Goal: Task Accomplishment & Management: Manage account settings

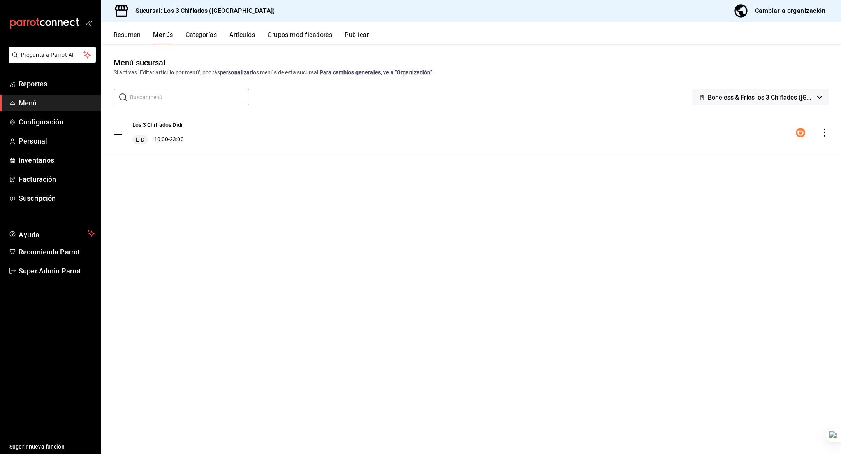
click at [345, 194] on div "Menú sucursal Si activas ‘Editar artículo por menú’, podrás personalizar los me…" at bounding box center [471, 255] width 740 height 397
click at [381, 42] on div "Sucursal: Los 3 Chiflados (Guadalupe) Cambiar a organización Resumen Menús Cate…" at bounding box center [471, 227] width 740 height 454
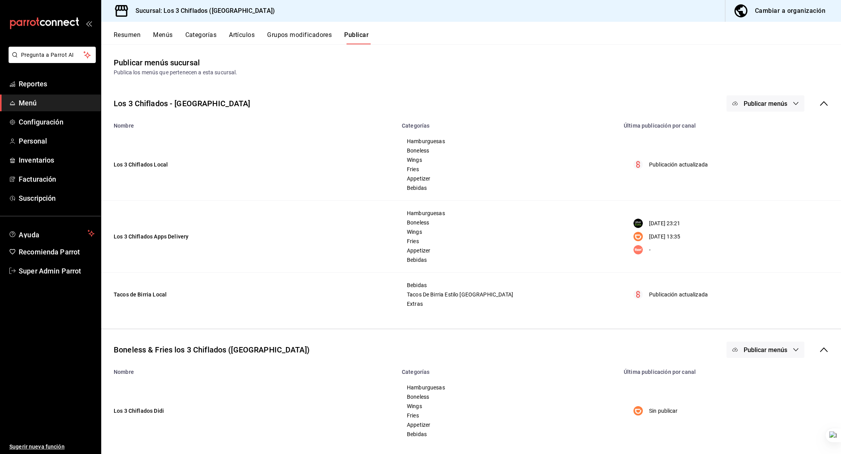
scroll to position [120, 0]
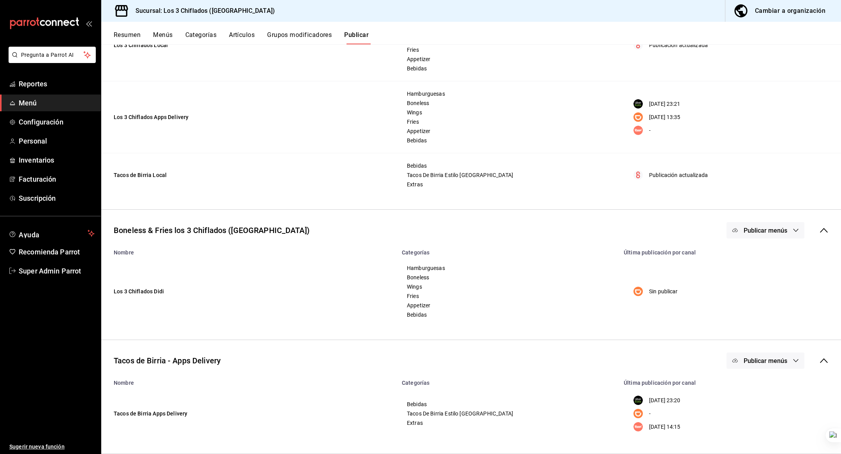
click at [775, 5] on button "Cambiar a organización" at bounding box center [779, 11] width 109 height 22
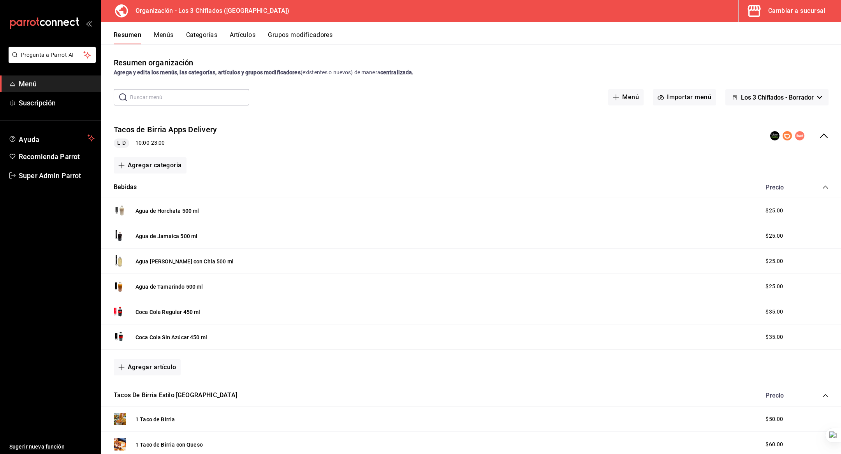
click at [162, 36] on button "Menús" at bounding box center [163, 37] width 19 height 13
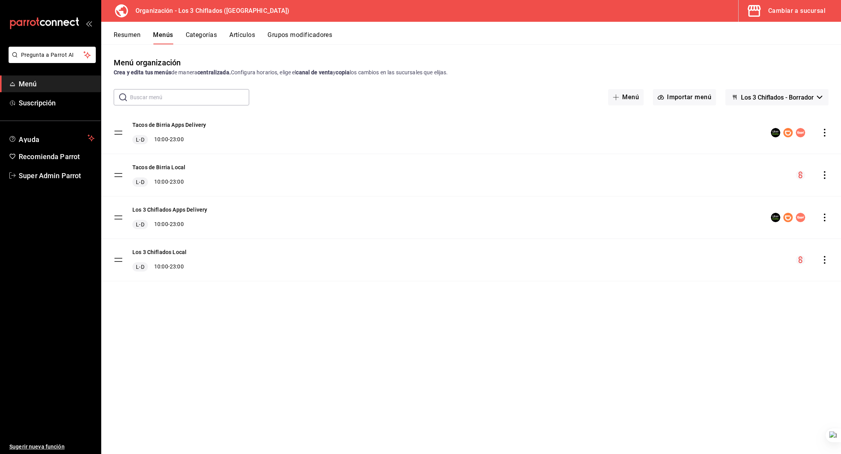
click at [825, 127] on div "Tacos de Birria Apps Delivery L-D 10:00 - 23:00" at bounding box center [471, 133] width 740 height 42
click at [827, 134] on icon "actions" at bounding box center [825, 133] width 8 height 8
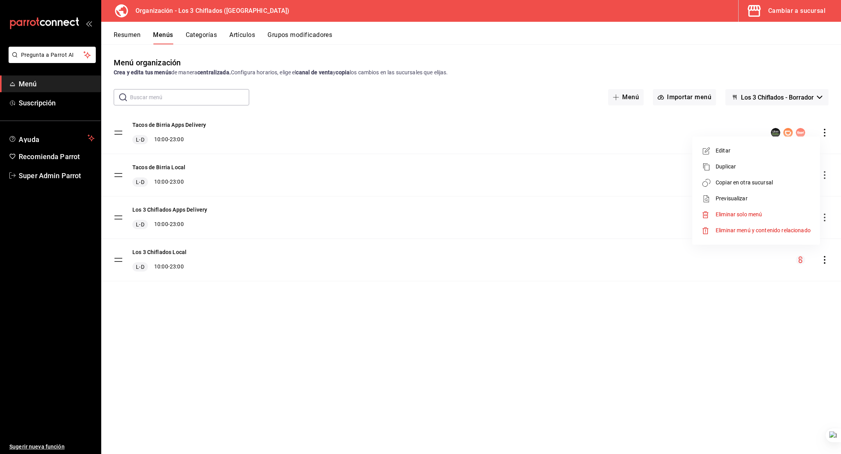
click at [763, 177] on li "Copiar en otra sucursal" at bounding box center [755, 183] width 121 height 16
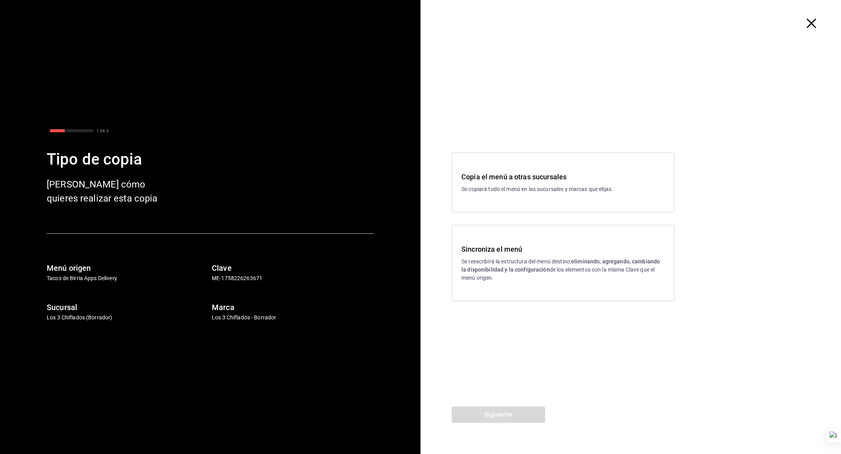
click at [813, 23] on icon "button" at bounding box center [811, 23] width 9 height 9
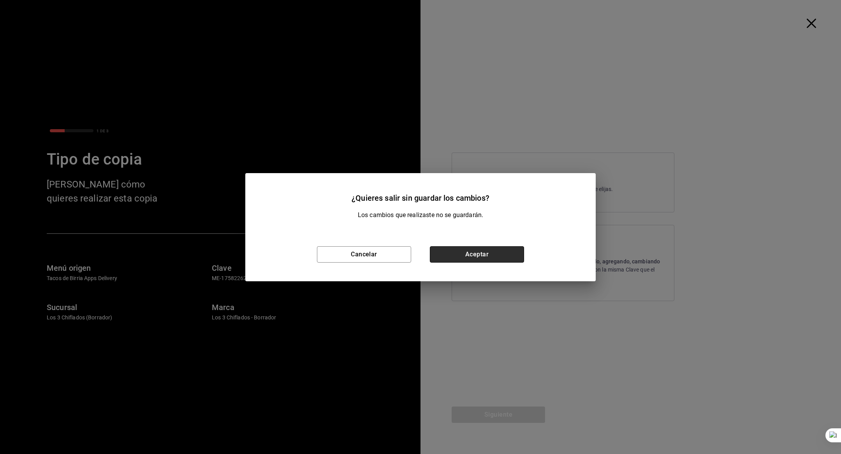
click at [493, 262] on button "Aceptar" at bounding box center [477, 254] width 94 height 16
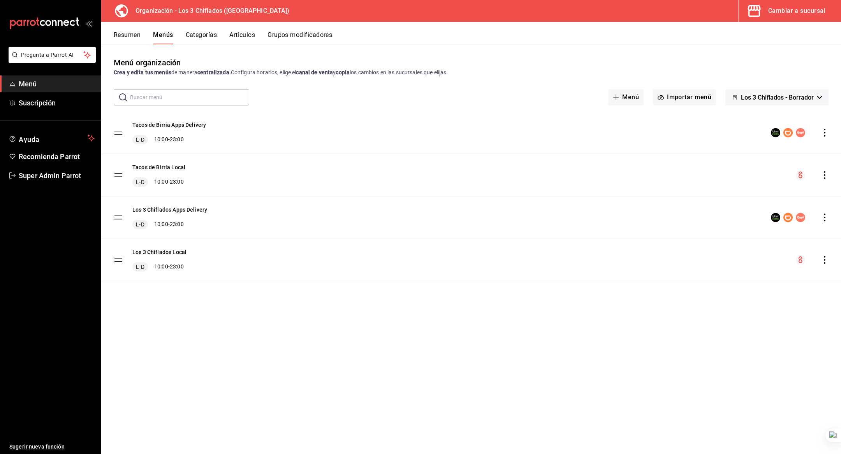
click at [164, 37] on button "Menús" at bounding box center [163, 37] width 20 height 13
click at [825, 131] on icon "actions" at bounding box center [825, 133] width 8 height 8
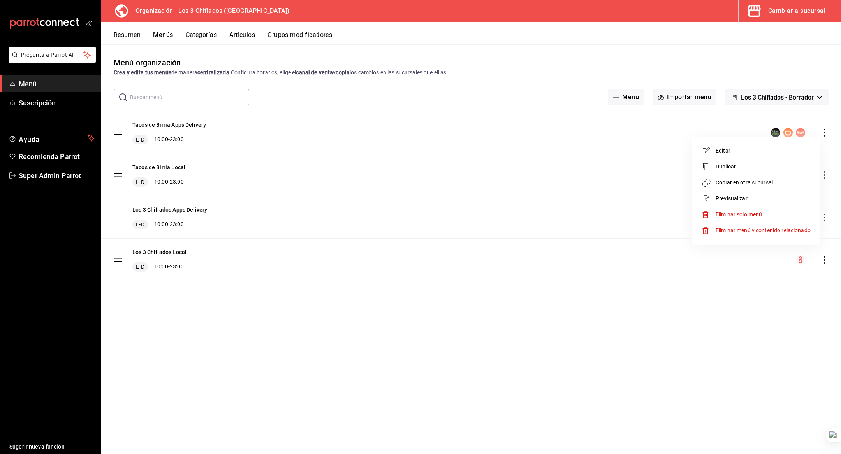
click at [748, 184] on span "Copiar en otra sucursal" at bounding box center [763, 183] width 95 height 8
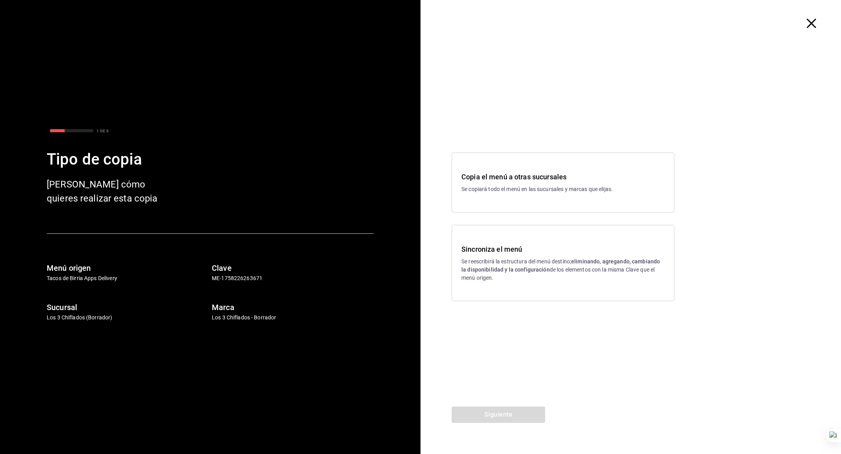
click at [814, 24] on icon "button" at bounding box center [811, 23] width 9 height 9
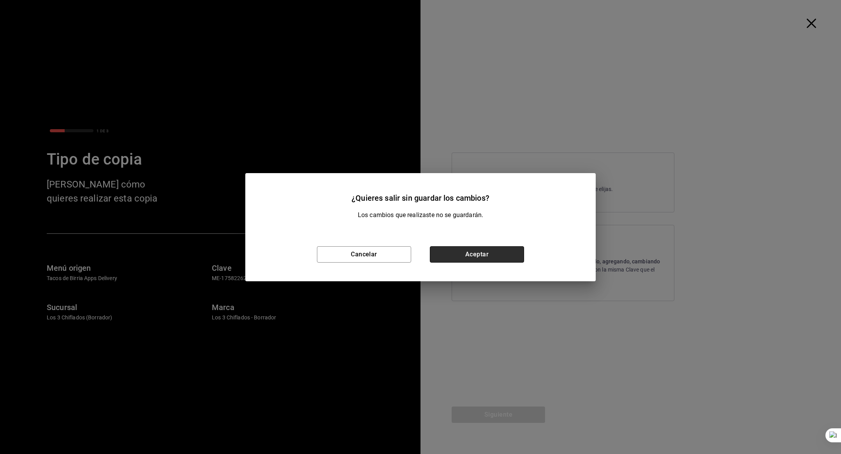
click at [454, 257] on button "Aceptar" at bounding box center [477, 254] width 94 height 16
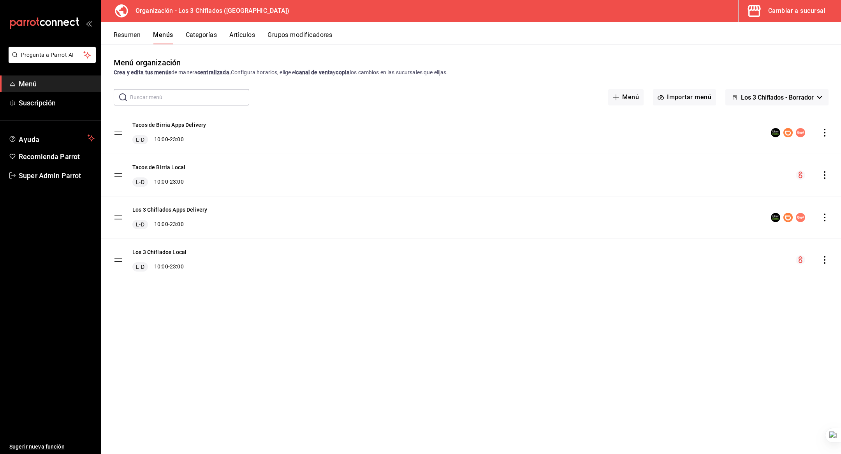
click at [767, 15] on button "Cambiar a sucursal" at bounding box center [787, 11] width 96 height 22
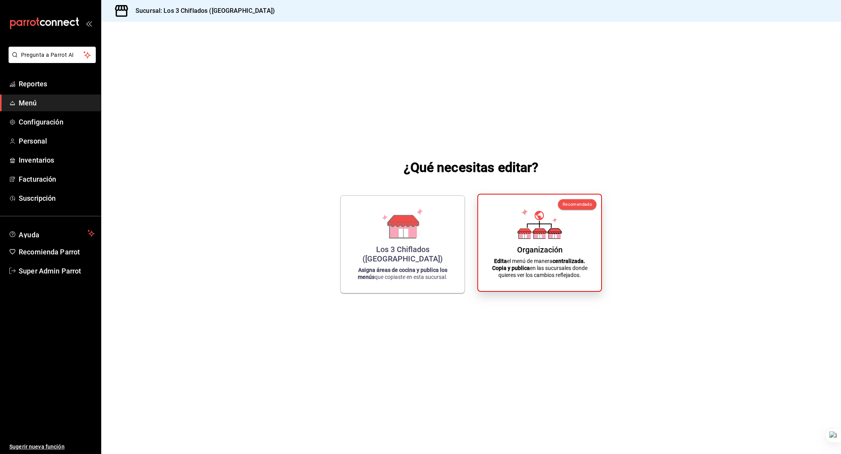
click at [538, 257] on div "Organización Edita el menú de manera centralizada. Copia y publica en las sucur…" at bounding box center [540, 243] width 104 height 84
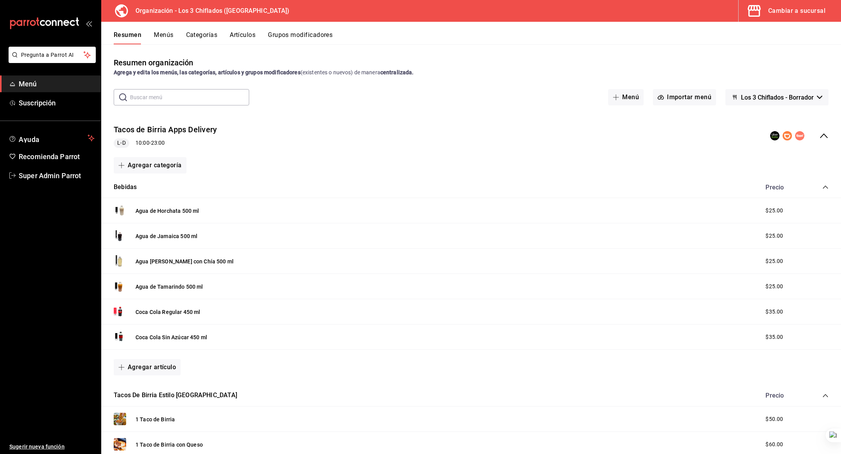
click at [814, 15] on div "Cambiar a sucursal" at bounding box center [796, 10] width 57 height 11
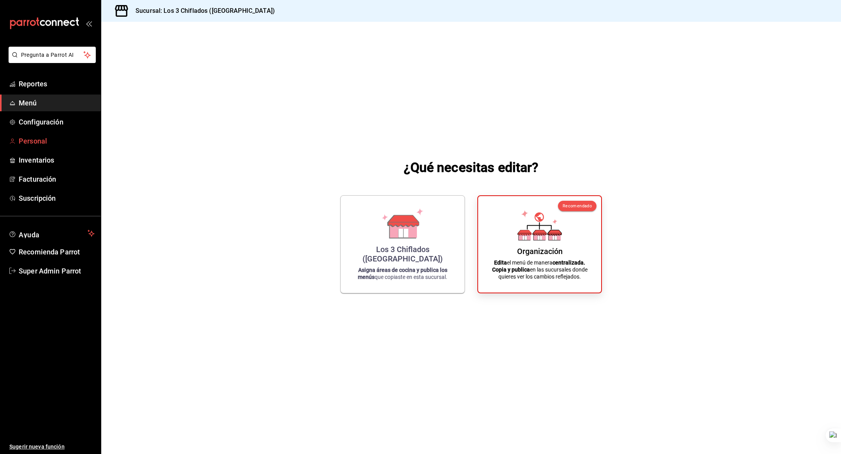
click at [46, 140] on span "Personal" at bounding box center [57, 141] width 76 height 11
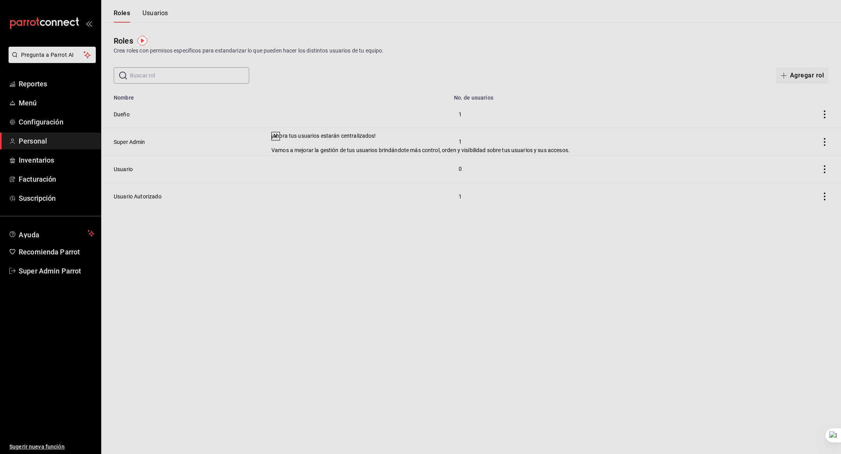
click at [279, 139] on icon at bounding box center [276, 136] width 6 height 6
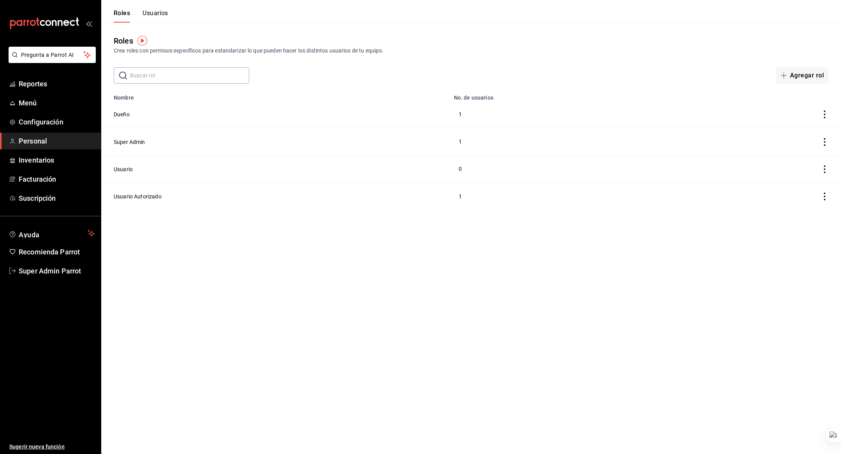
click at [160, 14] on button "Usuarios" at bounding box center [156, 15] width 26 height 13
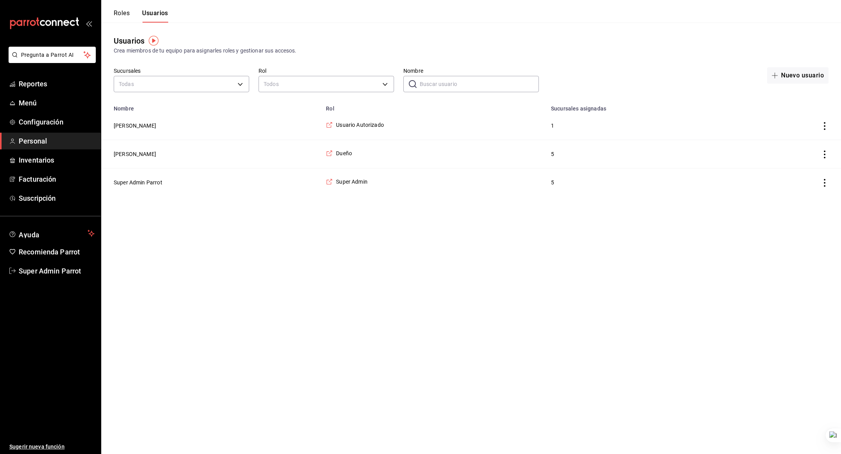
click at [438, 197] on html "Pregunta a Parrot AI Reportes Menú Configuración Personal Inventarios Facturaci…" at bounding box center [420, 98] width 841 height 197
click at [146, 151] on button "Antonio Ochoa" at bounding box center [135, 154] width 42 height 8
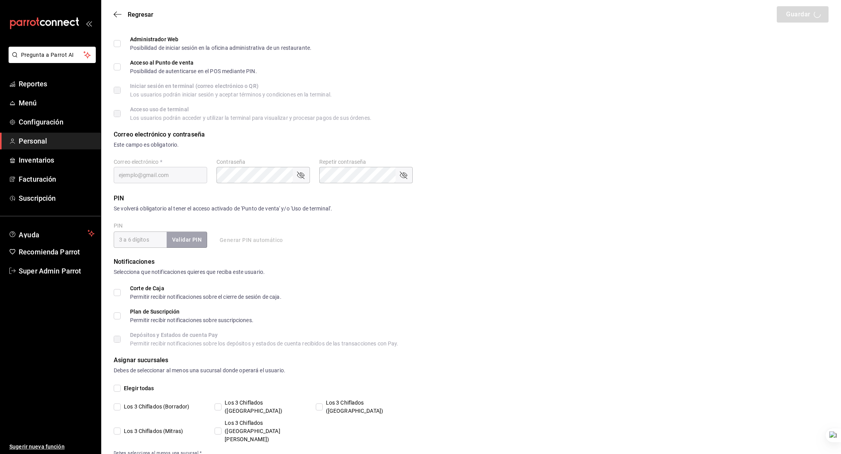
type input "Antonio"
type input "Ochoa"
checkbox input "true"
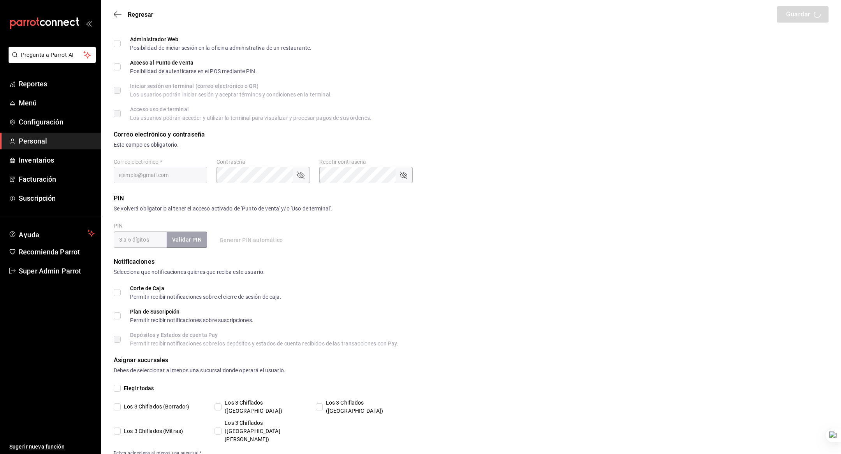
checkbox input "true"
type input "antonio_referee@icloud.com"
type input "123456"
checkbox input "true"
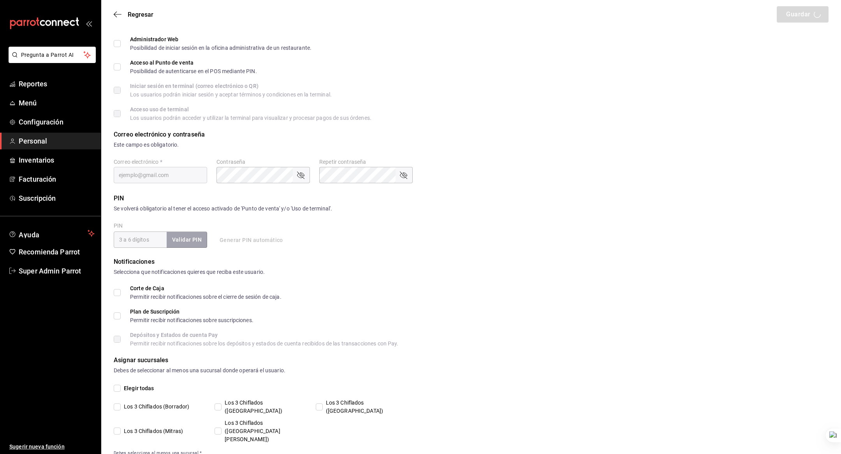
checkbox input "true"
type input "a2c20d9d-20e8-4165-b3f3-8e1ecfc53ef4"
type input "OWNER"
checkbox input "true"
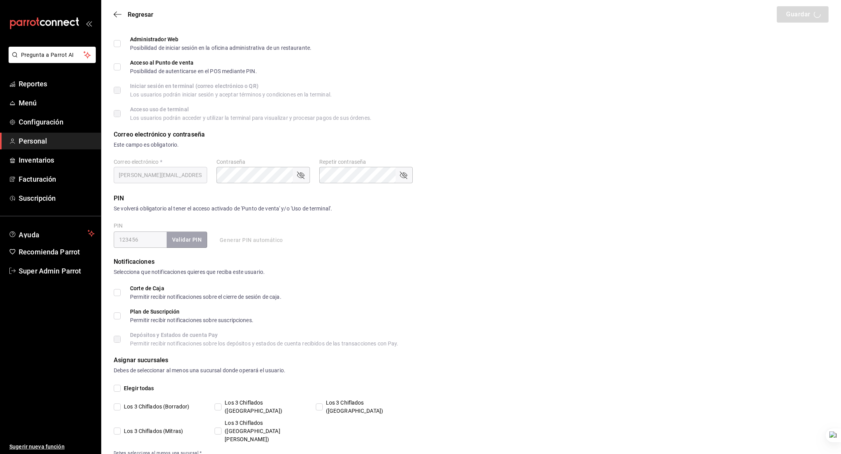
checkbox input "true"
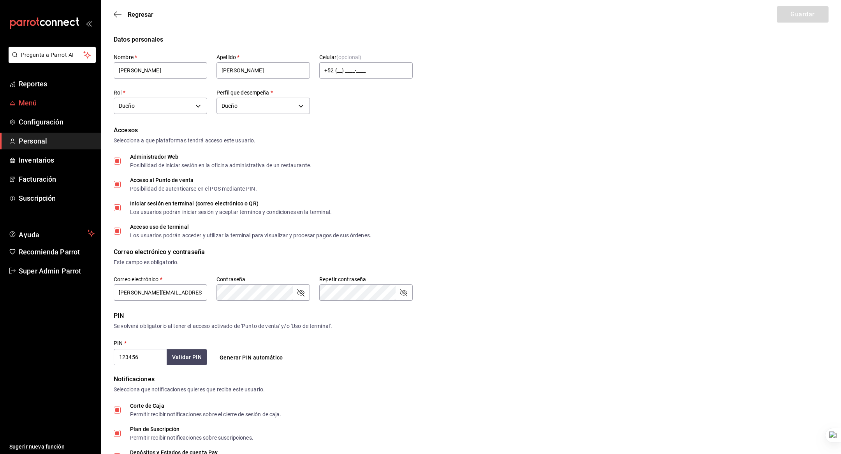
click at [31, 104] on span "Menú" at bounding box center [57, 103] width 76 height 11
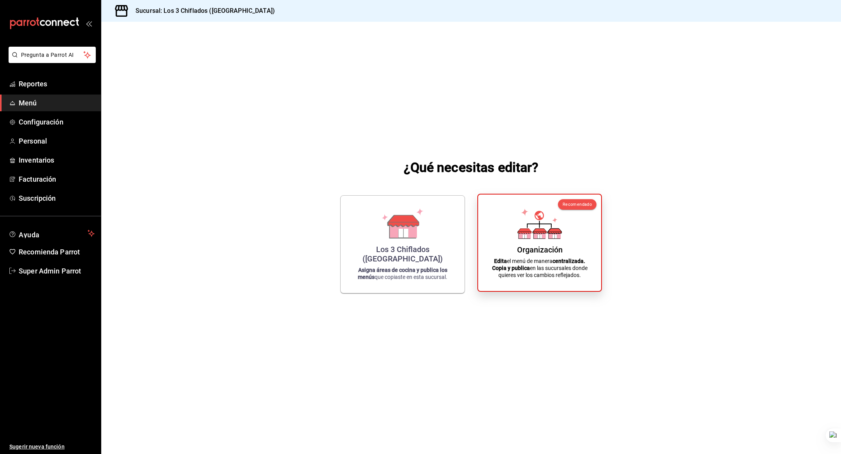
click at [521, 236] on icon at bounding box center [525, 234] width 12 height 7
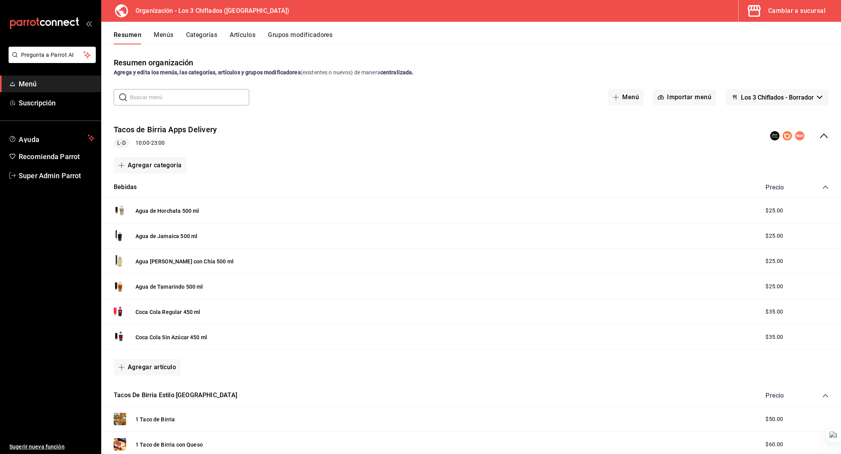
click at [164, 37] on button "Menús" at bounding box center [163, 37] width 19 height 13
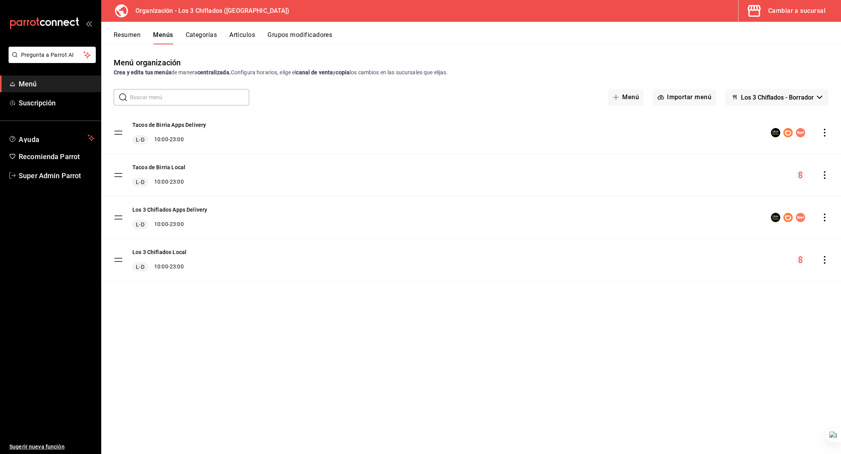
click at [822, 133] on icon "actions" at bounding box center [825, 133] width 8 height 8
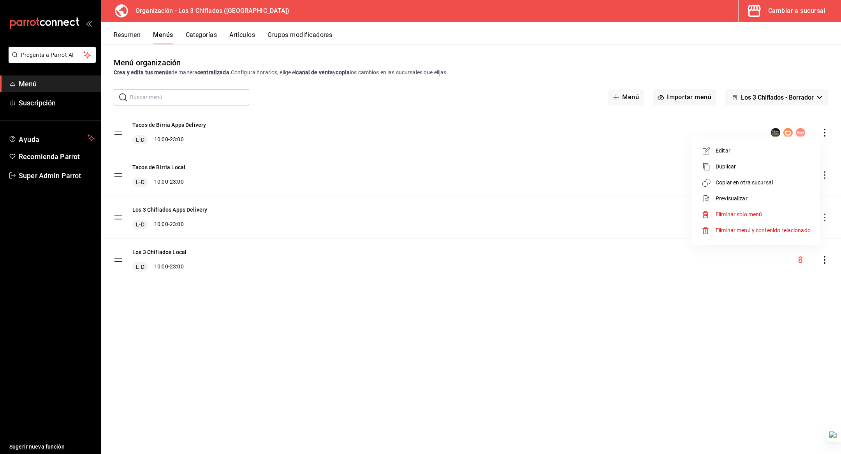
click at [759, 183] on span "Copiar en otra sucursal" at bounding box center [763, 183] width 95 height 8
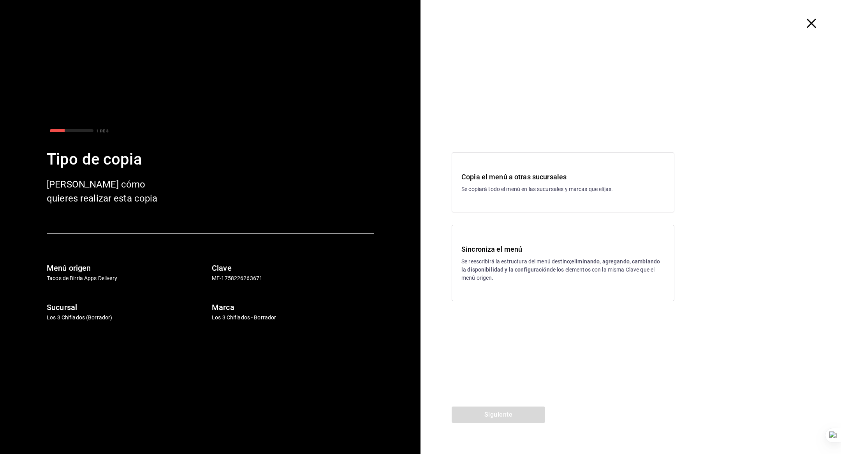
click at [534, 259] on p "Se reescribirá la estructura del menú destino; eliminando, agregando, cambiando…" at bounding box center [562, 270] width 203 height 25
click at [491, 417] on button "Siguiente" at bounding box center [498, 415] width 93 height 16
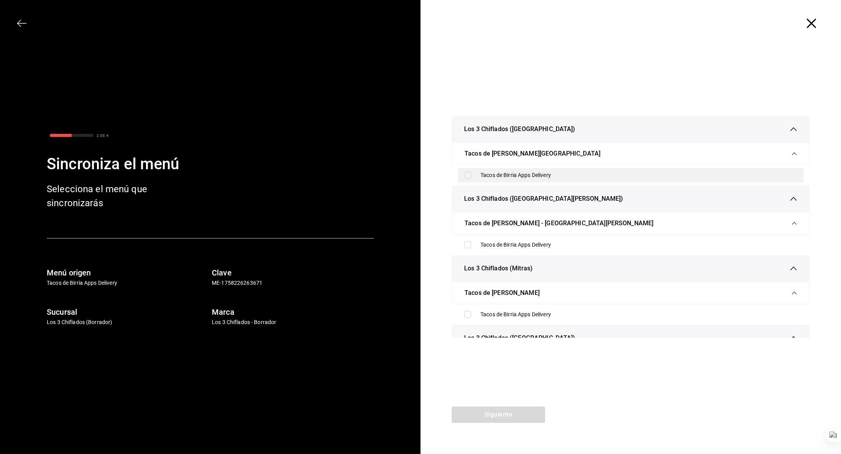
click at [498, 170] on div "Tacos de Birria Apps Delivery" at bounding box center [631, 175] width 346 height 14
checkbox input "true"
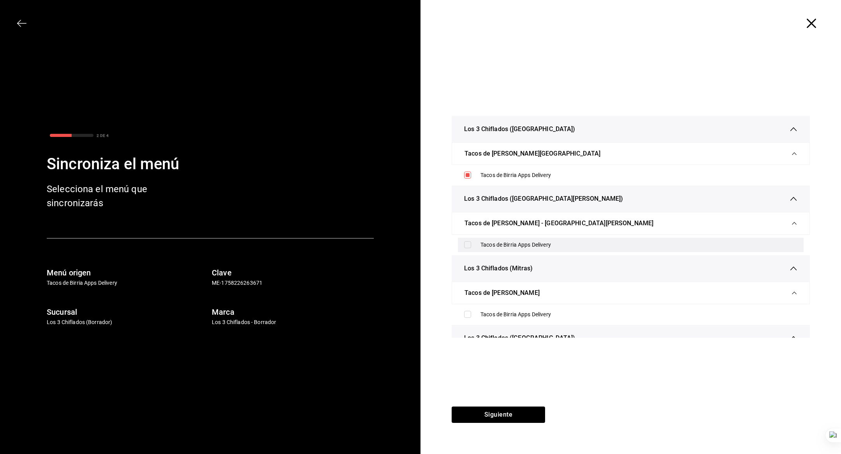
click at [486, 240] on div "Tacos de Birria Apps Delivery" at bounding box center [631, 245] width 346 height 14
checkbox input "true"
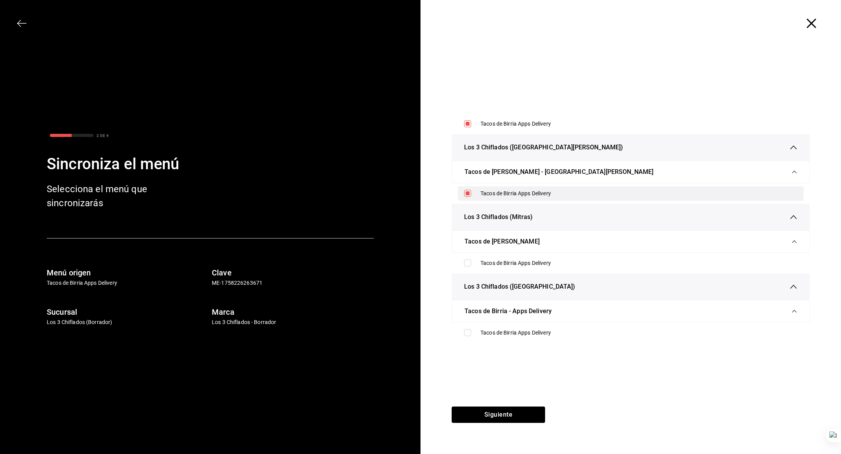
scroll to position [58, 0]
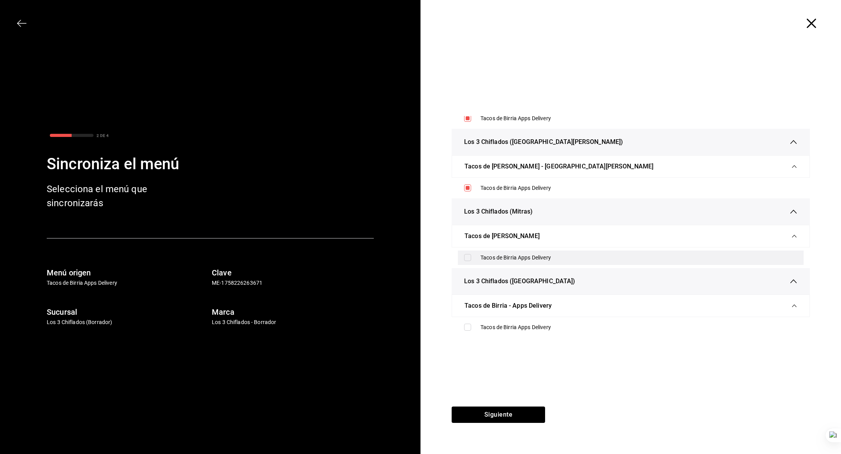
click at [486, 257] on div "Tacos de Birria Apps Delivery" at bounding box center [639, 258] width 317 height 8
checkbox input "true"
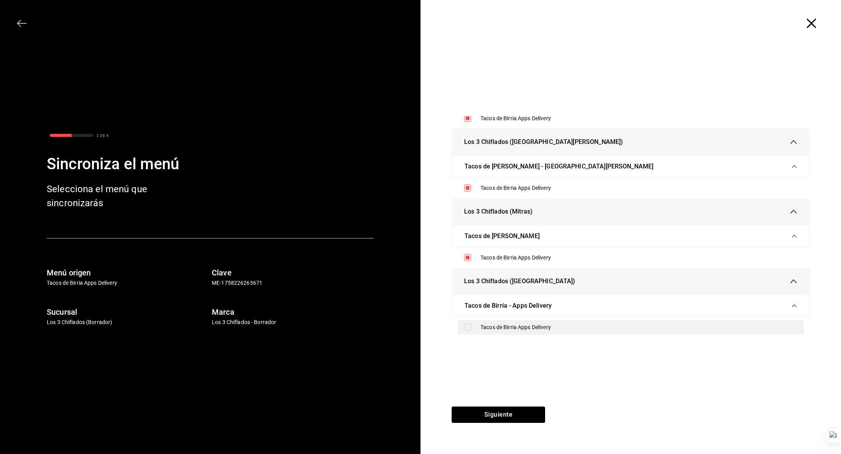
click at [511, 333] on div "Tacos de Birria Apps Delivery" at bounding box center [631, 327] width 346 height 14
checkbox input "true"
click at [515, 413] on button "Siguiente" at bounding box center [498, 415] width 93 height 16
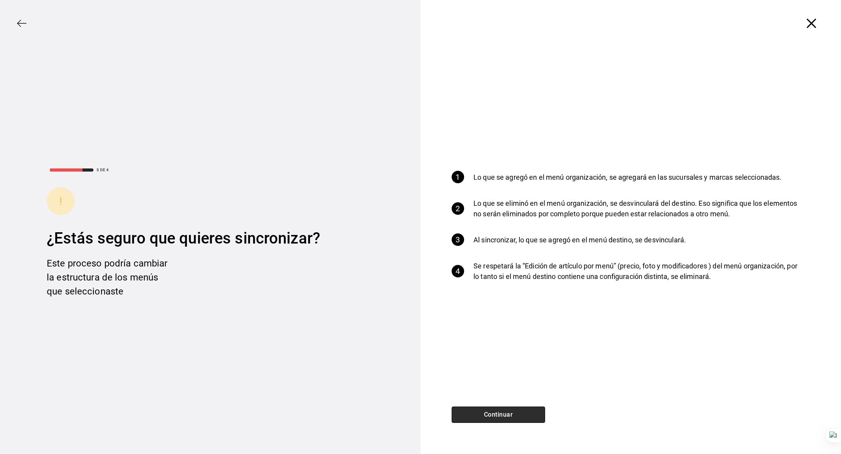
click at [499, 412] on button "Continuar" at bounding box center [498, 415] width 93 height 16
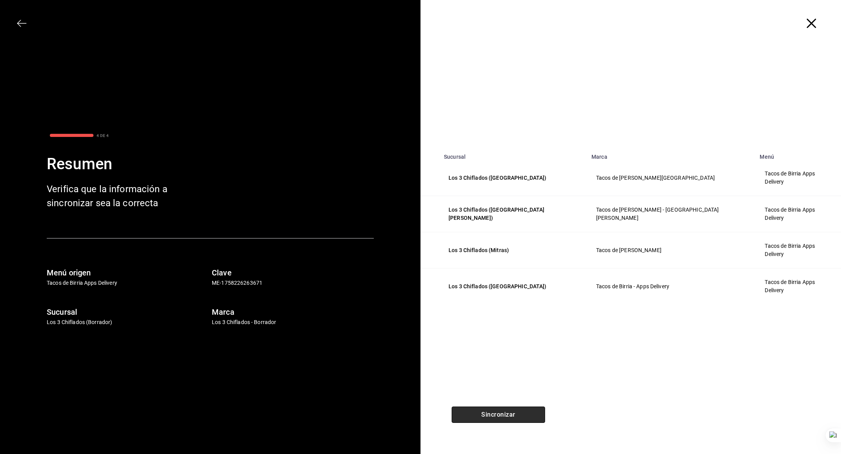
click at [499, 417] on button "Sincronizar" at bounding box center [498, 415] width 93 height 16
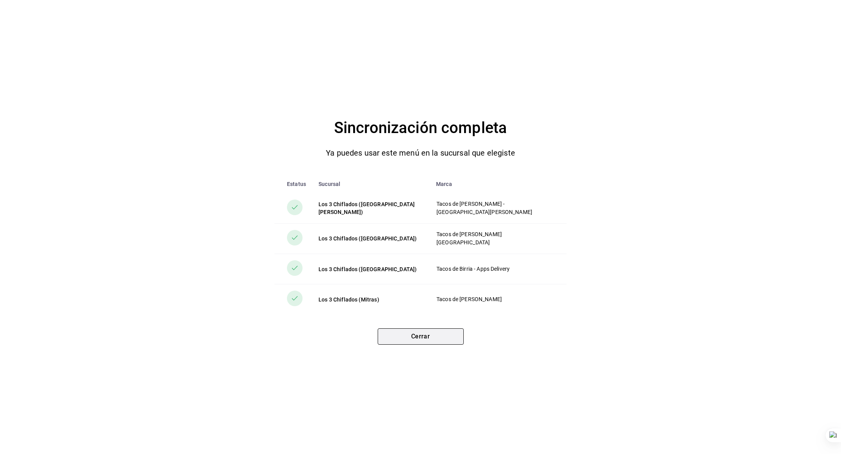
click at [421, 336] on button "Cerrar" at bounding box center [421, 337] width 86 height 16
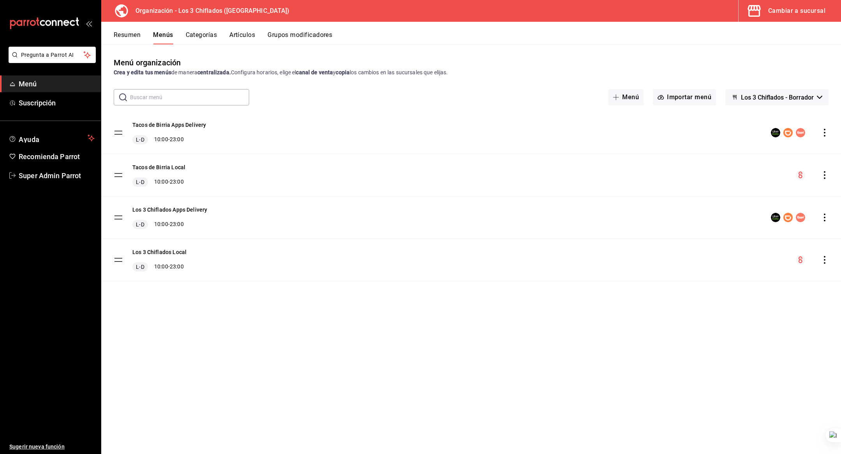
click at [825, 216] on icon "actions" at bounding box center [825, 218] width 8 height 8
click at [752, 269] on span "Copiar en otra sucursal" at bounding box center [763, 267] width 95 height 8
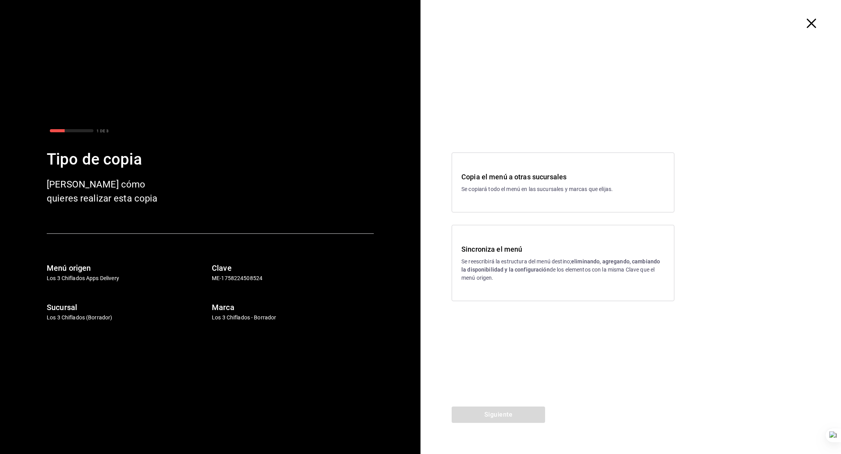
click at [540, 250] on h3 "Sincroniza el menú" at bounding box center [562, 249] width 203 height 11
click at [478, 424] on div "Siguiente" at bounding box center [499, 431] width 156 height 48
click at [482, 415] on button "Siguiente" at bounding box center [498, 415] width 93 height 16
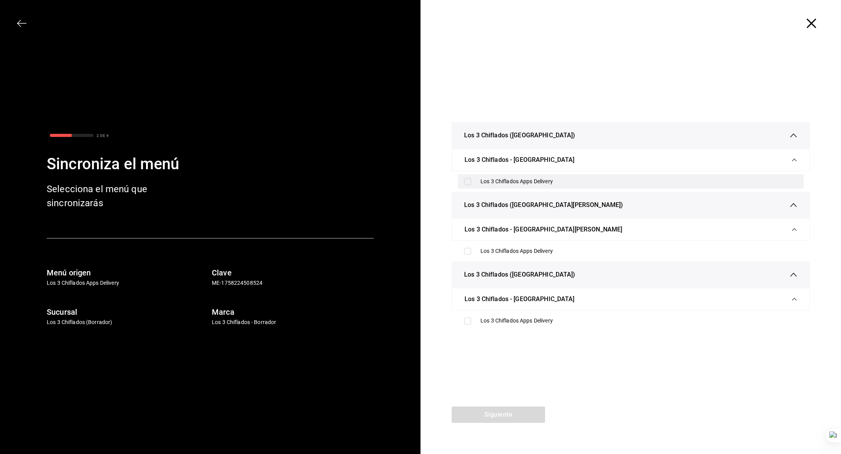
click at [500, 180] on div "Los 3 Chiflados Apps Delivery" at bounding box center [639, 182] width 317 height 8
checkbox input "true"
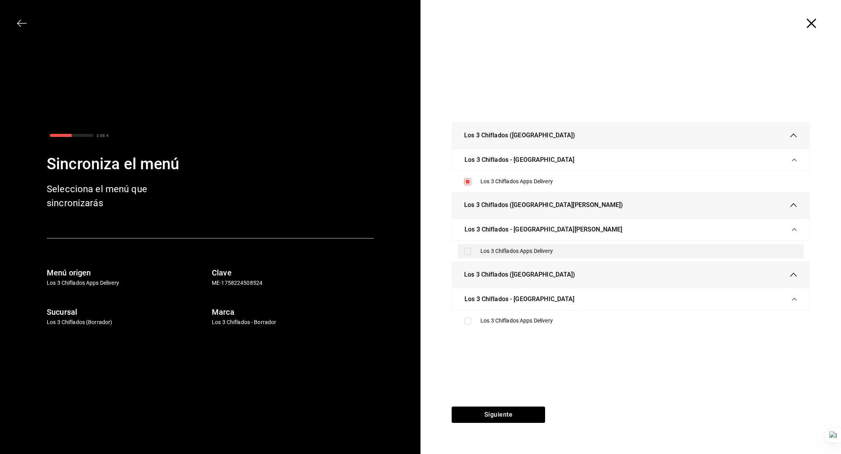
click at [504, 249] on div "Los 3 Chiflados Apps Delivery" at bounding box center [639, 251] width 317 height 8
checkbox input "true"
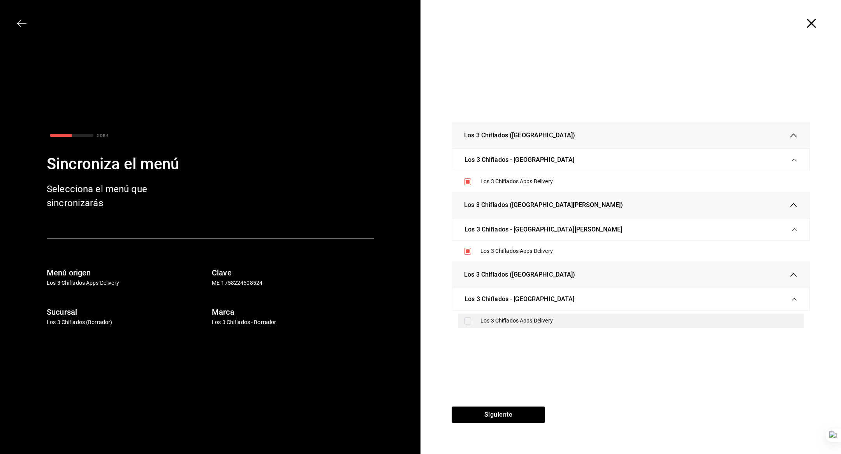
click at [496, 316] on div "Los 3 Chiflados Apps Delivery" at bounding box center [631, 321] width 346 height 14
checkbox input "true"
click at [512, 414] on button "Siguiente" at bounding box center [498, 415] width 93 height 16
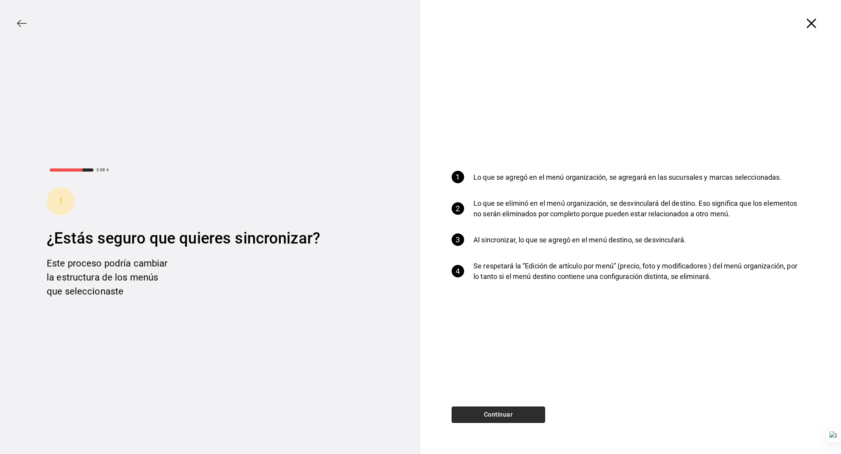
click at [509, 412] on button "Continuar" at bounding box center [498, 415] width 93 height 16
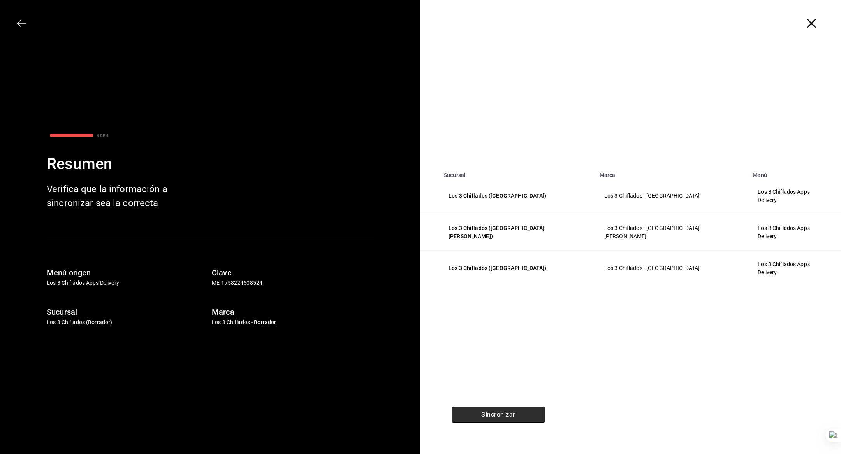
click at [496, 415] on button "Sincronizar" at bounding box center [498, 415] width 93 height 16
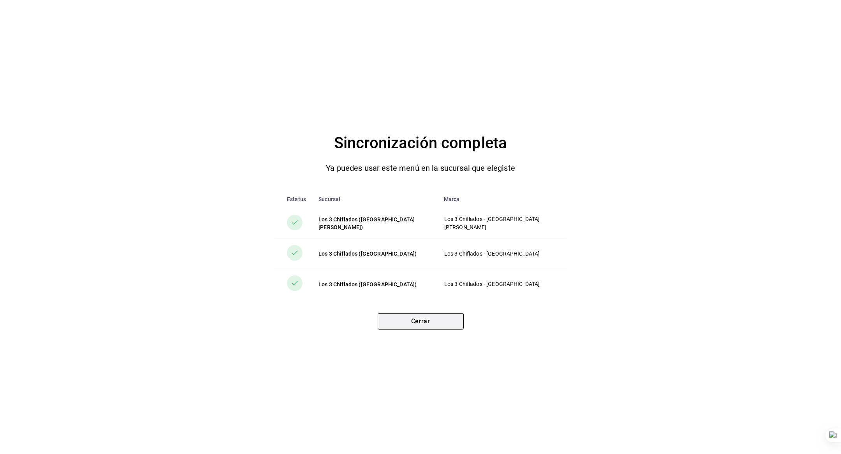
click at [440, 321] on button "Cerrar" at bounding box center [421, 321] width 86 height 16
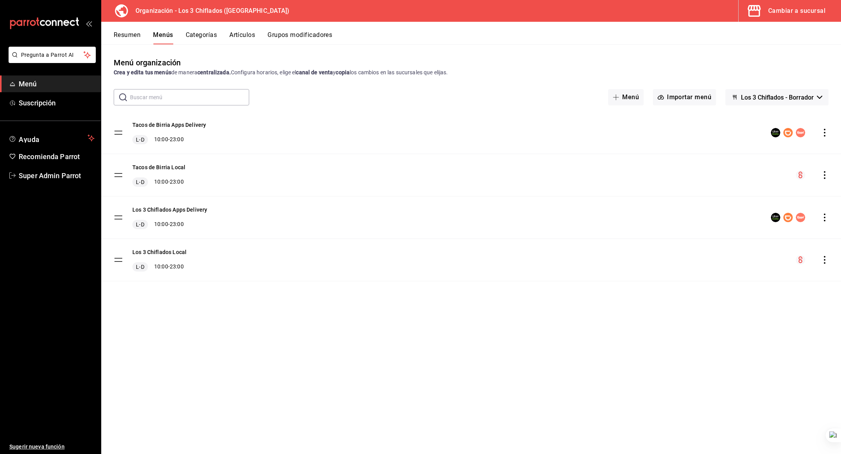
click at [775, 9] on div "Cambiar a sucursal" at bounding box center [796, 10] width 57 height 11
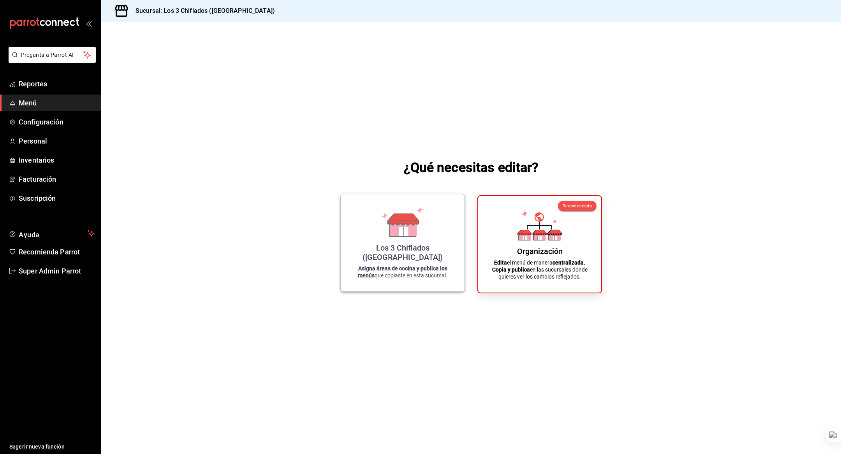
click at [384, 229] on icon at bounding box center [402, 222] width 44 height 30
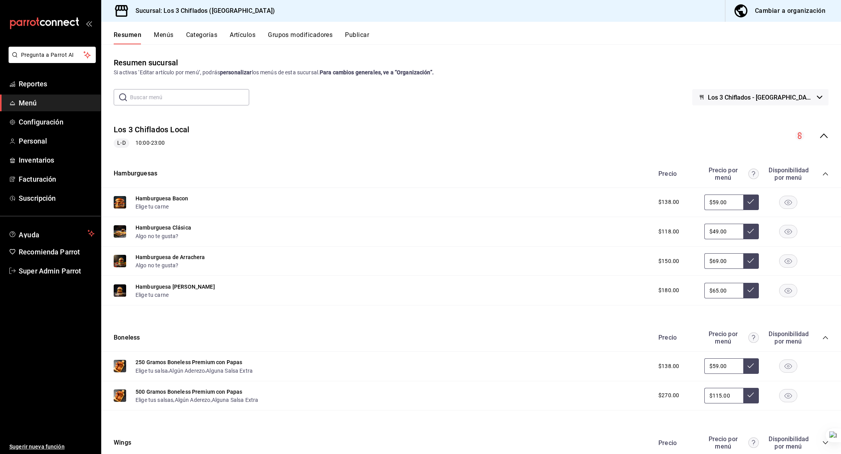
click at [173, 13] on h3 "Sucursal: Los 3 Chiflados ([GEOGRAPHIC_DATA])" at bounding box center [202, 10] width 146 height 9
click at [189, 8] on h3 "Sucursal: Los 3 Chiflados ([GEOGRAPHIC_DATA])" at bounding box center [202, 10] width 146 height 9
click at [36, 145] on span "Personal" at bounding box center [57, 141] width 76 height 11
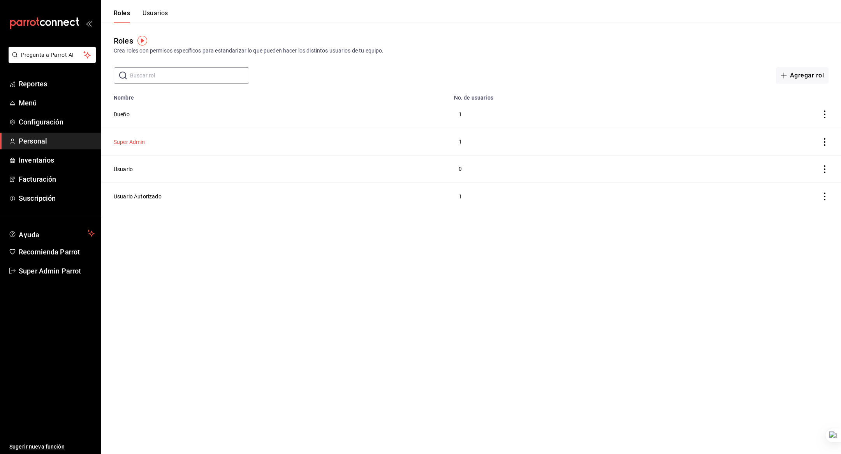
click at [135, 139] on button "Super Admin" at bounding box center [130, 142] width 32 height 8
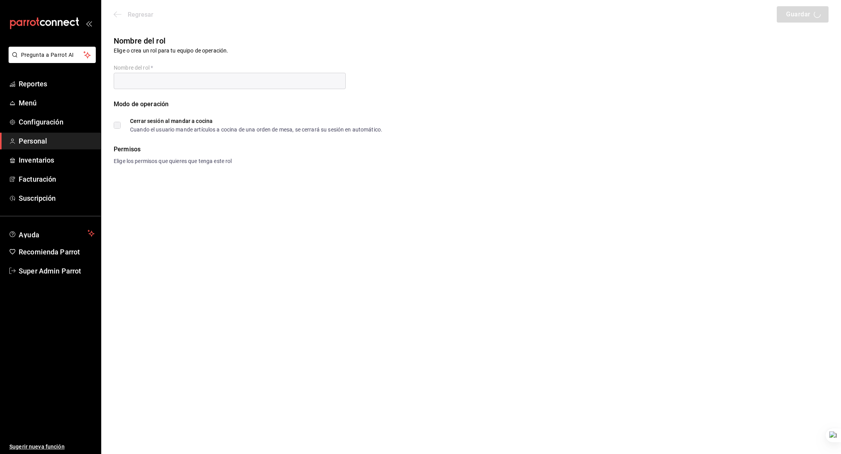
type input "Super Admin"
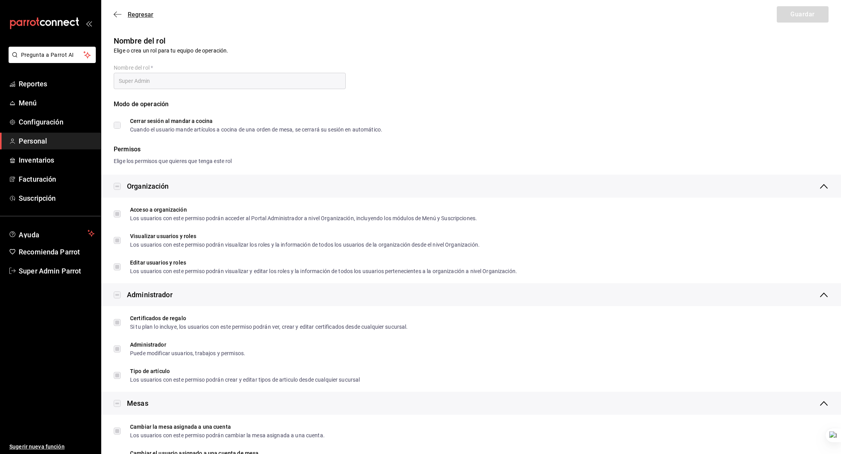
click at [124, 12] on span "Regresar" at bounding box center [134, 14] width 40 height 7
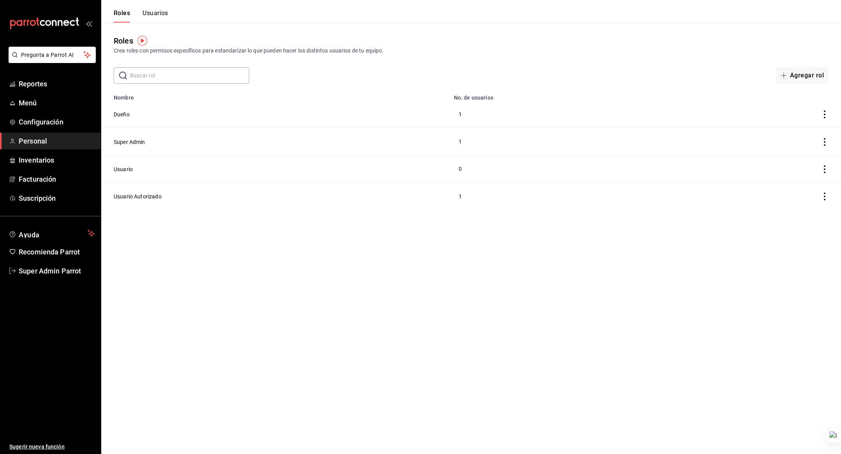
click at [158, 12] on button "Usuarios" at bounding box center [156, 15] width 26 height 13
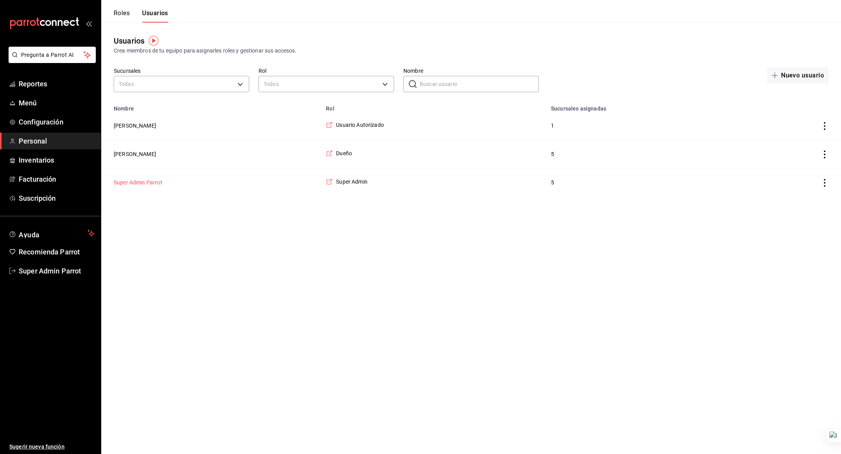
click at [141, 185] on button "Super Admin Parrot" at bounding box center [138, 183] width 49 height 8
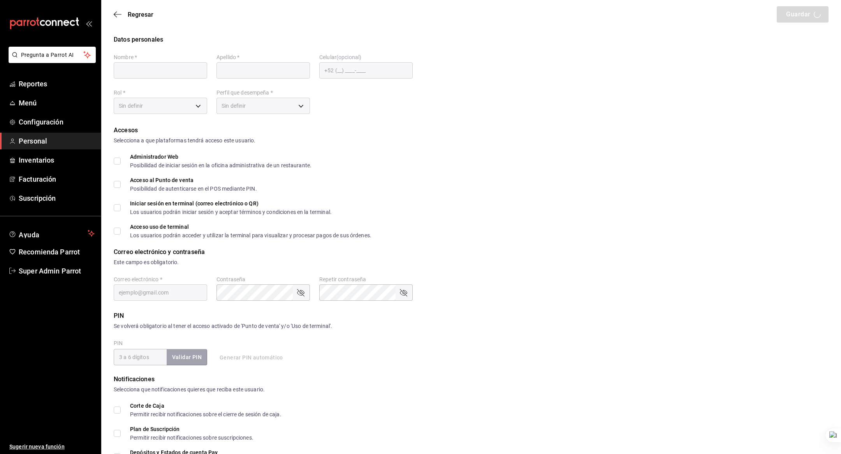
type input "Super Admin"
type input "Parrot"
checkbox input "true"
type input "los3chiflados@guadalupe.com"
type input "945507"
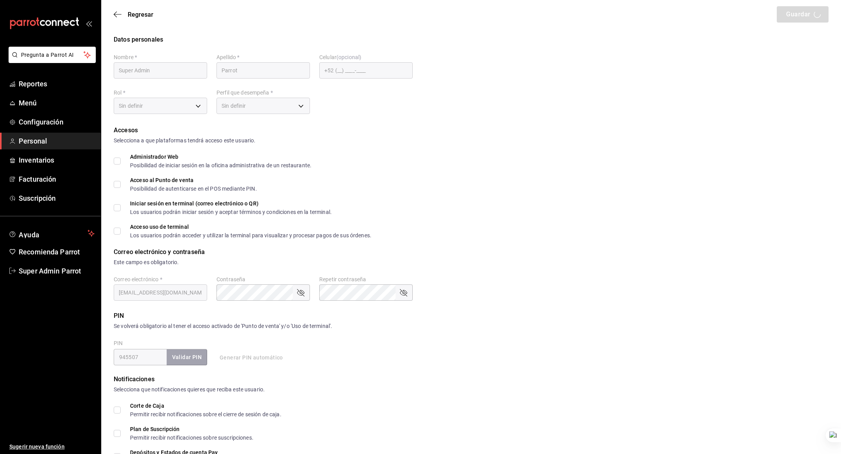
type input "a5a54e28-c5aa-4f6a-bfac-af5f25994563"
type input "UNDEFINED"
checkbox input "true"
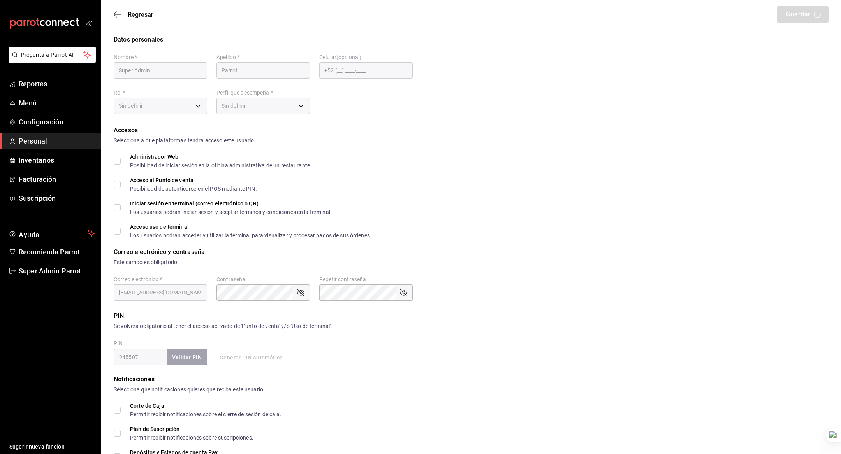
checkbox input "true"
click at [118, 158] on input "Administrador Web Posibilidad de iniciar sesión en la oficina administrativa de…" at bounding box center [117, 161] width 7 height 7
checkbox input "true"
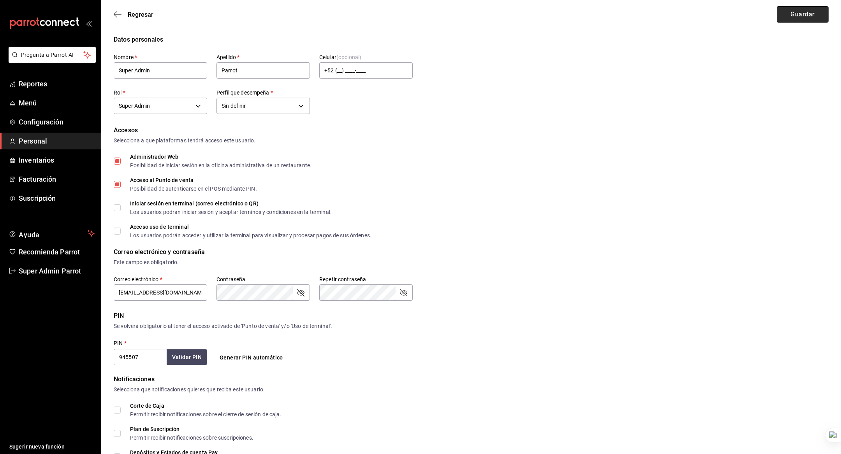
click at [783, 14] on button "Guardar" at bounding box center [803, 14] width 52 height 16
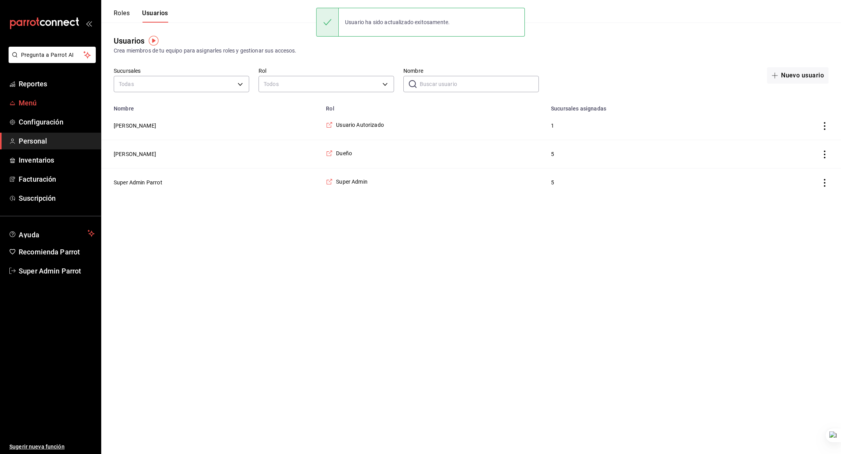
click at [70, 97] on link "Menú" at bounding box center [50, 103] width 101 height 17
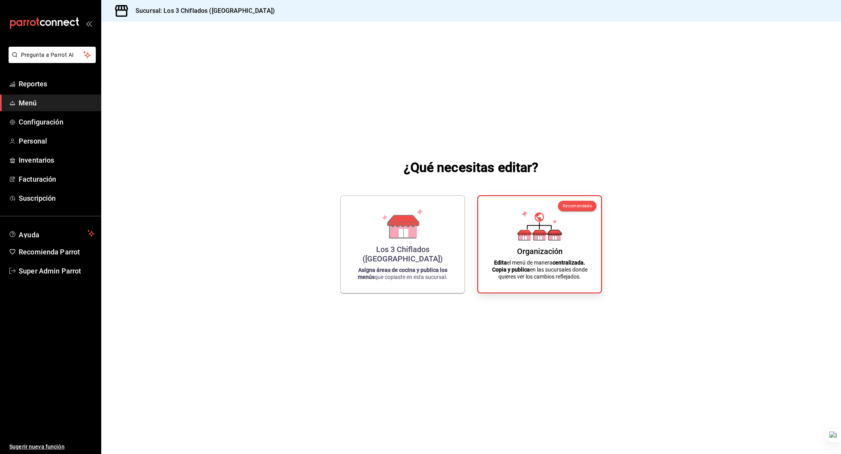
click at [229, 12] on h3 "Sucursal: Los 3 Chiflados ([GEOGRAPHIC_DATA])" at bounding box center [202, 10] width 146 height 9
click at [361, 202] on div "Los 3 Chiflados (Guadalupe) Asigna áreas de cocina y publica los menús que copi…" at bounding box center [402, 243] width 105 height 85
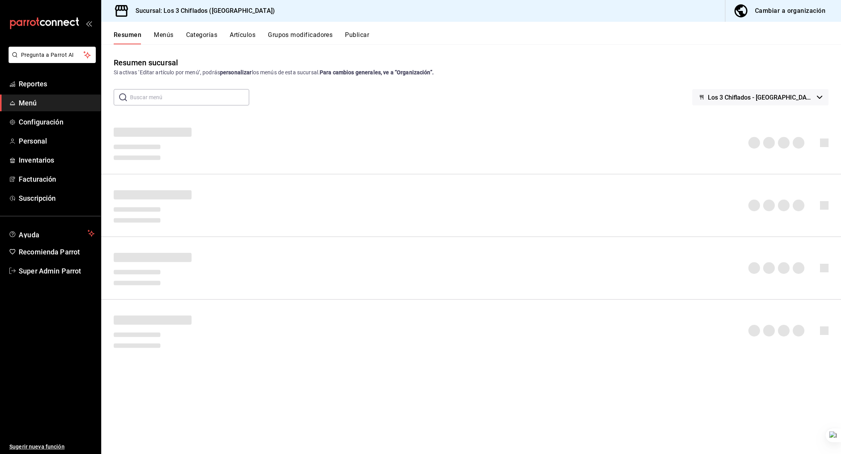
click at [235, 9] on h3 "Sucursal: Los 3 Chiflados ([GEOGRAPHIC_DATA])" at bounding box center [202, 10] width 146 height 9
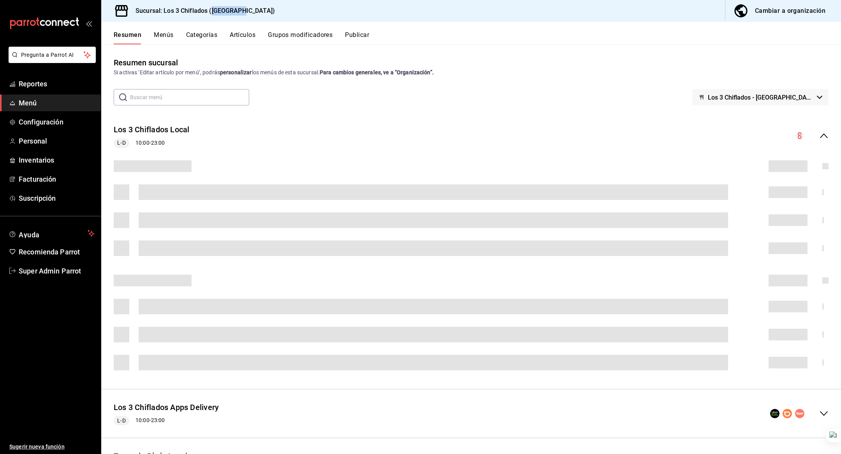
click at [235, 9] on h3 "Sucursal: Los 3 Chiflados ([GEOGRAPHIC_DATA])" at bounding box center [202, 10] width 146 height 9
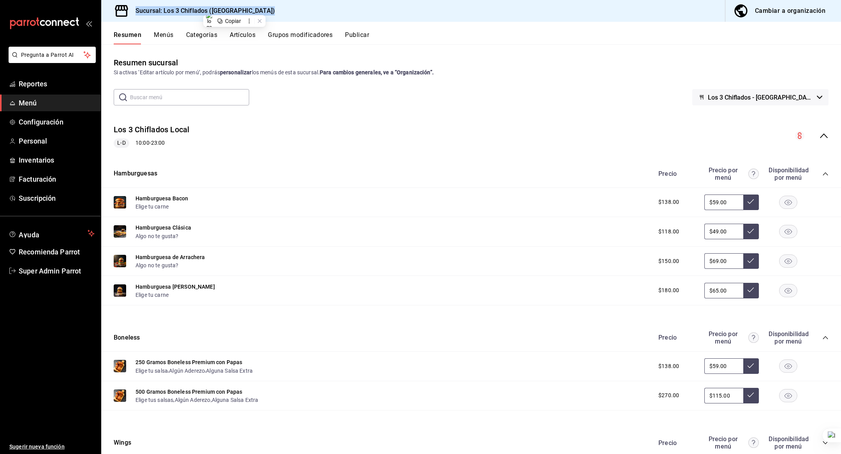
click at [245, 13] on div "Sucursal: Los 3 Chiflados ([GEOGRAPHIC_DATA])" at bounding box center [192, 11] width 171 height 22
click at [363, 35] on button "Publicar" at bounding box center [357, 37] width 24 height 13
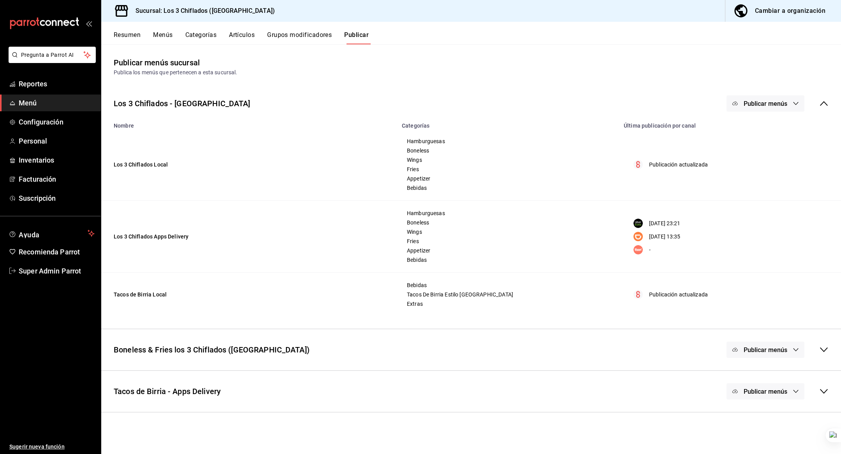
click at [781, 101] on span "Publicar menús" at bounding box center [766, 103] width 44 height 7
click at [774, 157] on li "Uber Eats" at bounding box center [766, 151] width 72 height 22
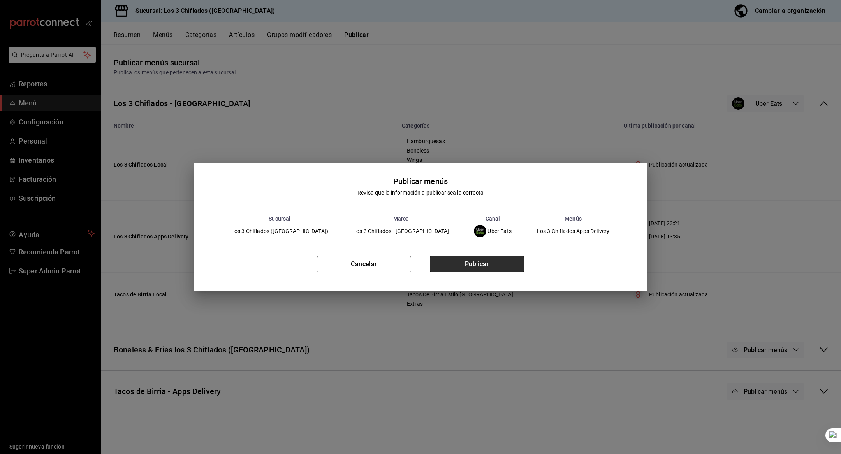
click at [499, 260] on button "Publicar" at bounding box center [477, 264] width 94 height 16
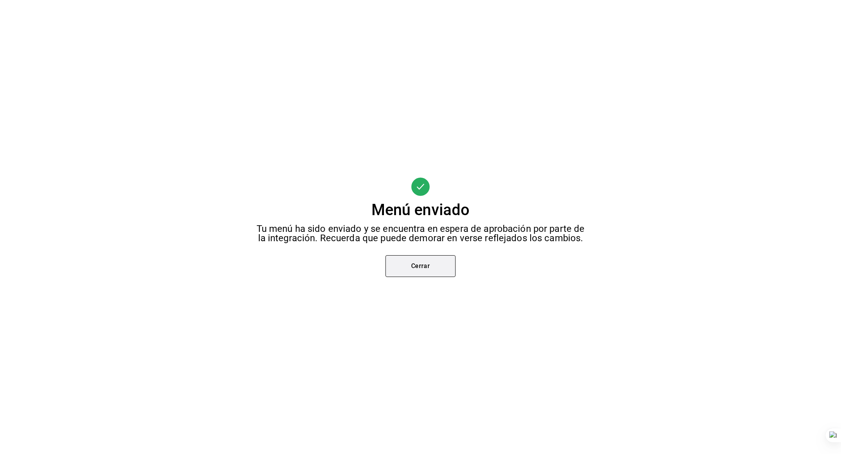
click at [416, 273] on button "Cerrar" at bounding box center [420, 266] width 70 height 22
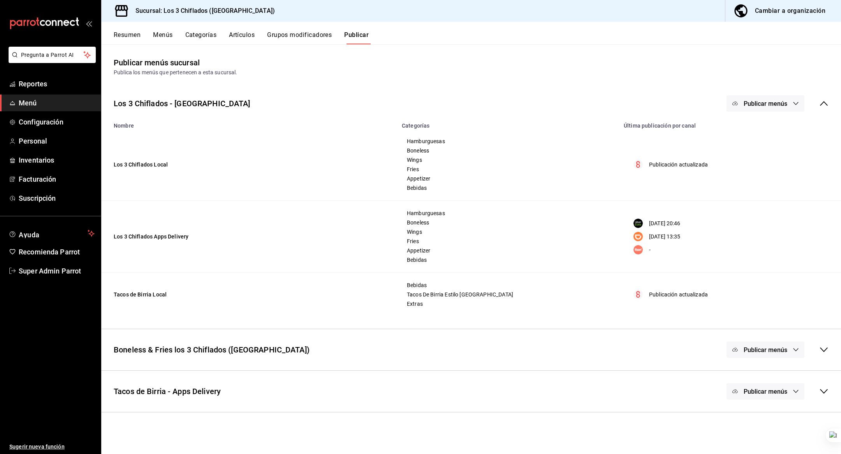
click at [789, 101] on button "Publicar menús" at bounding box center [766, 103] width 78 height 16
click at [759, 170] on span "DiDi Food" at bounding box center [776, 173] width 37 height 8
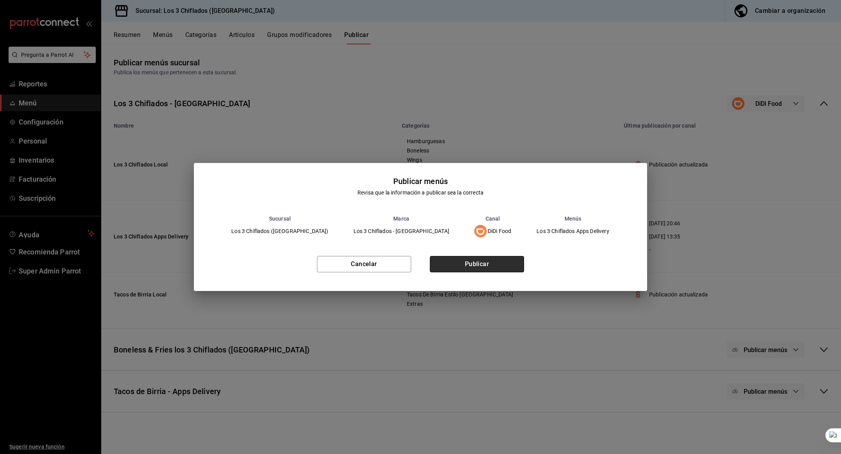
click at [507, 261] on button "Publicar" at bounding box center [477, 264] width 94 height 16
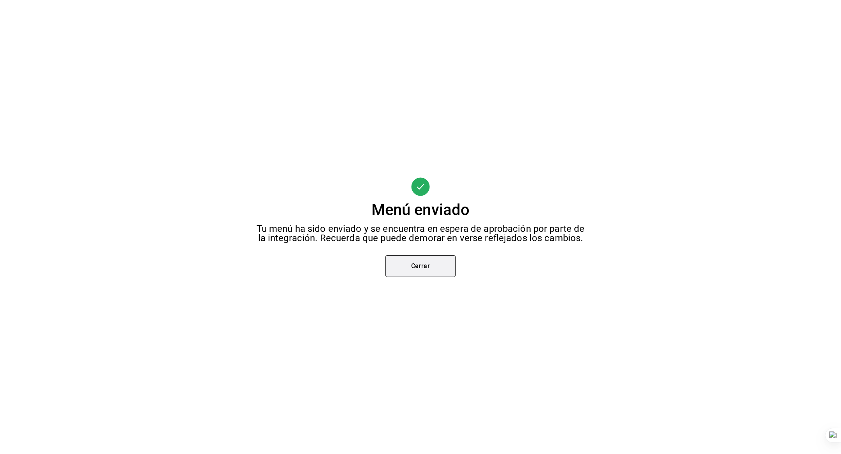
click at [431, 266] on button "Cerrar" at bounding box center [420, 266] width 70 height 22
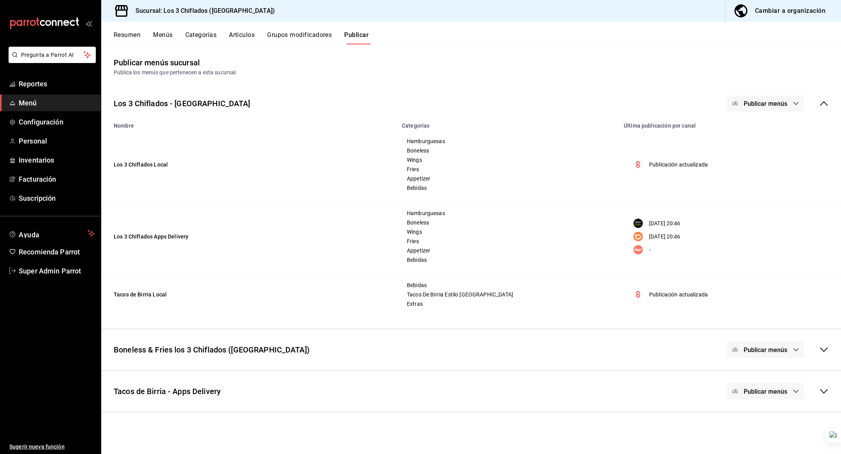
click at [831, 103] on div "Los 3 Chiflados - Guadalupe Publicar menús" at bounding box center [471, 103] width 740 height 29
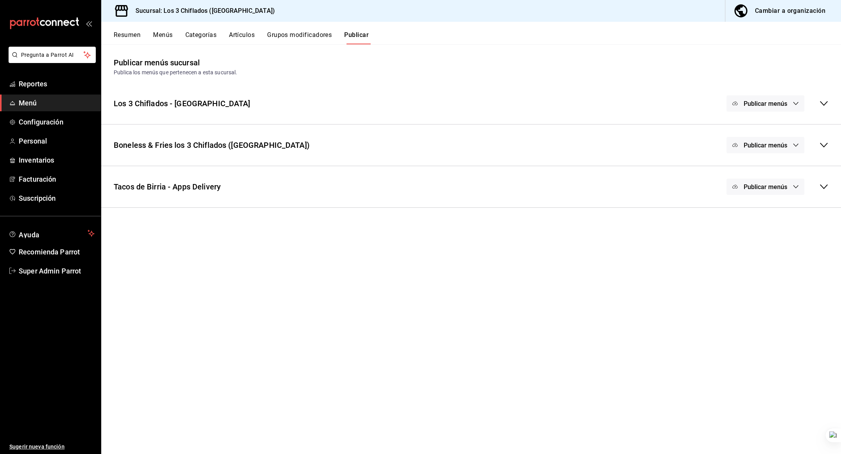
click at [619, 182] on div "Tacos de Birria - Apps Delivery Publicar menús" at bounding box center [471, 186] width 740 height 29
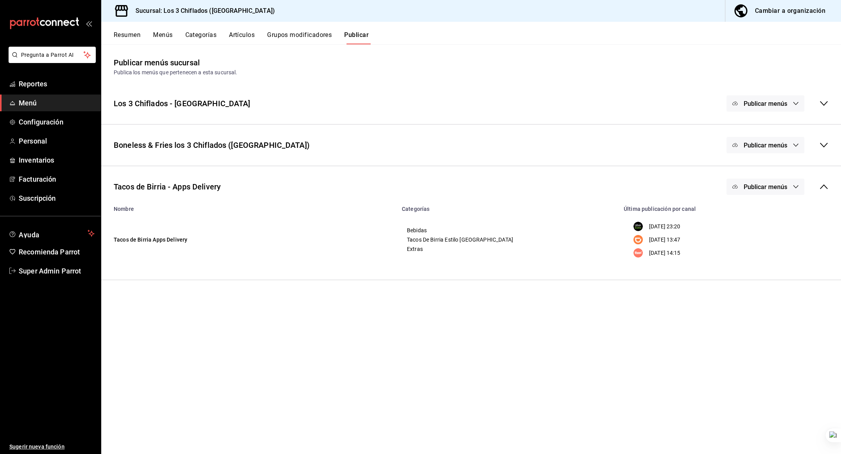
click at [763, 185] on span "Publicar menús" at bounding box center [766, 186] width 44 height 7
click at [750, 207] on img at bounding box center [749, 212] width 12 height 12
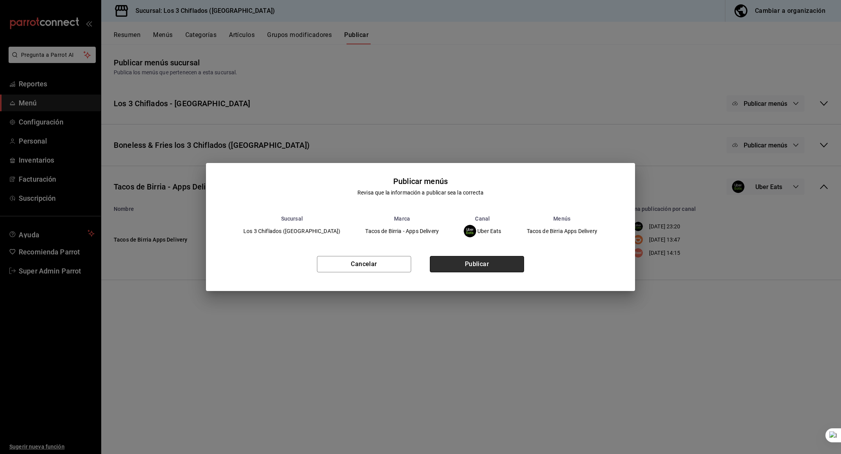
click at [482, 257] on button "Publicar" at bounding box center [477, 264] width 94 height 16
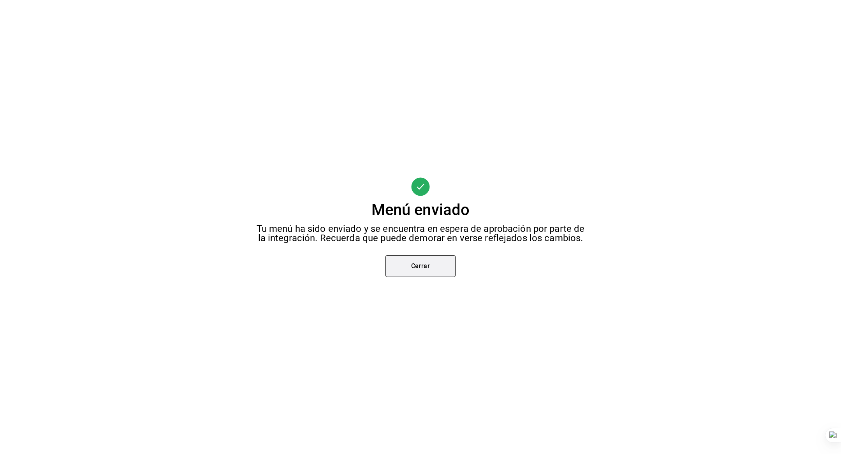
click at [440, 270] on button "Cerrar" at bounding box center [420, 266] width 70 height 22
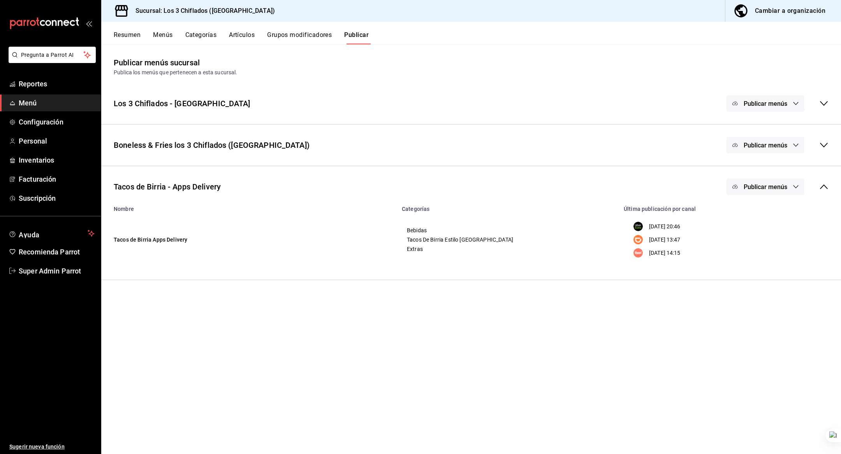
click at [783, 183] on span "Publicar menús" at bounding box center [766, 186] width 44 height 7
click at [774, 233] on span "DiDi Food" at bounding box center [777, 234] width 24 height 8
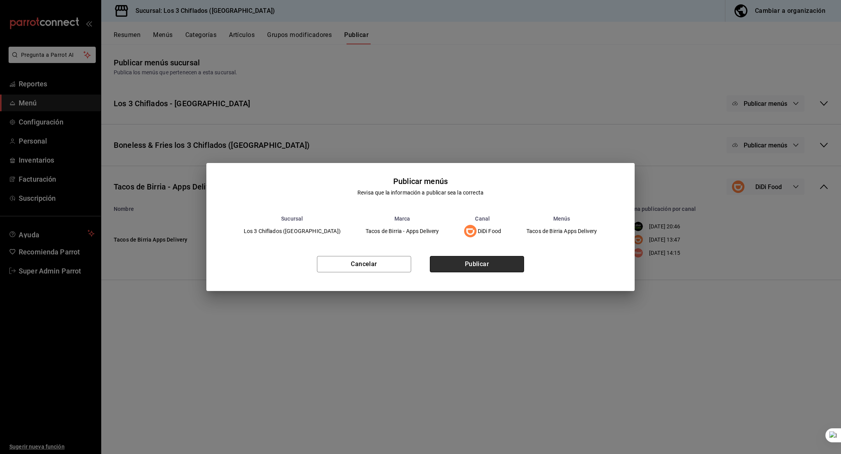
click at [495, 260] on button "Publicar" at bounding box center [477, 264] width 94 height 16
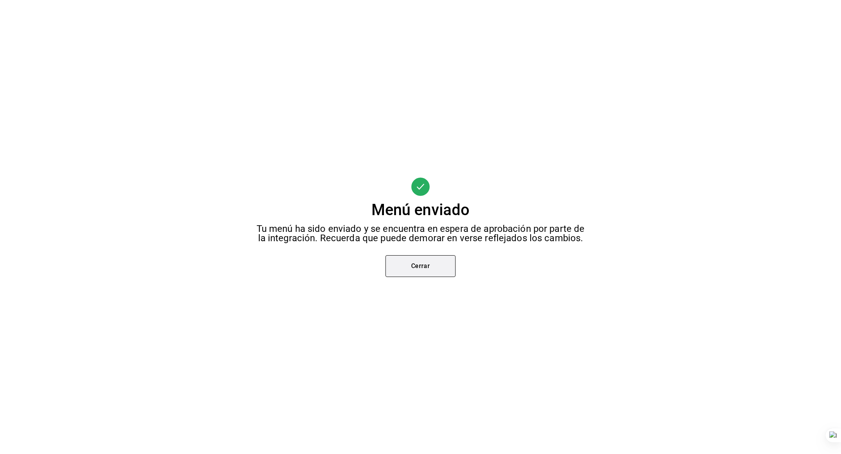
click at [402, 261] on button "Cerrar" at bounding box center [420, 266] width 70 height 22
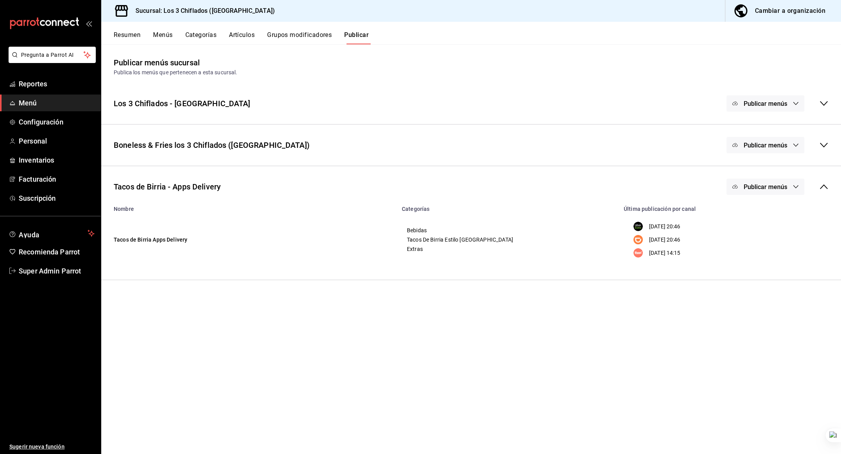
click at [765, 188] on span "Publicar menús" at bounding box center [766, 186] width 44 height 7
click at [759, 250] on div at bounding box center [754, 255] width 22 height 12
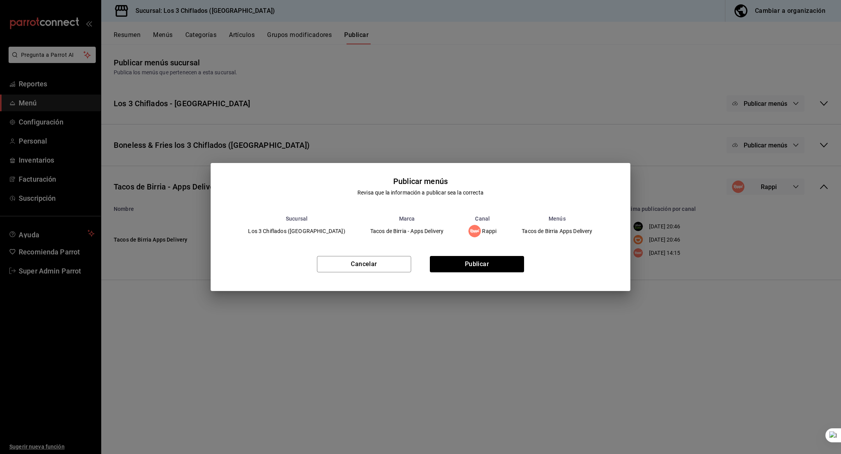
click at [494, 255] on div "Cancelar Publicar" at bounding box center [420, 268] width 419 height 48
click at [477, 263] on button "Publicar" at bounding box center [477, 264] width 94 height 16
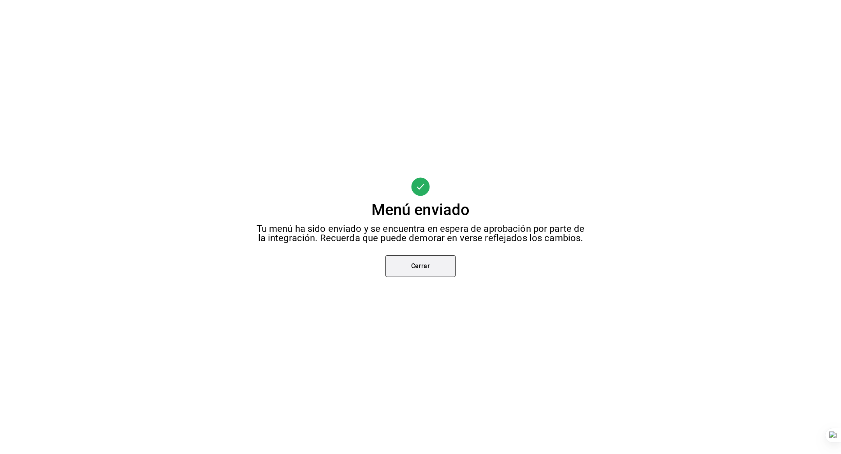
click at [433, 268] on button "Cerrar" at bounding box center [420, 266] width 70 height 22
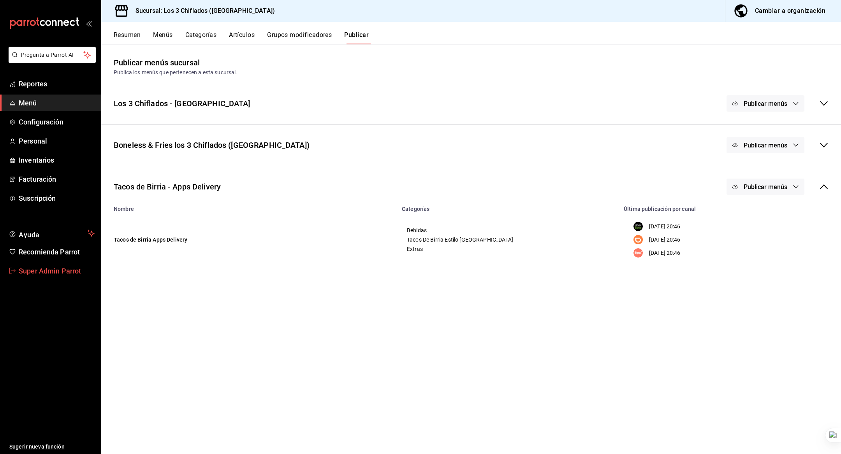
click at [66, 268] on span "Super Admin Parrot" at bounding box center [57, 271] width 76 height 11
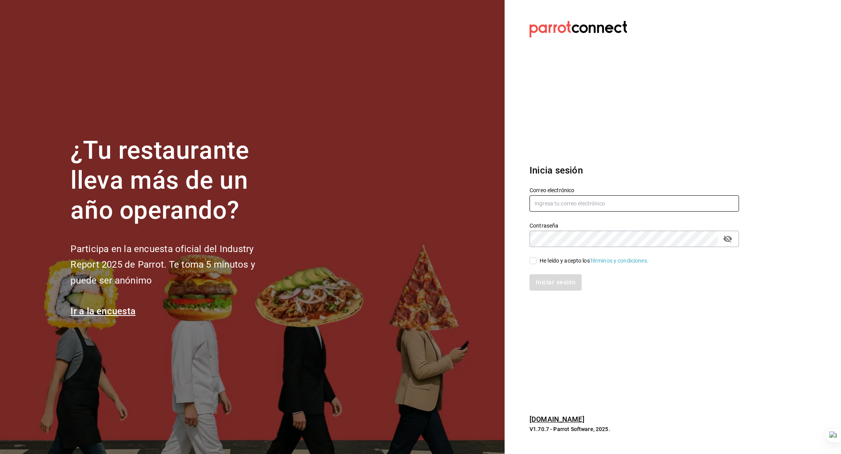
click at [555, 199] on input "text" at bounding box center [634, 203] width 209 height 16
type input "los3chiflados@guadalupe.com"
click at [573, 262] on div "He leído y acepto los Términos y condiciones." at bounding box center [594, 261] width 109 height 8
click at [537, 262] on input "He leído y acepto los Términos y condiciones." at bounding box center [533, 260] width 7 height 7
checkbox input "true"
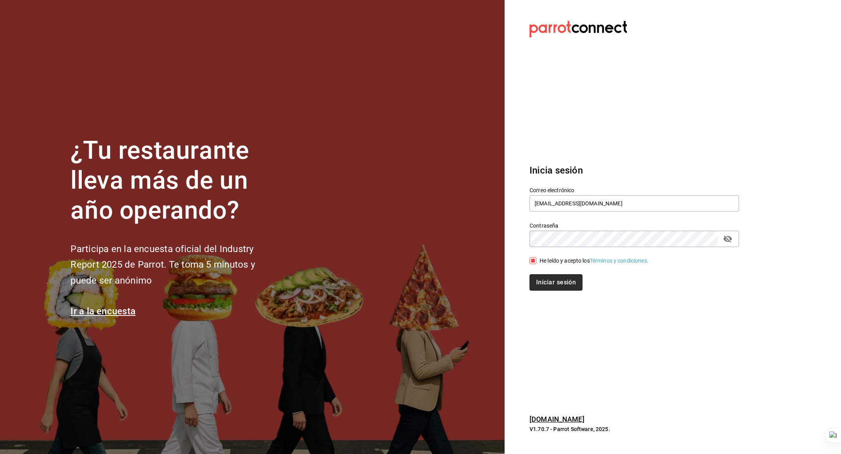
click at [566, 277] on button "Iniciar sesión" at bounding box center [556, 283] width 53 height 16
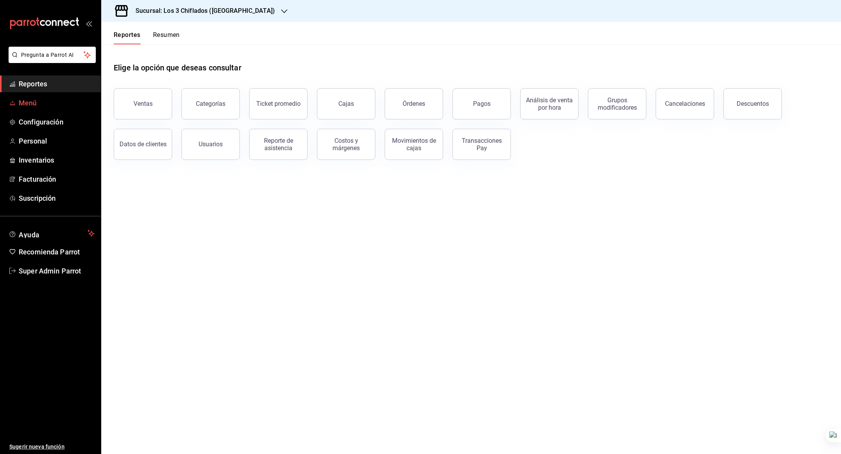
click at [41, 102] on span "Menú" at bounding box center [57, 103] width 76 height 11
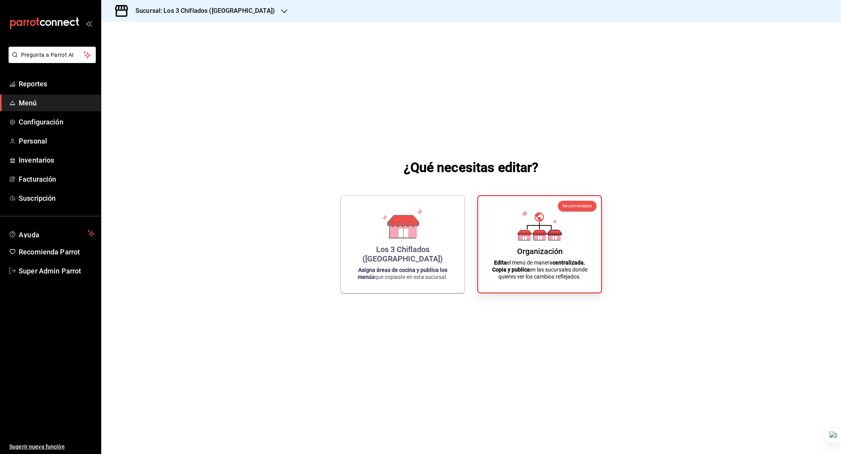
click at [253, 12] on div "Sucursal: Los 3 Chiflados ([GEOGRAPHIC_DATA])" at bounding box center [198, 11] width 183 height 22
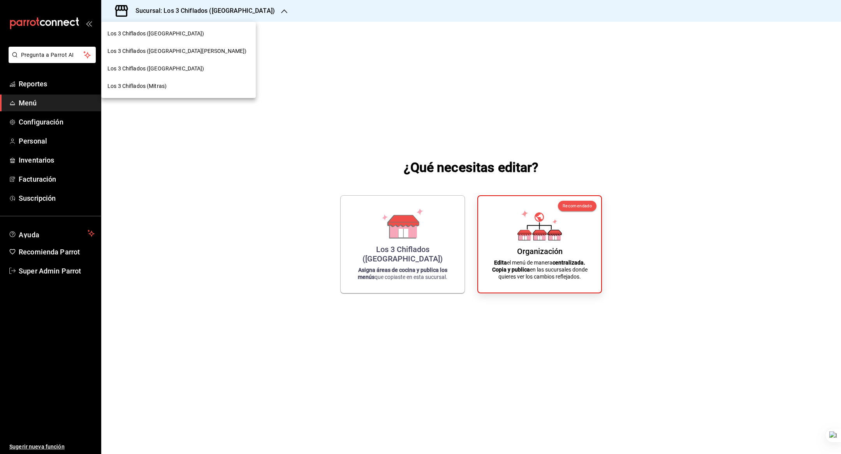
click at [187, 29] on div "Los 3 Chiflados ([GEOGRAPHIC_DATA])" at bounding box center [178, 34] width 155 height 18
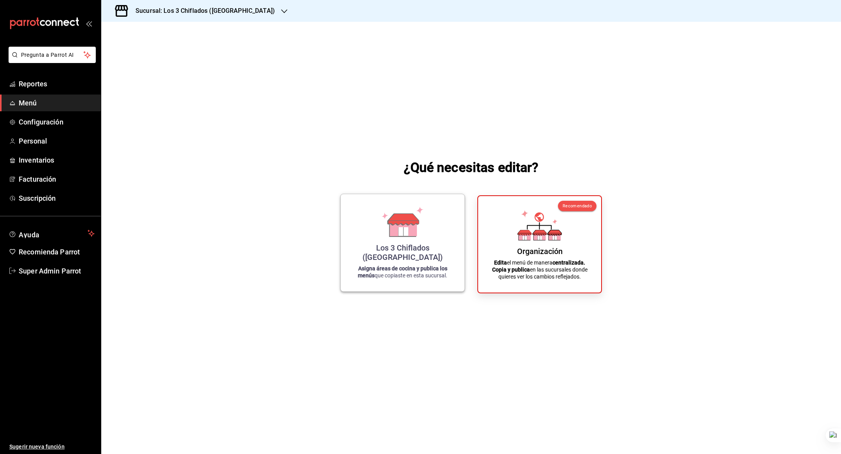
click at [453, 249] on div "Los 3 Chiflados ([GEOGRAPHIC_DATA]) Asigna áreas de cocina y publica los menús …" at bounding box center [402, 243] width 105 height 85
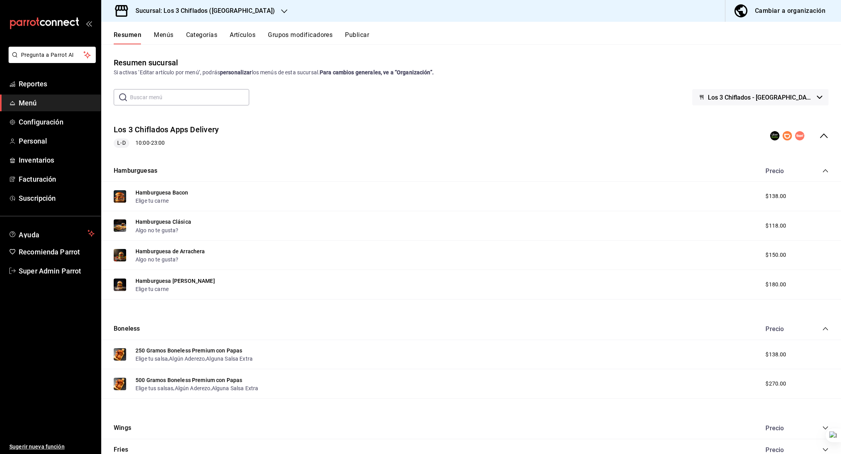
click at [357, 36] on button "Publicar" at bounding box center [357, 37] width 24 height 13
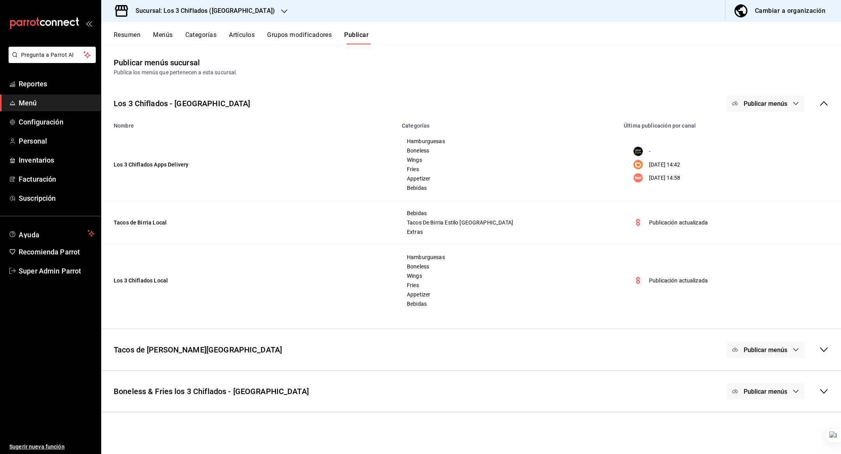
click at [776, 104] on span "Publicar menús" at bounding box center [766, 103] width 44 height 7
click at [766, 147] on span "DiDi Food" at bounding box center [776, 151] width 37 height 8
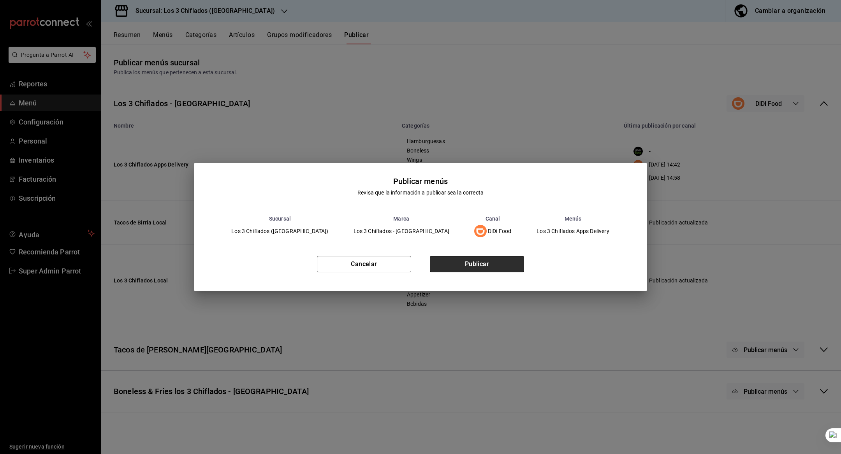
click at [479, 258] on button "Publicar" at bounding box center [477, 264] width 94 height 16
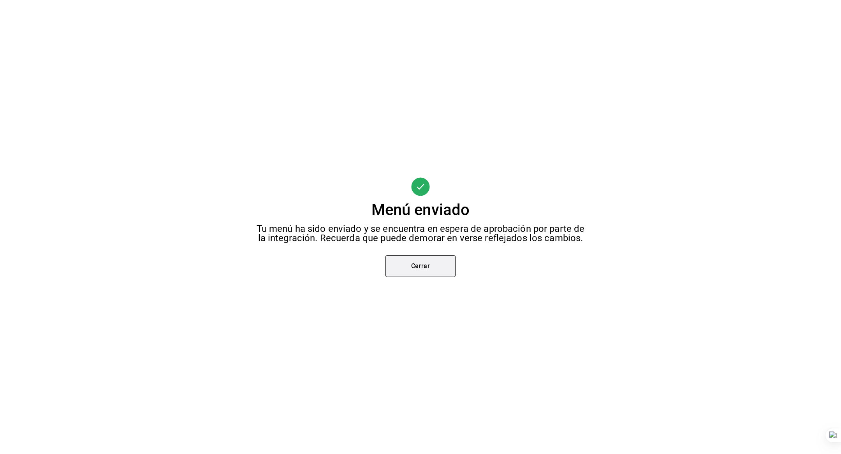
click at [449, 272] on button "Cerrar" at bounding box center [420, 266] width 70 height 22
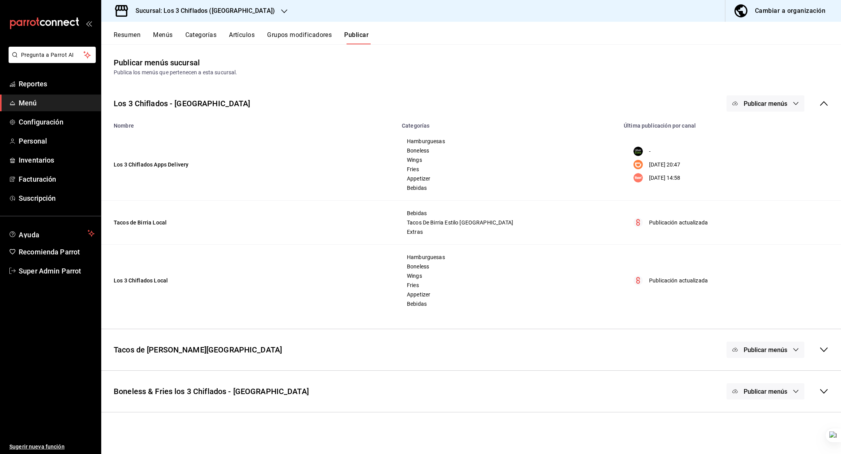
click at [762, 100] on span "Publicar menús" at bounding box center [766, 103] width 44 height 7
click at [754, 168] on div at bounding box center [747, 172] width 22 height 12
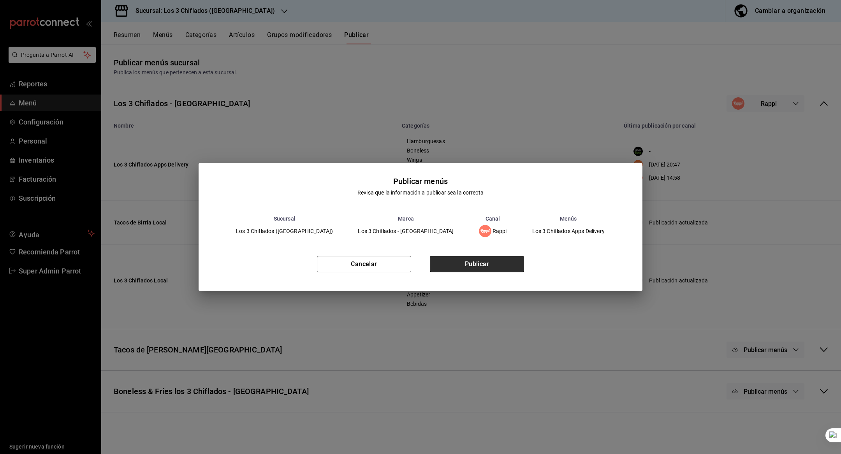
click at [469, 266] on button "Publicar" at bounding box center [477, 264] width 94 height 16
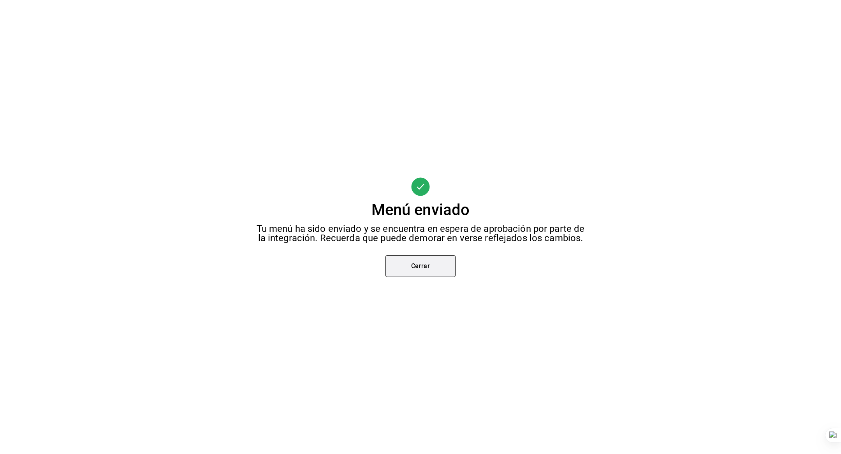
click at [423, 274] on button "Cerrar" at bounding box center [420, 266] width 70 height 22
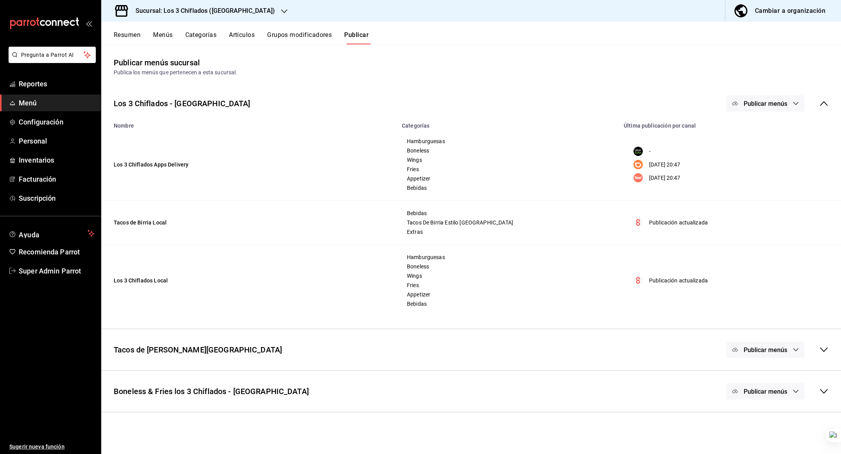
click at [591, 93] on div "Los 3 Chiflados - [GEOGRAPHIC_DATA] Publicar menús" at bounding box center [471, 103] width 740 height 29
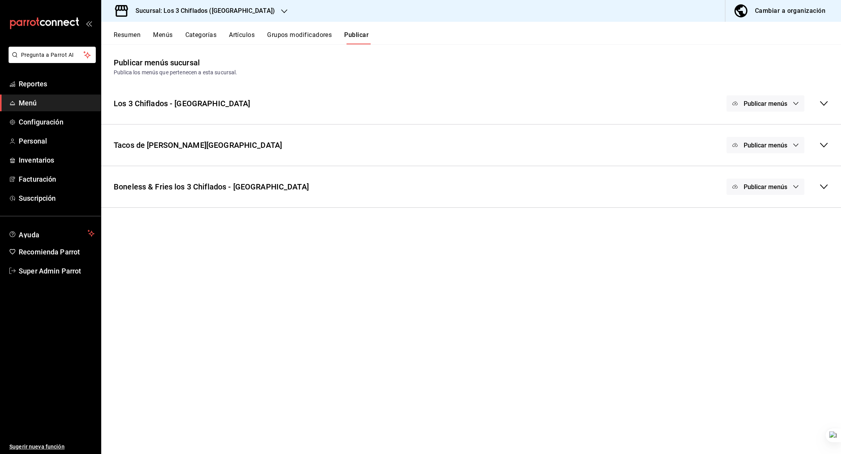
click at [649, 144] on div "Tacos de [PERSON_NAME] Puentes Publicar menús" at bounding box center [471, 145] width 740 height 29
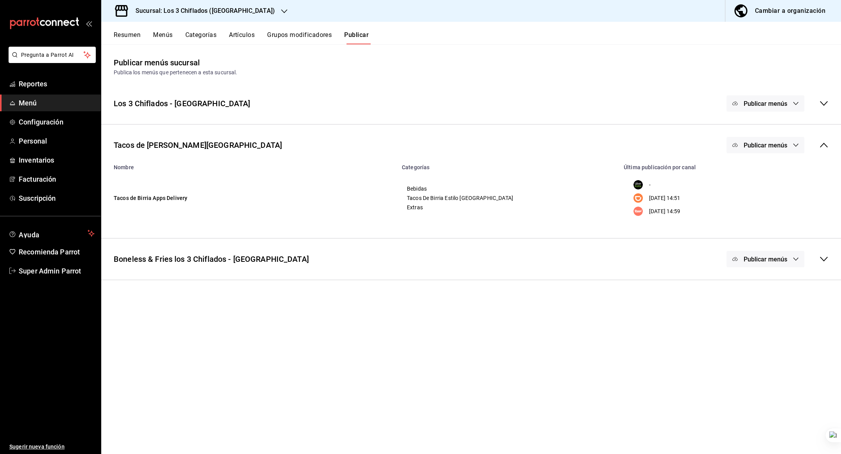
click at [759, 146] on span "Publicar menús" at bounding box center [766, 145] width 44 height 7
click at [757, 191] on div at bounding box center [754, 192] width 22 height 12
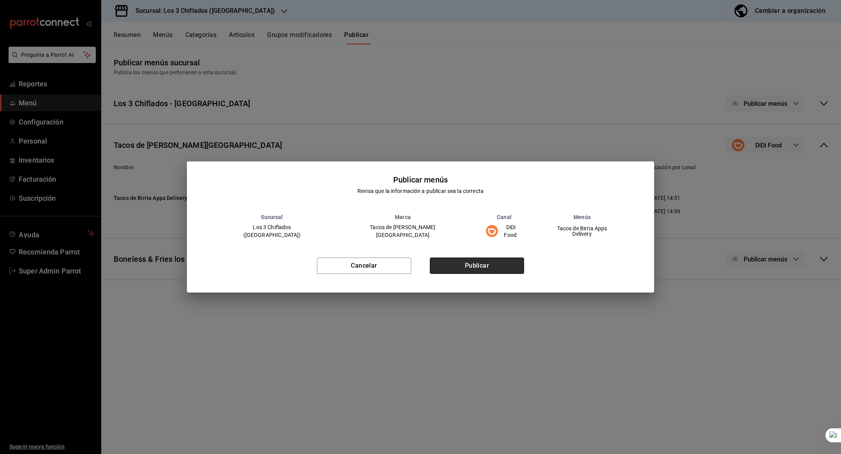
click at [499, 262] on button "Publicar" at bounding box center [477, 266] width 94 height 16
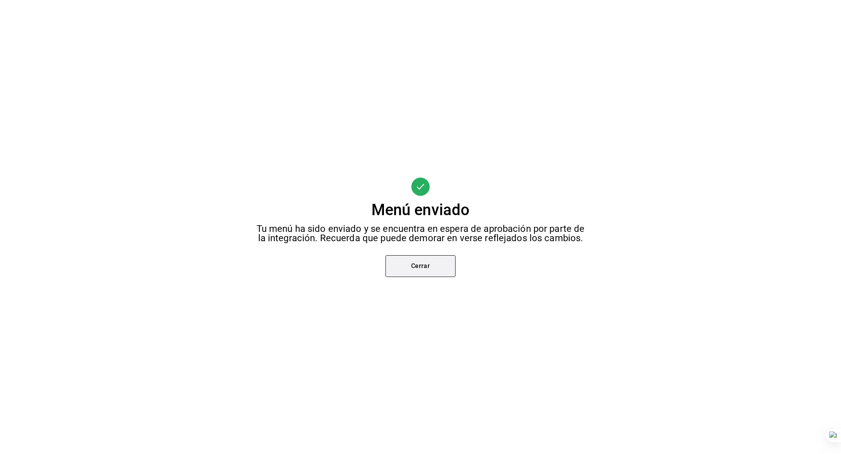
click at [428, 261] on button "Cerrar" at bounding box center [420, 266] width 70 height 22
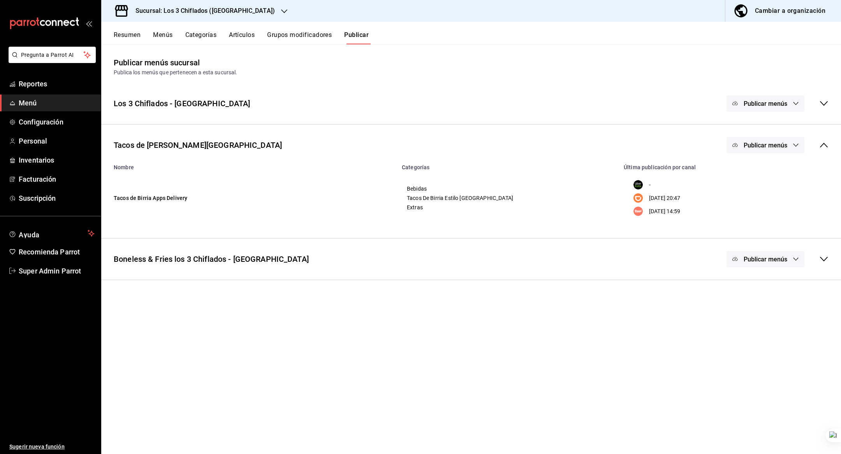
click at [757, 142] on span "Publicar menús" at bounding box center [766, 145] width 44 height 7
click at [760, 207] on li "Rappi" at bounding box center [766, 214] width 58 height 22
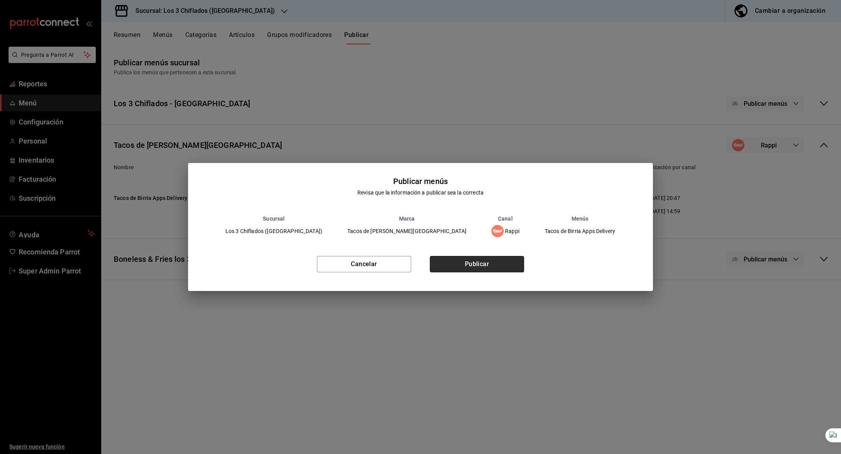
click at [495, 264] on button "Publicar" at bounding box center [477, 264] width 94 height 16
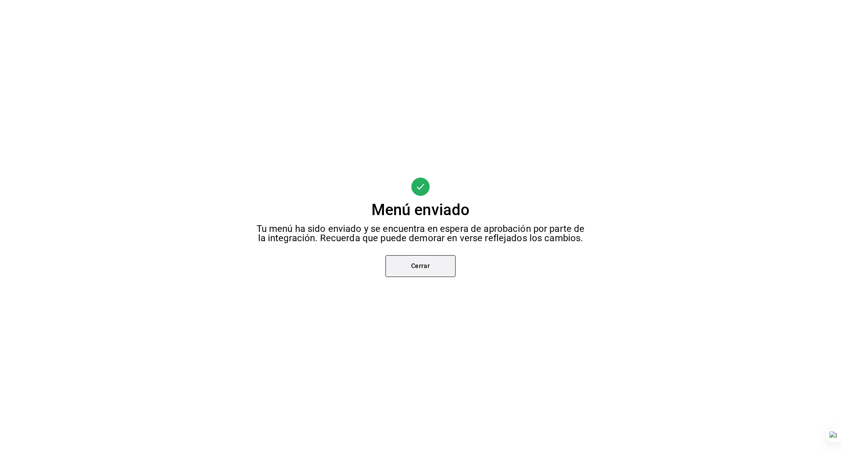
click at [437, 263] on button "Cerrar" at bounding box center [420, 266] width 70 height 22
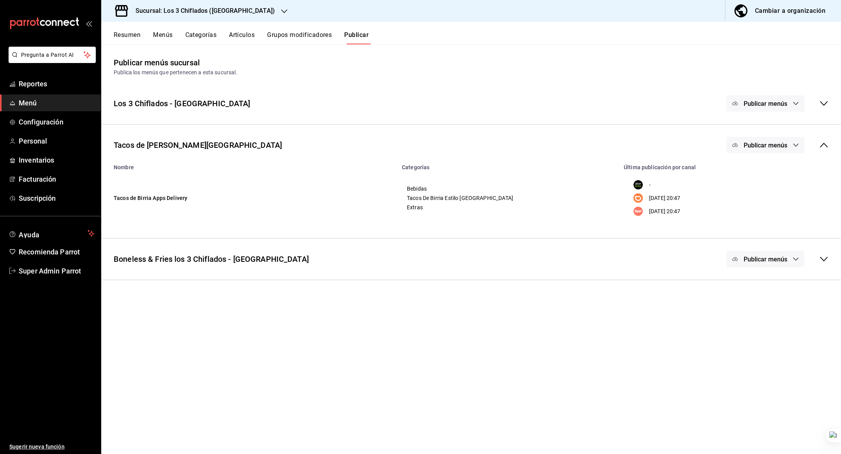
click at [281, 8] on icon "button" at bounding box center [284, 11] width 6 height 6
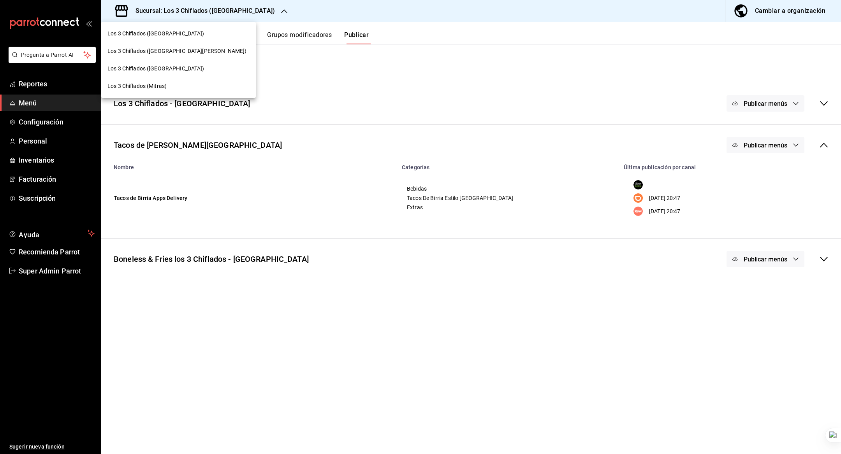
click at [174, 47] on span "Los 3 Chiflados ([GEOGRAPHIC_DATA][PERSON_NAME])" at bounding box center [176, 51] width 139 height 8
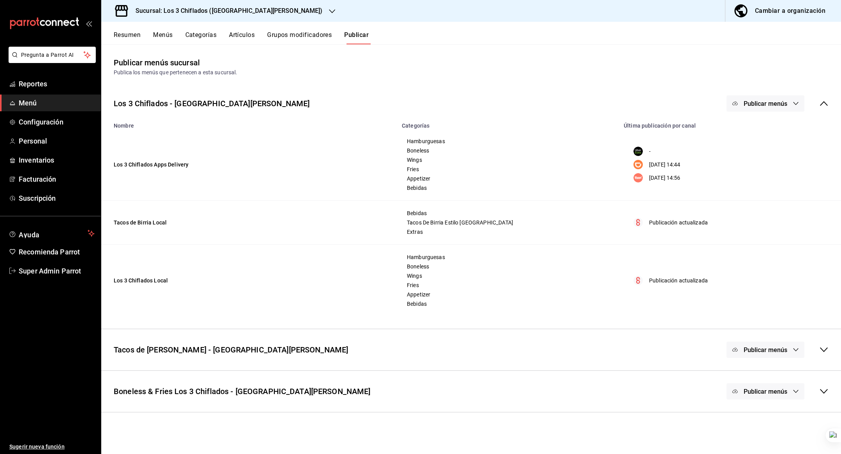
click at [763, 102] on span "Publicar menús" at bounding box center [766, 103] width 44 height 7
click at [775, 157] on li "DiDi Food" at bounding box center [766, 151] width 72 height 22
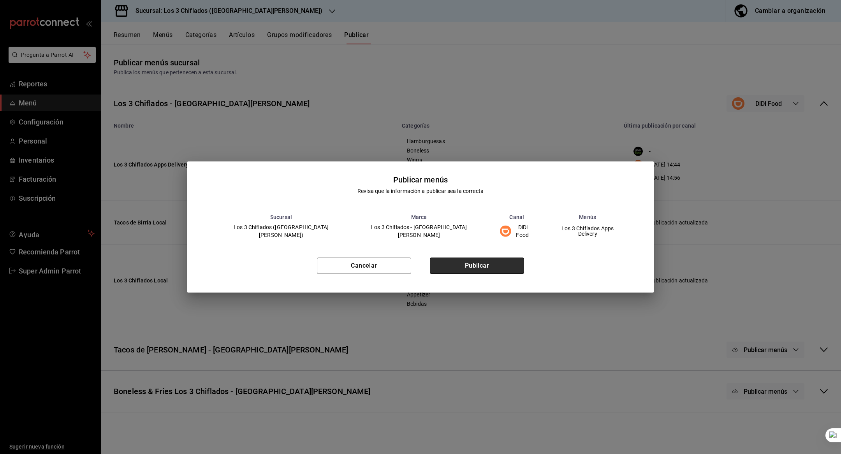
click at [504, 262] on button "Publicar" at bounding box center [477, 266] width 94 height 16
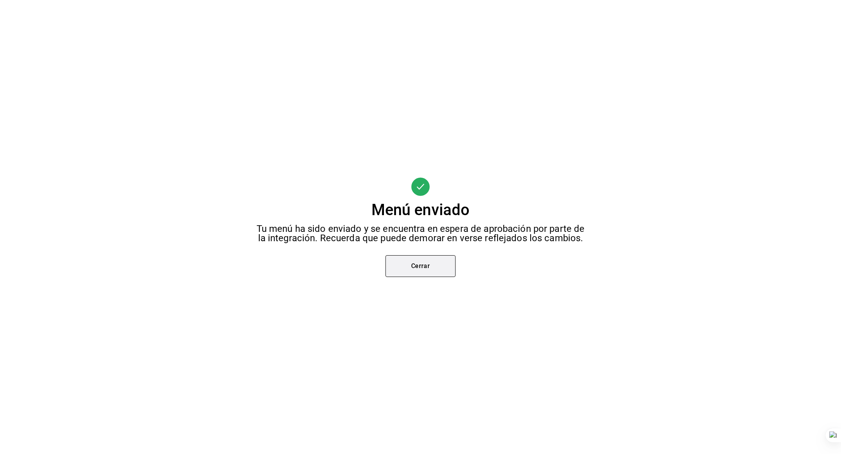
click at [426, 273] on button "Cerrar" at bounding box center [420, 266] width 70 height 22
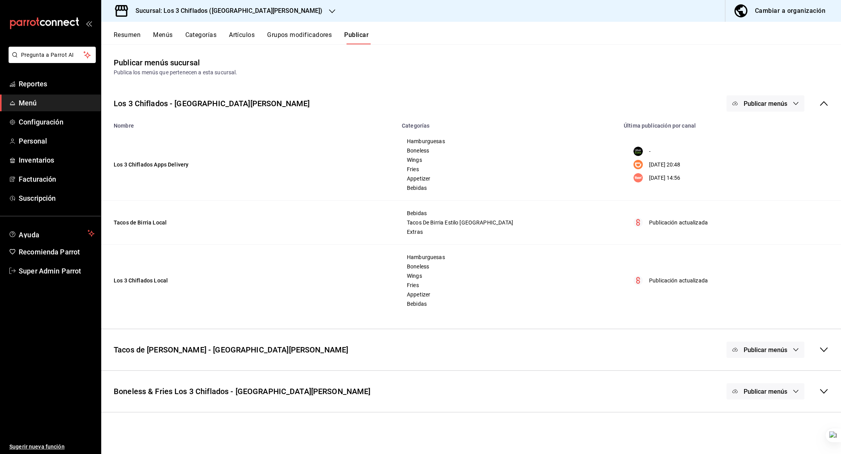
click at [767, 101] on span "Publicar menús" at bounding box center [766, 103] width 44 height 7
click at [767, 177] on li "Rappi" at bounding box center [766, 173] width 72 height 22
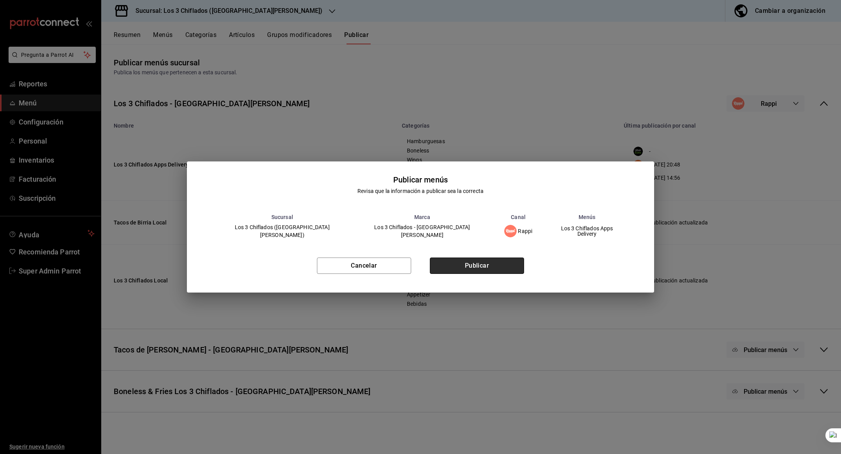
click at [481, 260] on button "Publicar" at bounding box center [477, 266] width 94 height 16
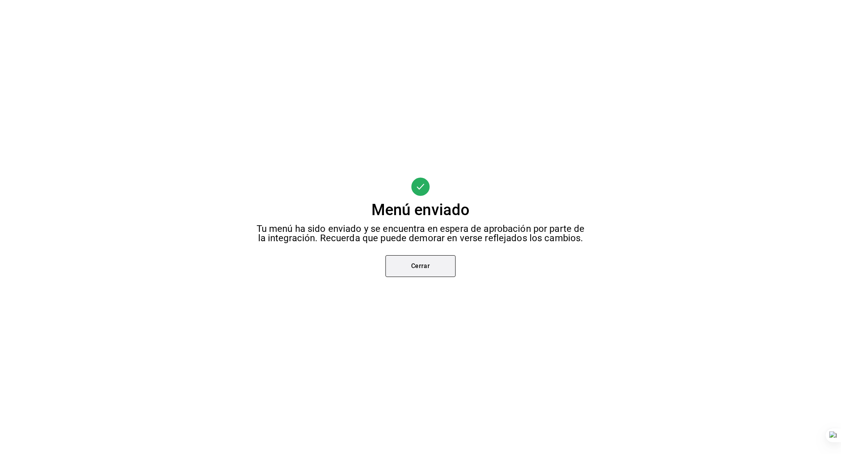
click at [438, 266] on button "Cerrar" at bounding box center [420, 266] width 70 height 22
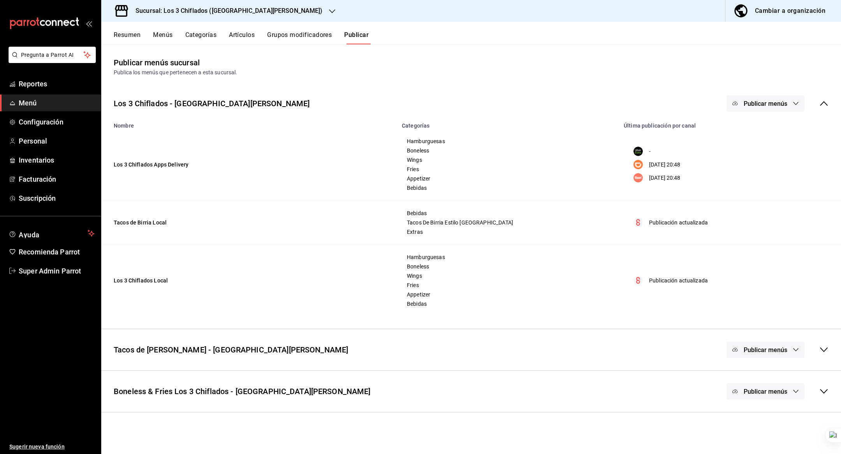
click at [670, 106] on div "Los 3 Chiflados - San [PERSON_NAME] Publicar menús" at bounding box center [471, 103] width 740 height 29
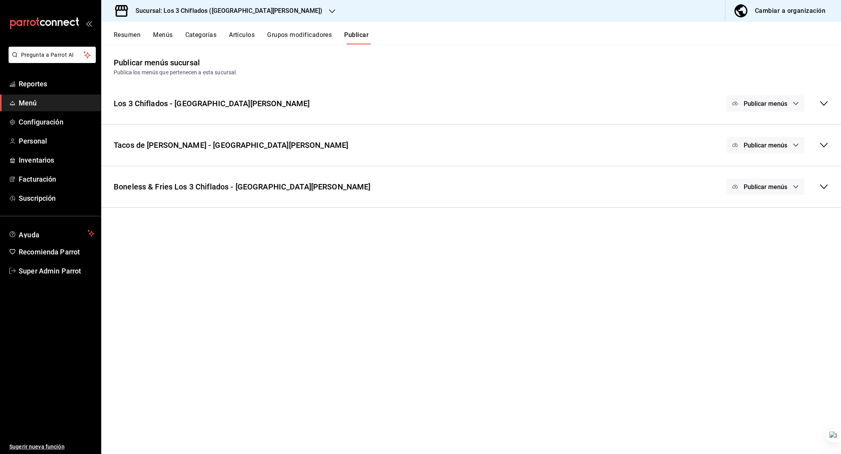
click at [655, 146] on div "Tacos de [PERSON_NAME] - San [PERSON_NAME] Publicar menús" at bounding box center [471, 145] width 740 height 29
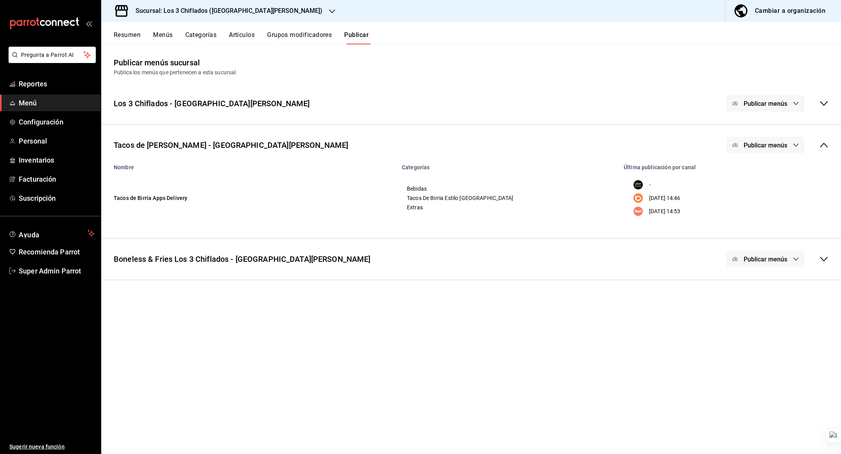
click at [796, 145] on icon "button" at bounding box center [796, 145] width 6 height 6
click at [750, 192] on img at bounding box center [749, 192] width 12 height 12
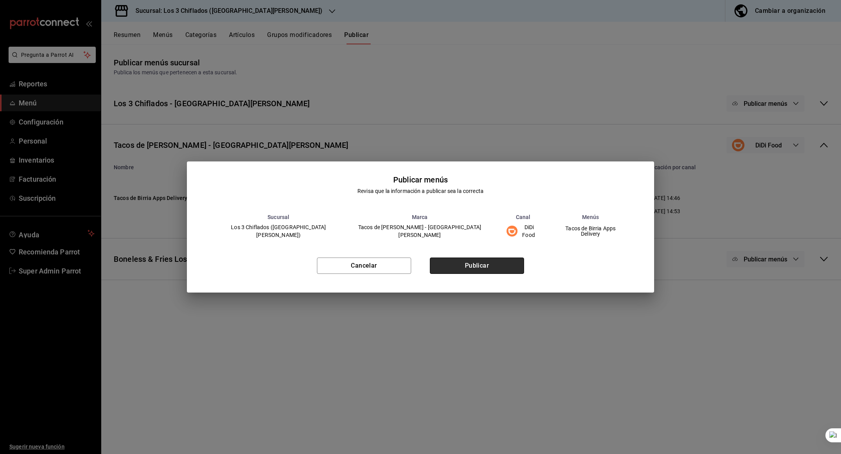
click at [470, 264] on button "Publicar" at bounding box center [477, 266] width 94 height 16
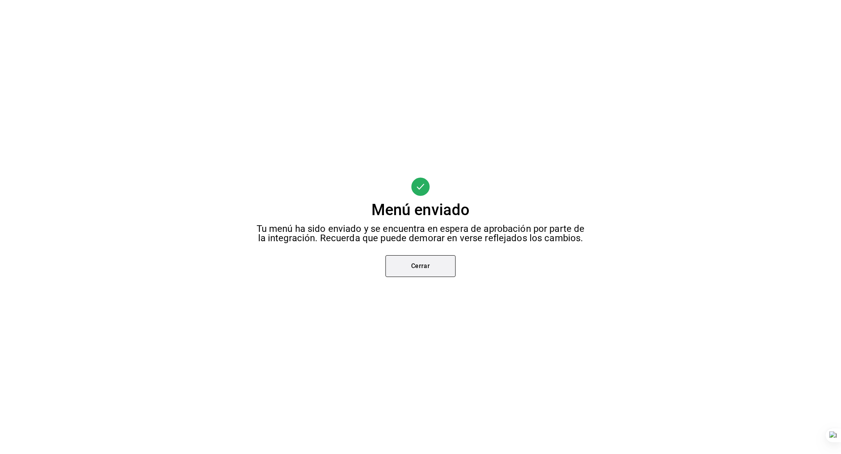
click at [430, 259] on button "Cerrar" at bounding box center [420, 266] width 70 height 22
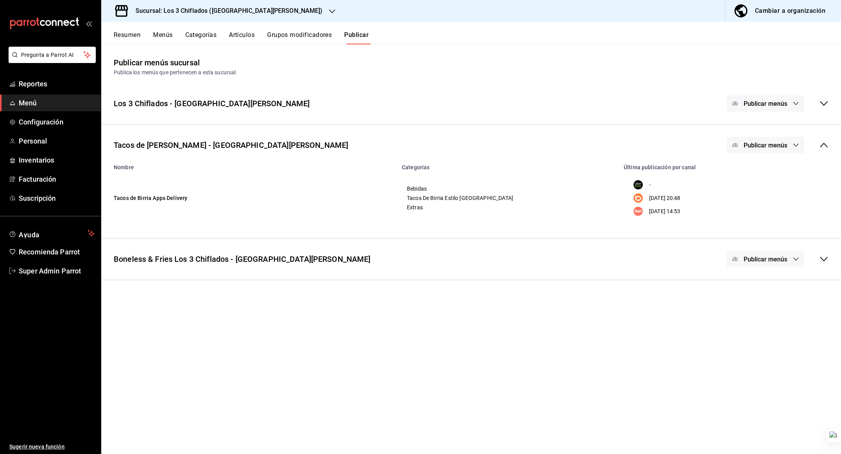
click at [749, 149] on button "Publicar menús" at bounding box center [766, 145] width 78 height 16
click at [758, 214] on div at bounding box center [754, 214] width 22 height 12
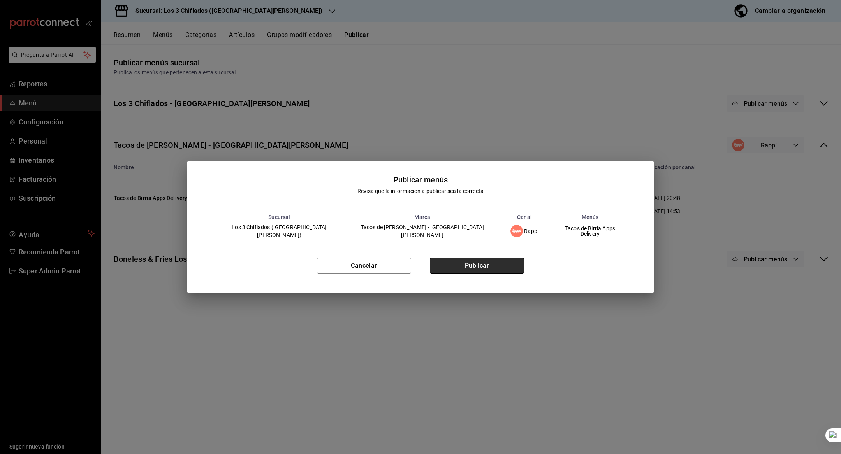
click at [499, 265] on button "Publicar" at bounding box center [477, 266] width 94 height 16
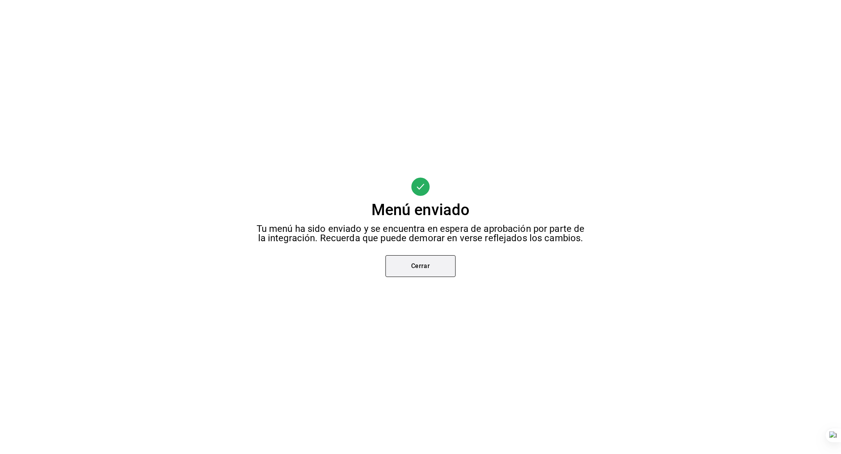
click at [418, 264] on button "Cerrar" at bounding box center [420, 266] width 70 height 22
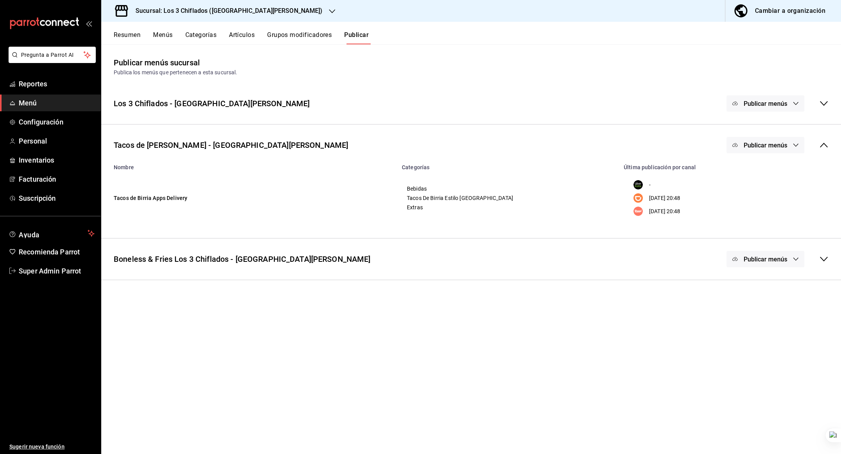
click at [248, 9] on div "Sucursal: Los 3 Chiflados ([GEOGRAPHIC_DATA][PERSON_NAME])" at bounding box center [222, 11] width 231 height 22
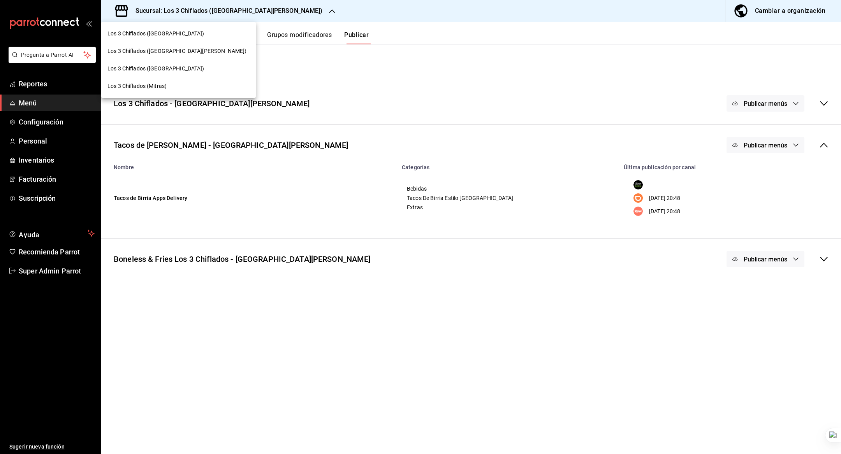
click at [169, 69] on span "Los 3 Chiflados ([GEOGRAPHIC_DATA])" at bounding box center [155, 69] width 97 height 8
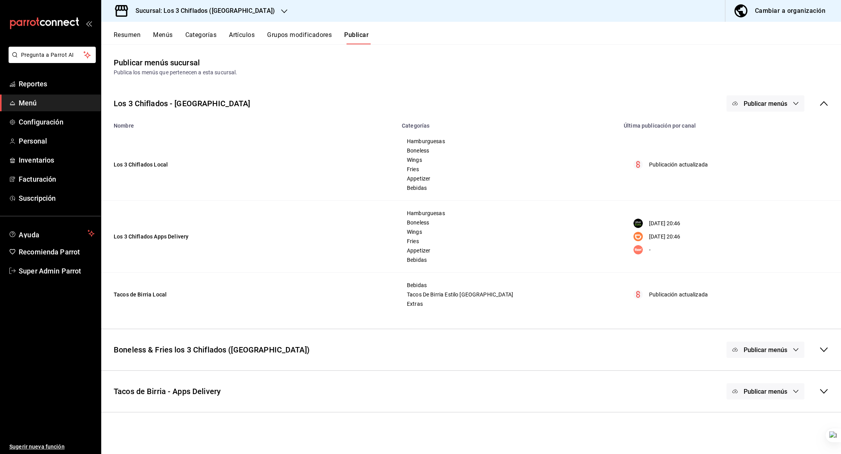
click at [750, 105] on span "Publicar menús" at bounding box center [766, 103] width 44 height 7
click at [765, 155] on li "Uber Eats" at bounding box center [766, 151] width 72 height 22
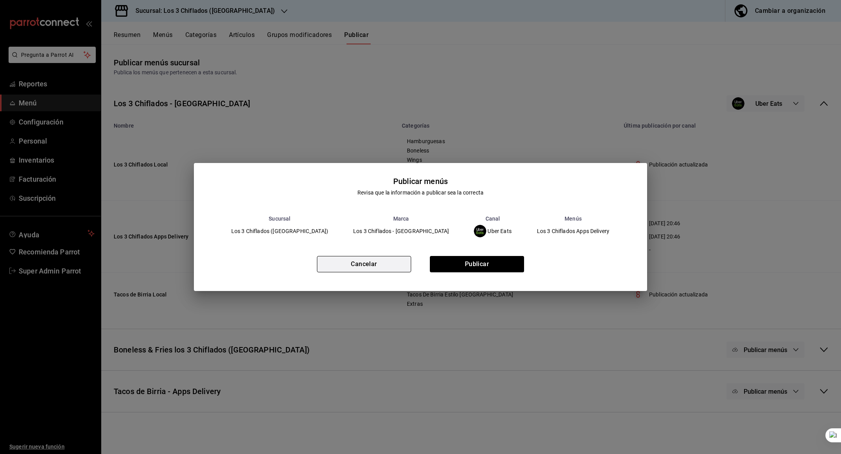
click at [351, 267] on button "Cancelar" at bounding box center [364, 264] width 94 height 16
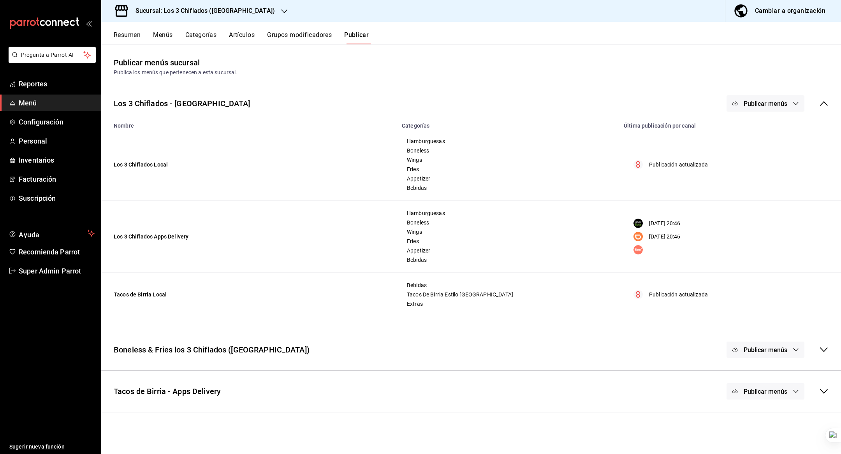
click at [243, 10] on h3 "Sucursal: Los 3 Chiflados ([GEOGRAPHIC_DATA])" at bounding box center [202, 10] width 146 height 9
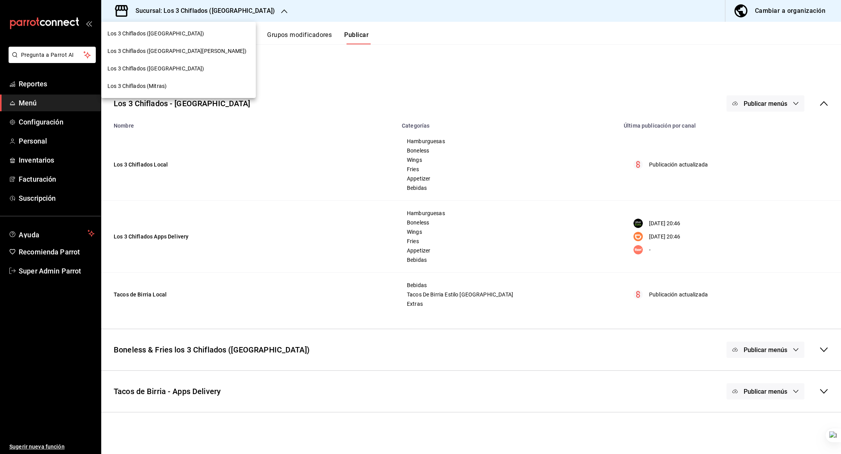
click at [181, 84] on div "Los 3 Chiflados (Mitras)" at bounding box center [178, 86] width 142 height 8
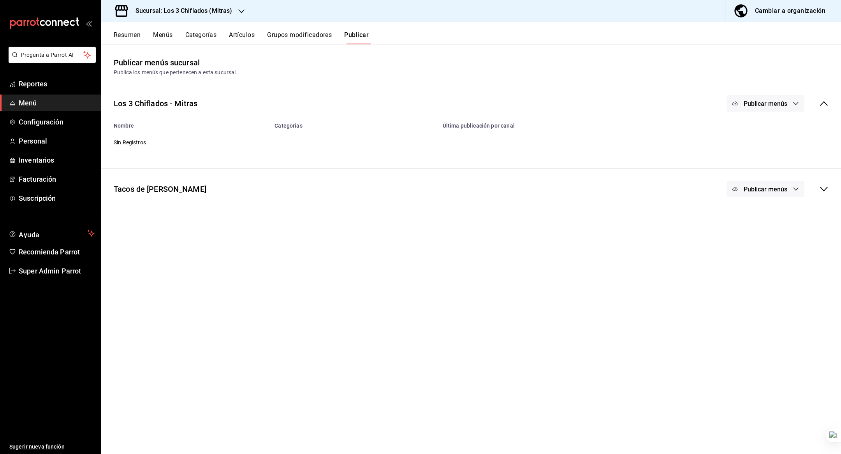
click at [265, 191] on div "Tacos de [PERSON_NAME] Publicar menús" at bounding box center [471, 189] width 740 height 29
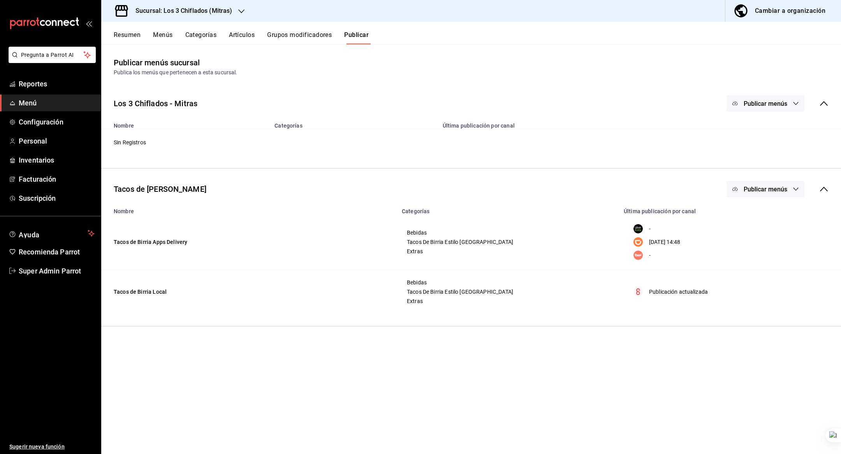
click at [762, 187] on span "Publicar menús" at bounding box center [766, 189] width 44 height 7
click at [753, 231] on div at bounding box center [747, 236] width 22 height 12
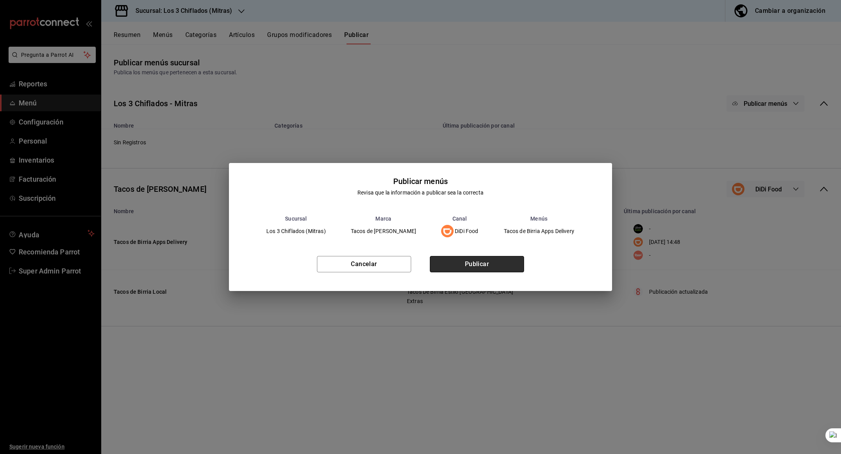
click at [487, 259] on button "Publicar" at bounding box center [477, 264] width 94 height 16
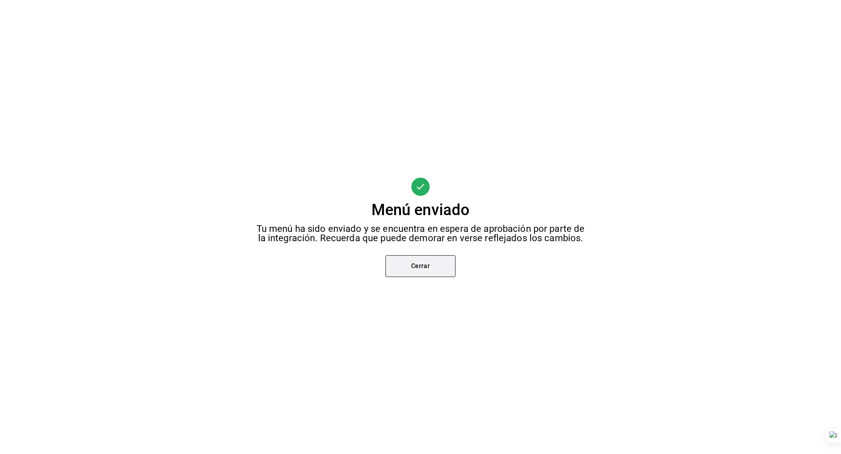
click at [421, 264] on button "Cerrar" at bounding box center [420, 266] width 70 height 22
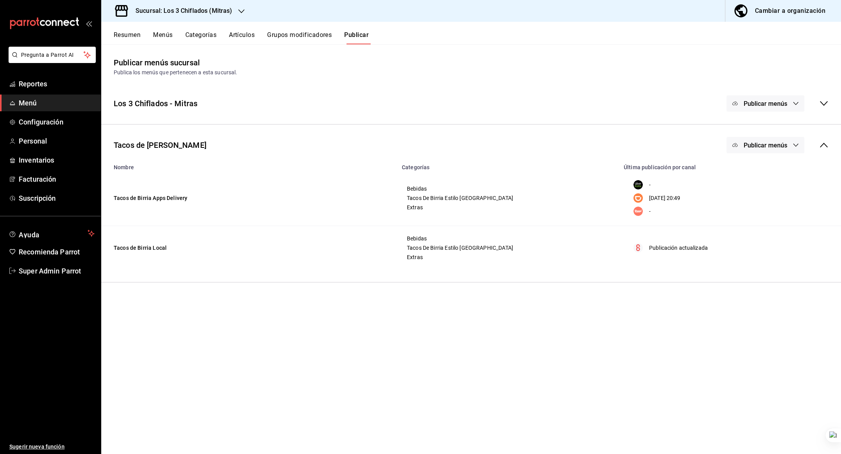
click at [764, 5] on button "Cambiar a organización" at bounding box center [779, 11] width 109 height 22
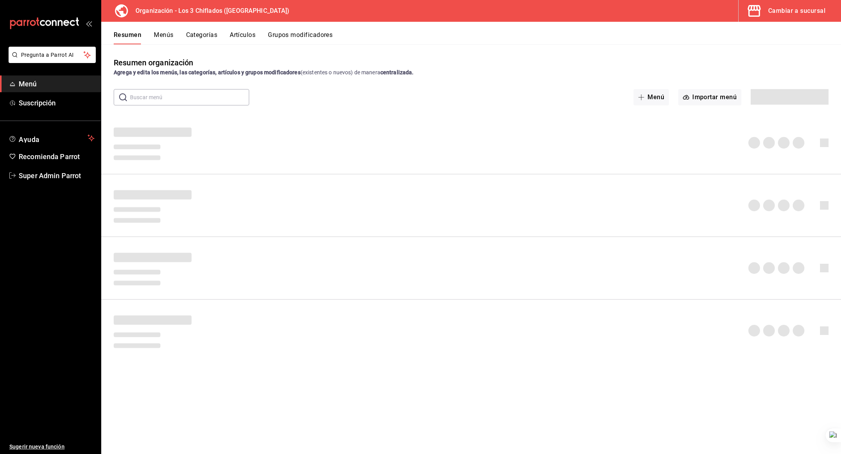
click at [166, 37] on button "Menús" at bounding box center [163, 37] width 19 height 13
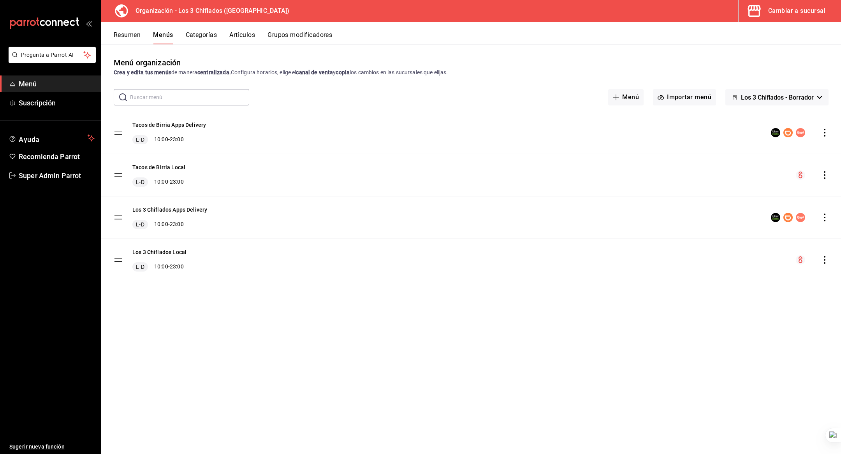
click at [767, 110] on div "Menú organización Crea y edita tus menús de manera centralizada. Configura hora…" at bounding box center [471, 255] width 740 height 397
click at [767, 104] on button "Los 3 Chiflados - Borrador" at bounding box center [776, 97] width 103 height 16
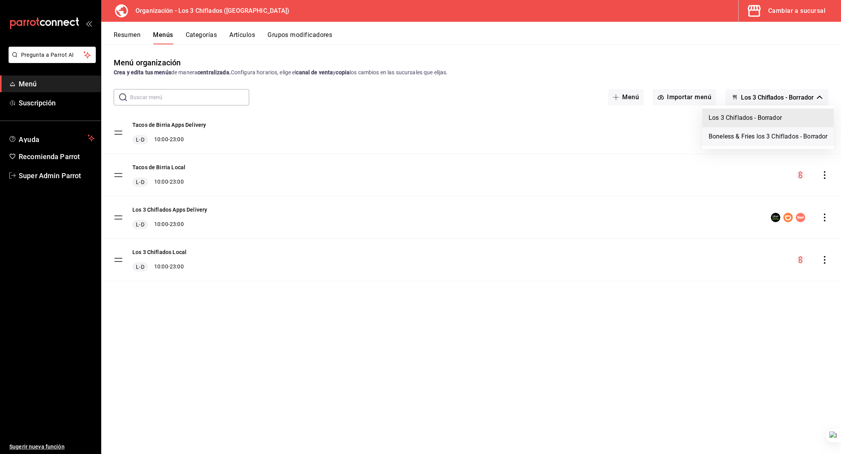
click at [757, 132] on li "Boneless & Fries los 3 Chiflados - Borrador" at bounding box center [767, 136] width 131 height 19
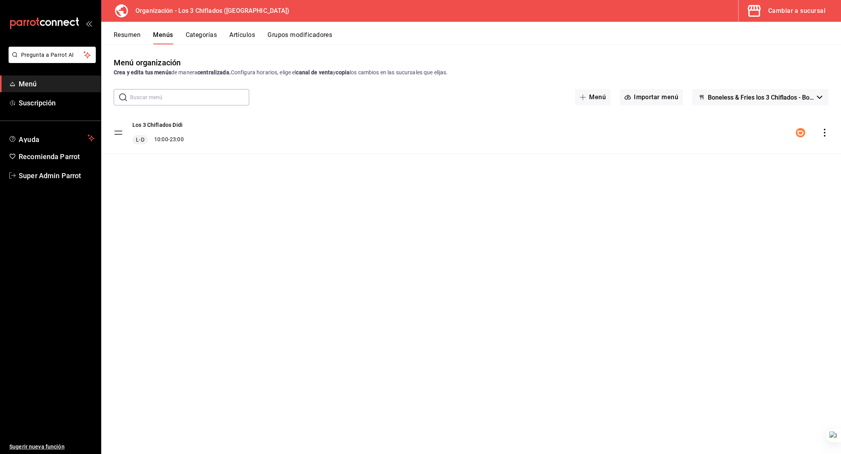
click at [827, 133] on icon "actions" at bounding box center [825, 133] width 8 height 8
click at [742, 179] on span "Copiar en otra sucursal" at bounding box center [763, 183] width 95 height 8
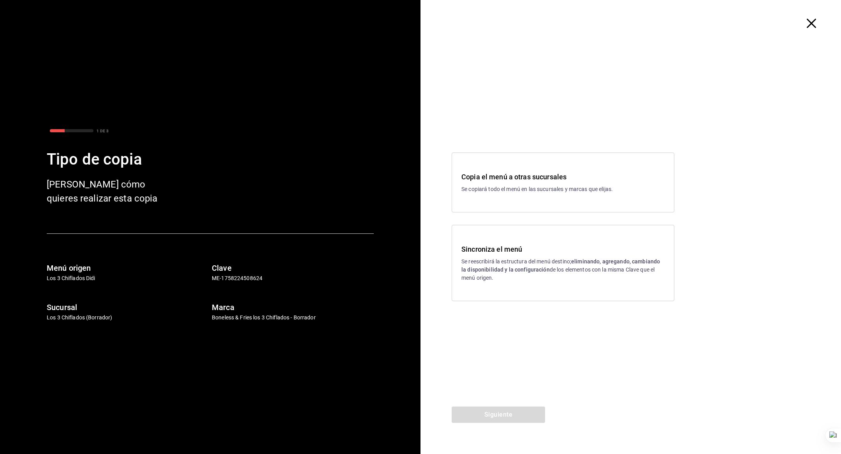
click at [535, 267] on strong "eliminando, agregando, cambiando la disponibilidad y la configuración" at bounding box center [560, 266] width 199 height 14
click at [496, 414] on button "Siguiente" at bounding box center [498, 415] width 93 height 16
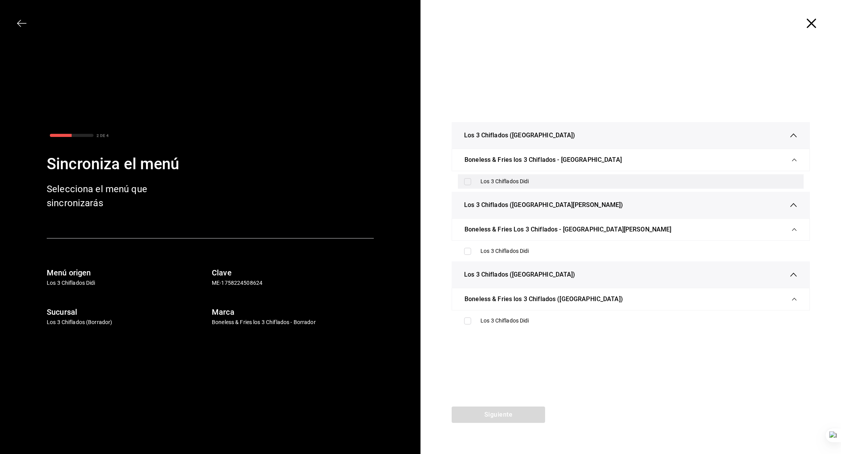
click at [519, 188] on div "Los 3 Chiflados Didi" at bounding box center [631, 181] width 346 height 14
checkbox input "true"
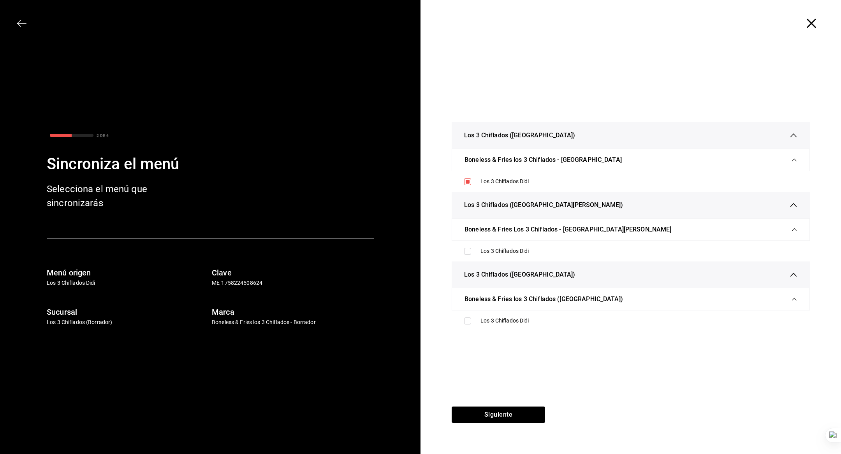
click at [521, 259] on ul "Los 3 Chiflados Didi" at bounding box center [631, 251] width 358 height 21
click at [513, 254] on div "Los 3 Chiflados Didi" at bounding box center [639, 251] width 317 height 8
checkbox input "true"
click at [505, 320] on div "Los 3 Chiflados Didi" at bounding box center [639, 321] width 317 height 8
checkbox input "true"
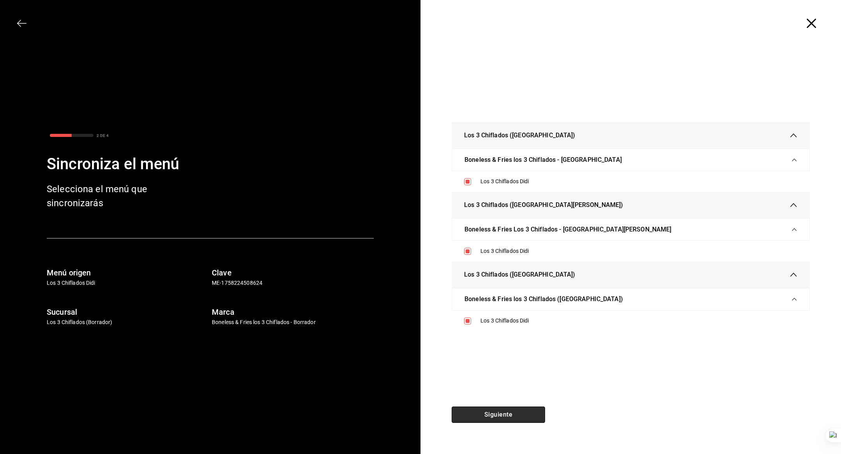
click at [493, 416] on button "Siguiente" at bounding box center [498, 415] width 93 height 16
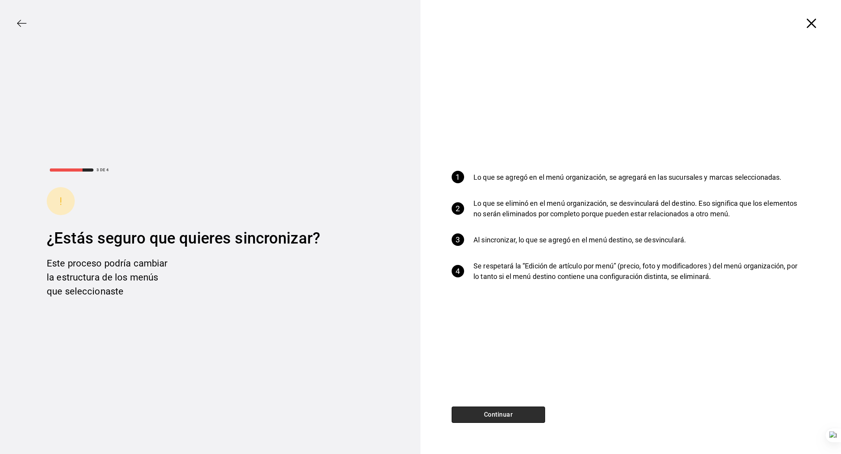
click at [481, 414] on button "Continuar" at bounding box center [498, 415] width 93 height 16
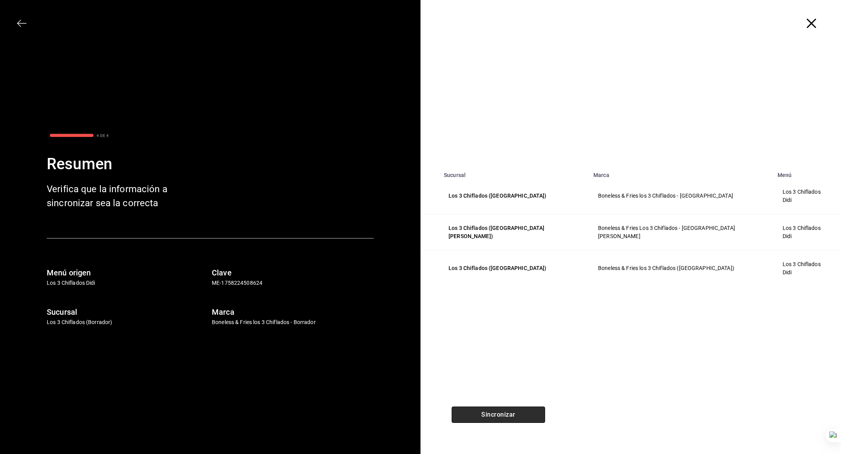
click at [481, 414] on button "Sincronizar" at bounding box center [498, 415] width 93 height 16
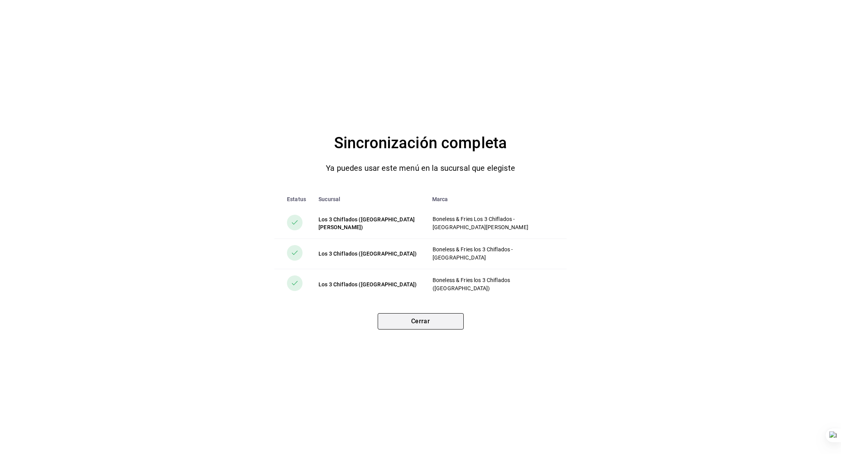
click at [431, 323] on button "Cerrar" at bounding box center [421, 321] width 86 height 16
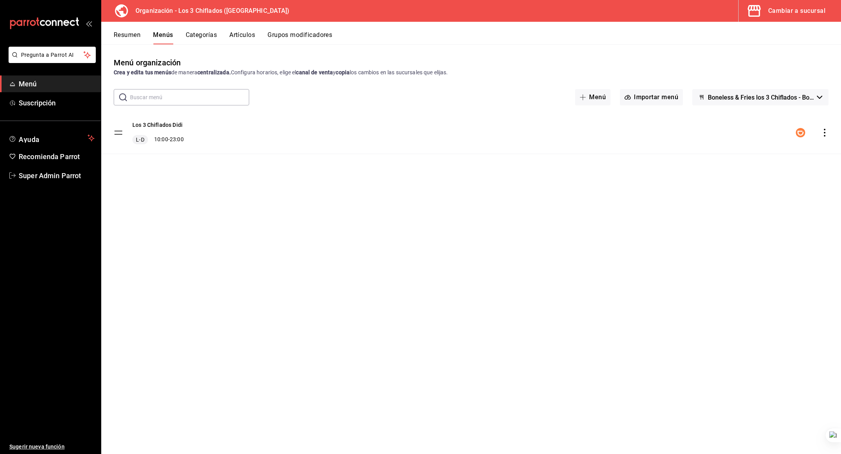
click at [770, 11] on div "Cambiar a sucursal" at bounding box center [796, 10] width 57 height 11
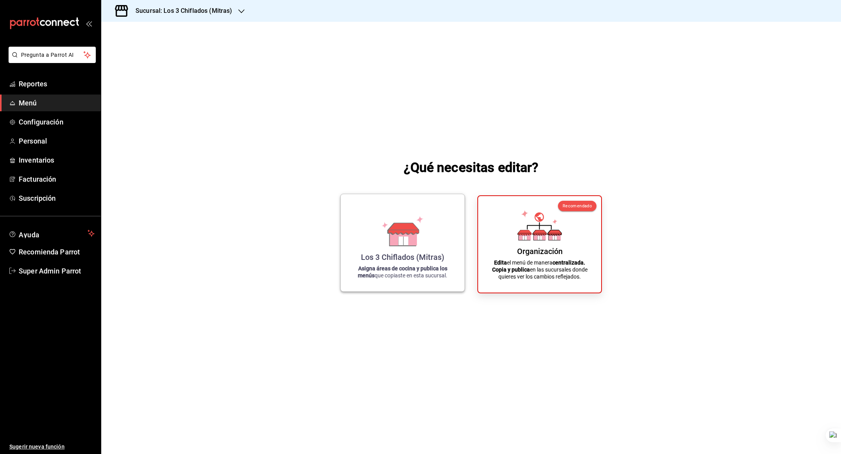
click at [435, 242] on div "Los 3 Chiflados (Mitras) Asigna áreas de cocina y publica los menús que copiast…" at bounding box center [402, 243] width 105 height 85
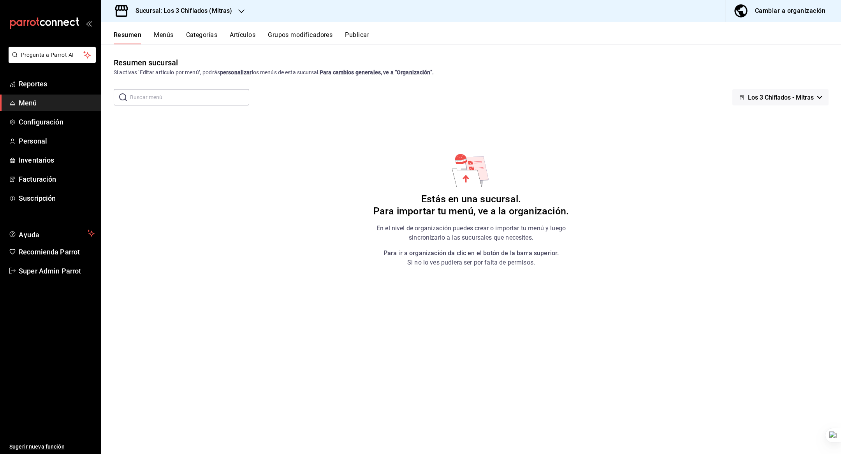
click at [357, 36] on button "Publicar" at bounding box center [357, 37] width 24 height 13
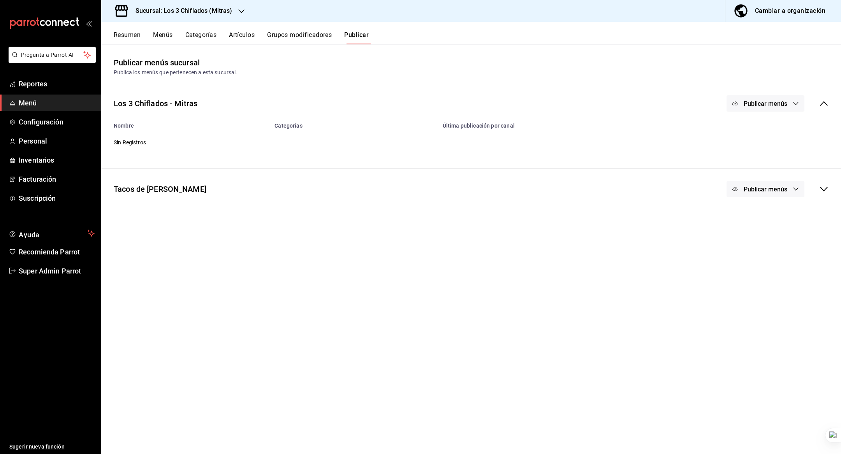
click at [229, 13] on h3 "Sucursal: Los 3 Chiflados (Mitras)" at bounding box center [180, 10] width 103 height 9
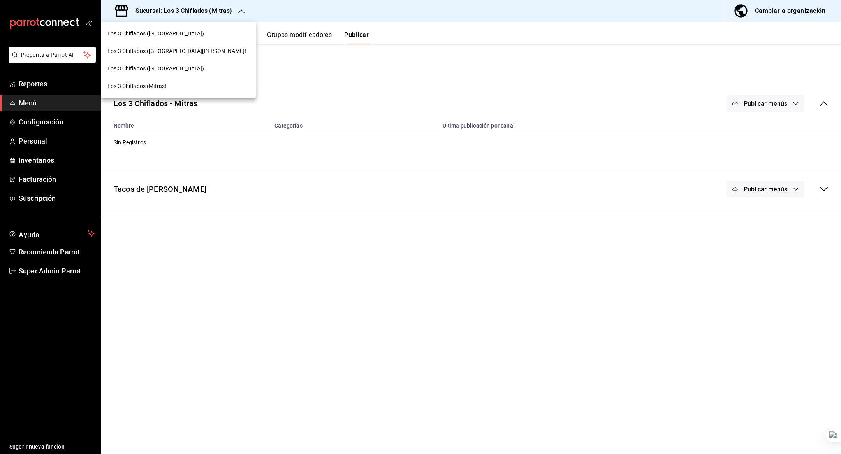
click at [187, 35] on div "Los 3 Chiflados ([GEOGRAPHIC_DATA])" at bounding box center [178, 34] width 142 height 8
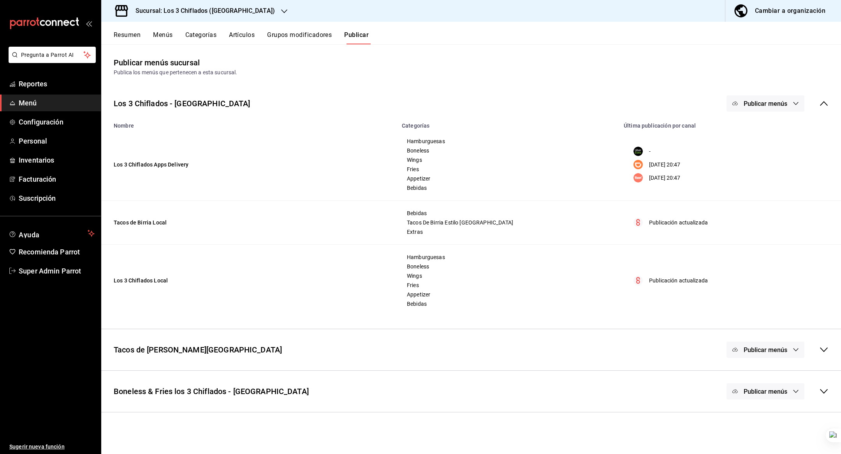
click at [348, 396] on div "Boneless & Fries los 3 Chiflados - [GEOGRAPHIC_DATA] Publicar menús" at bounding box center [471, 391] width 740 height 29
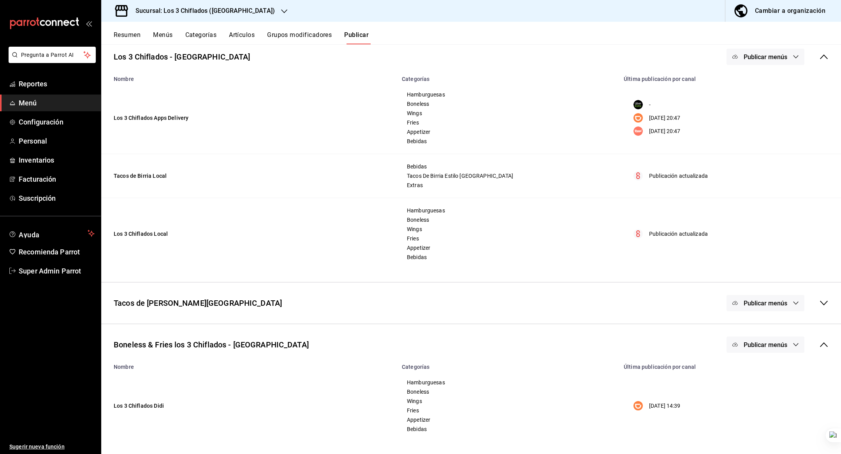
click at [791, 339] on button "Publicar menús" at bounding box center [766, 345] width 78 height 16
click at [757, 365] on div at bounding box center [754, 370] width 22 height 12
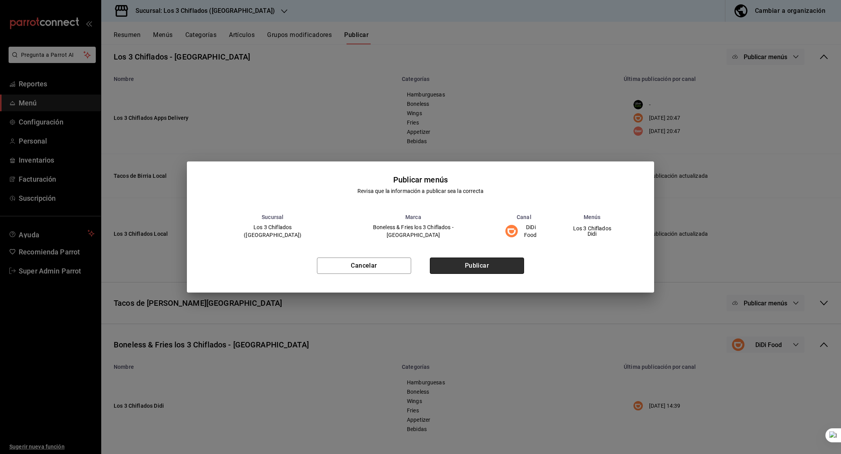
click at [508, 266] on button "Publicar" at bounding box center [477, 266] width 94 height 16
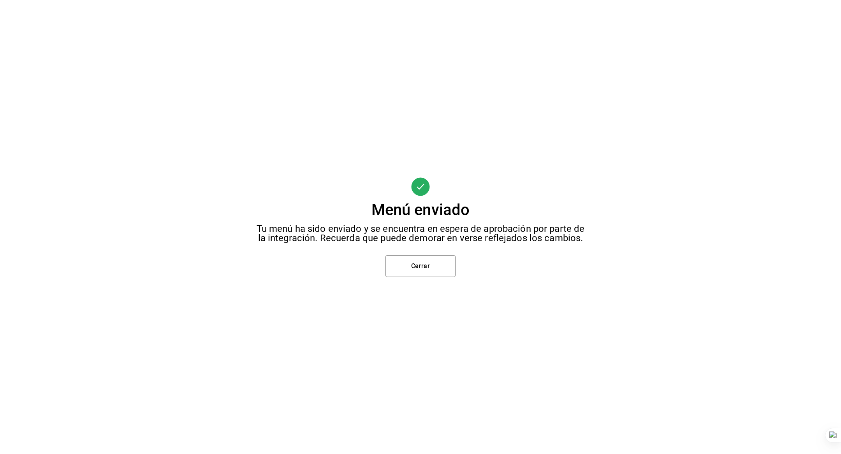
scroll to position [0, 0]
click at [425, 263] on button "Cerrar" at bounding box center [420, 266] width 70 height 22
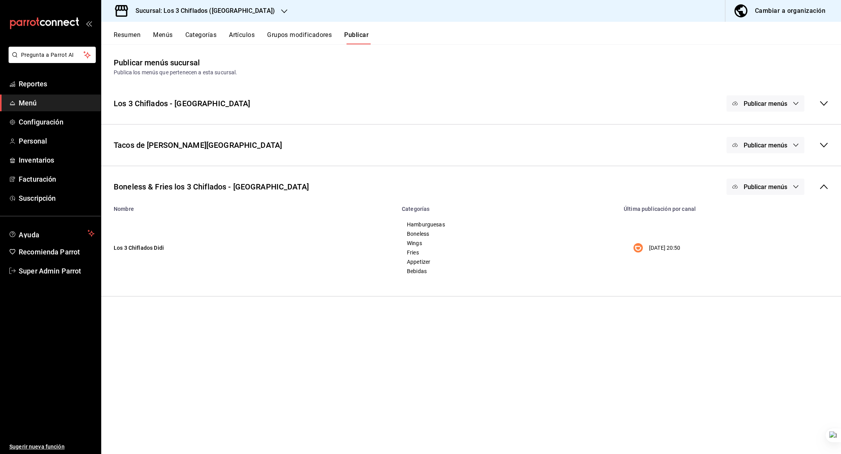
click at [281, 10] on icon "button" at bounding box center [284, 11] width 6 height 4
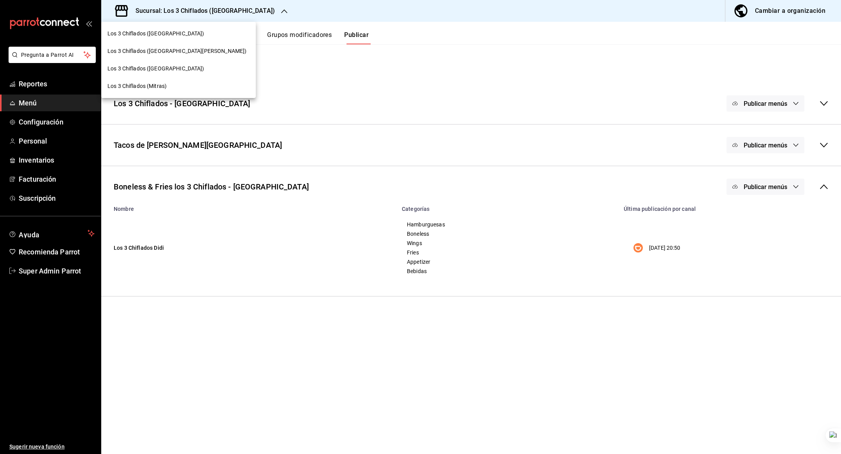
click at [181, 45] on div "Los 3 Chiflados ([GEOGRAPHIC_DATA][PERSON_NAME])" at bounding box center [178, 51] width 155 height 18
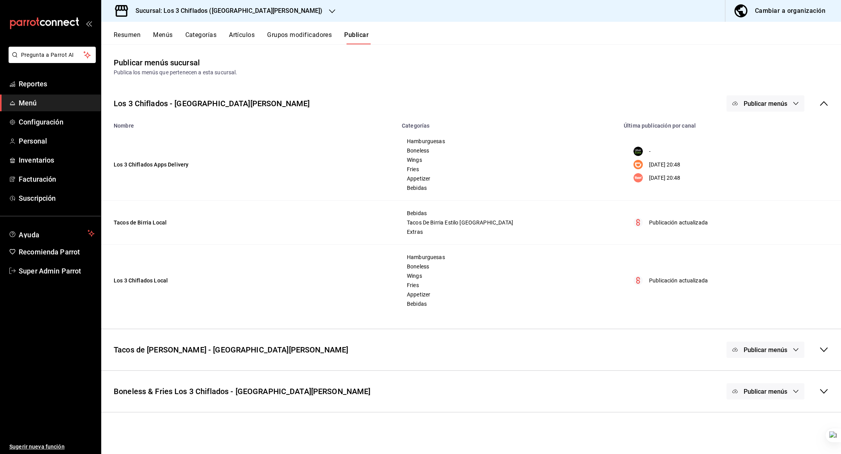
click at [469, 395] on div "Boneless & Fries Los 3 Chiflados - San [PERSON_NAME] Publicar menús" at bounding box center [471, 391] width 740 height 29
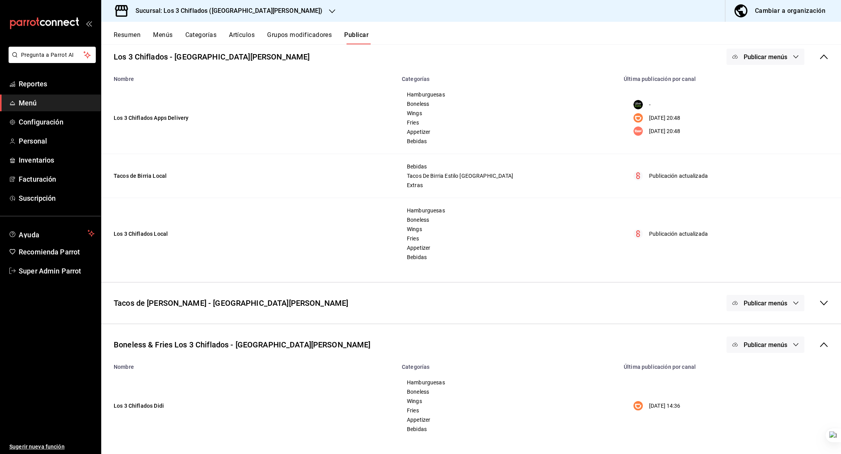
click at [764, 351] on button "Publicar menús" at bounding box center [766, 345] width 78 height 16
click at [758, 367] on div at bounding box center [754, 370] width 22 height 12
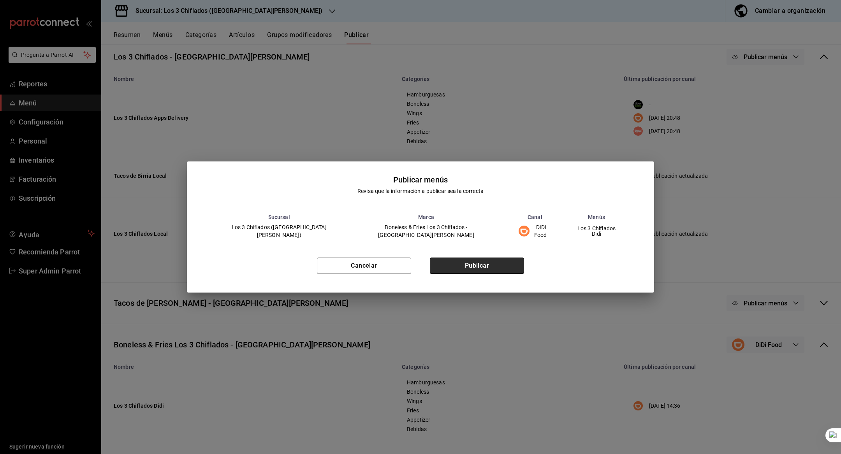
click at [503, 261] on button "Publicar" at bounding box center [477, 266] width 94 height 16
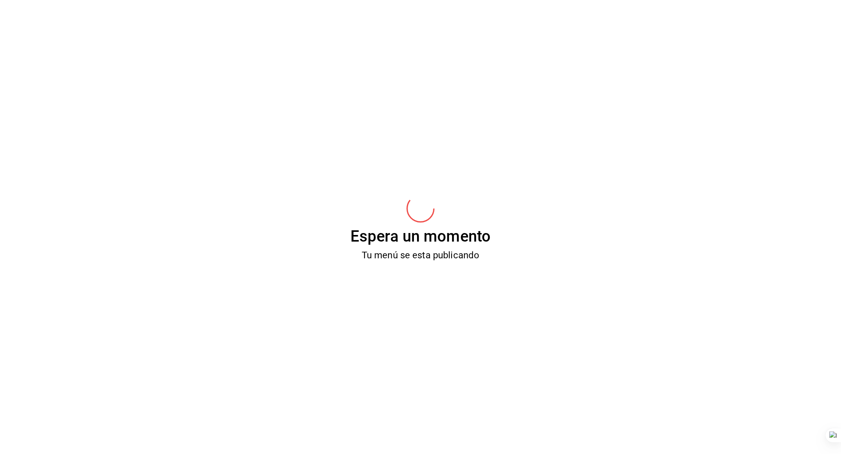
scroll to position [0, 0]
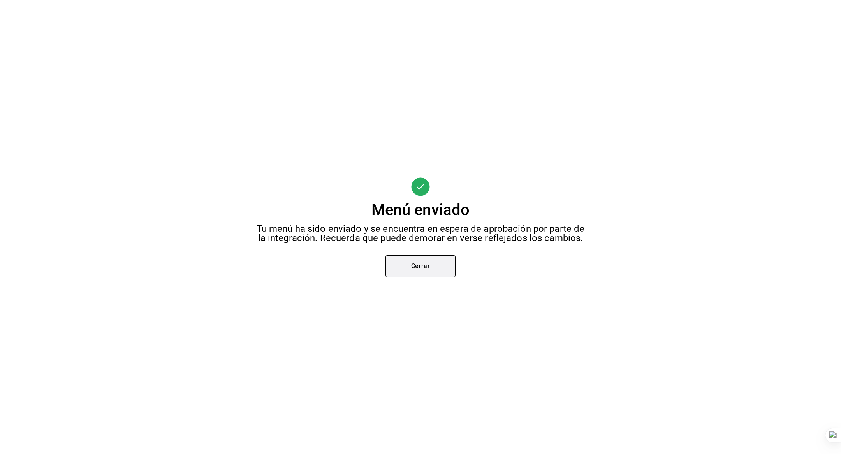
click at [425, 275] on button "Cerrar" at bounding box center [420, 266] width 70 height 22
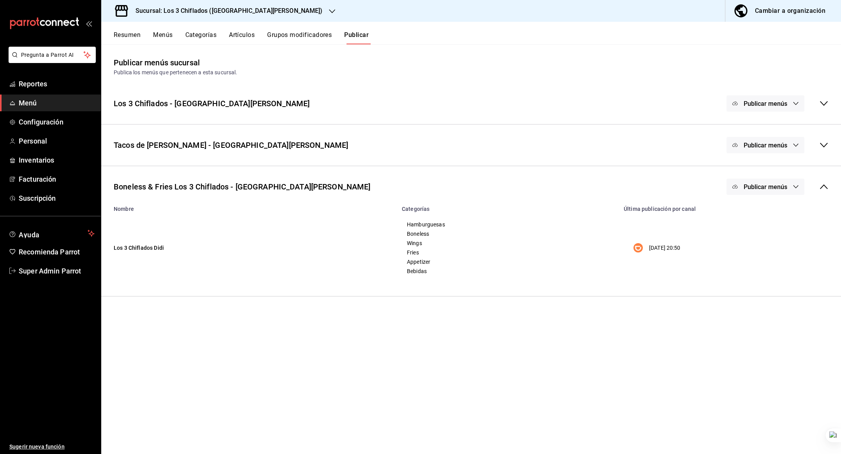
click at [231, 12] on h3 "Sucursal: Los 3 Chiflados ([GEOGRAPHIC_DATA][PERSON_NAME])" at bounding box center [226, 10] width 194 height 9
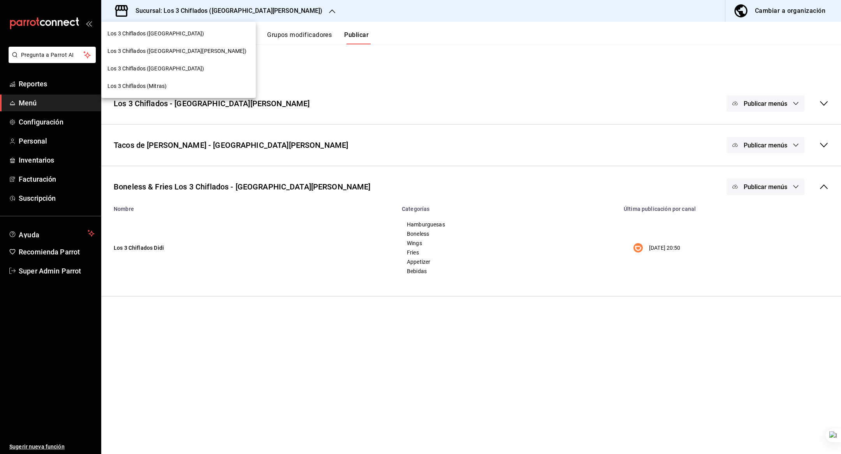
click at [191, 71] on div "Los 3 Chiflados ([GEOGRAPHIC_DATA])" at bounding box center [178, 69] width 142 height 8
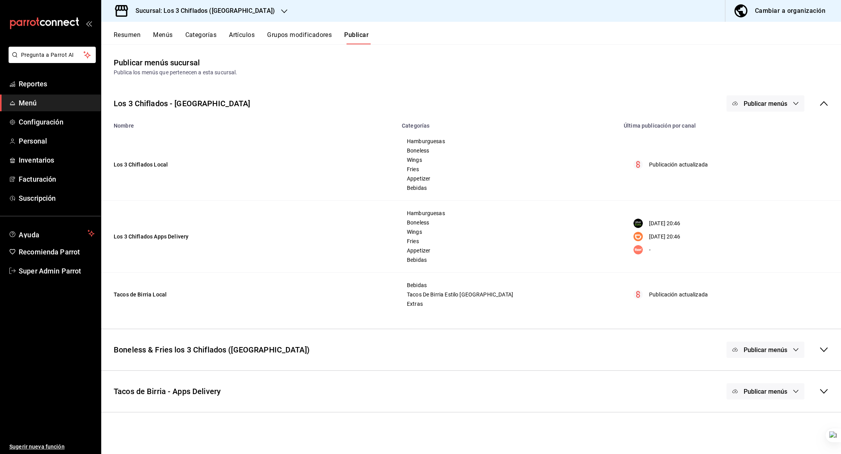
click at [490, 341] on div "Boneless & Fries los 3 Chiflados (Guadalupe) Publicar menús" at bounding box center [471, 350] width 740 height 29
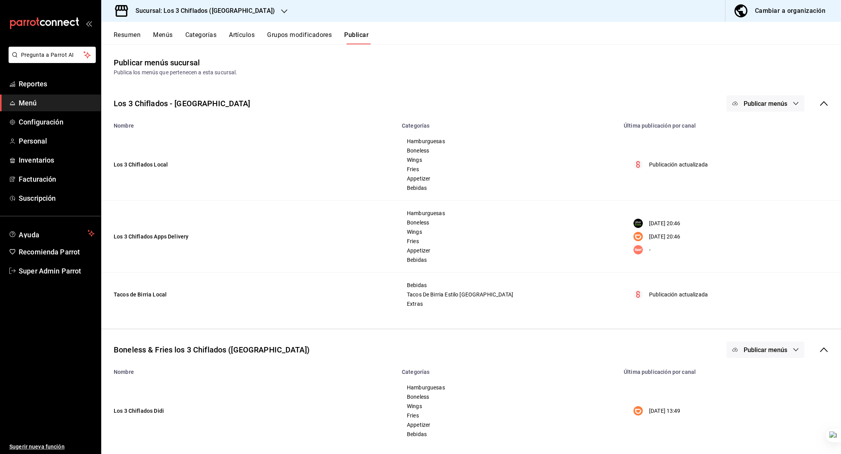
click at [750, 352] on span "Publicar menús" at bounding box center [766, 350] width 44 height 7
click at [746, 375] on img at bounding box center [749, 375] width 12 height 12
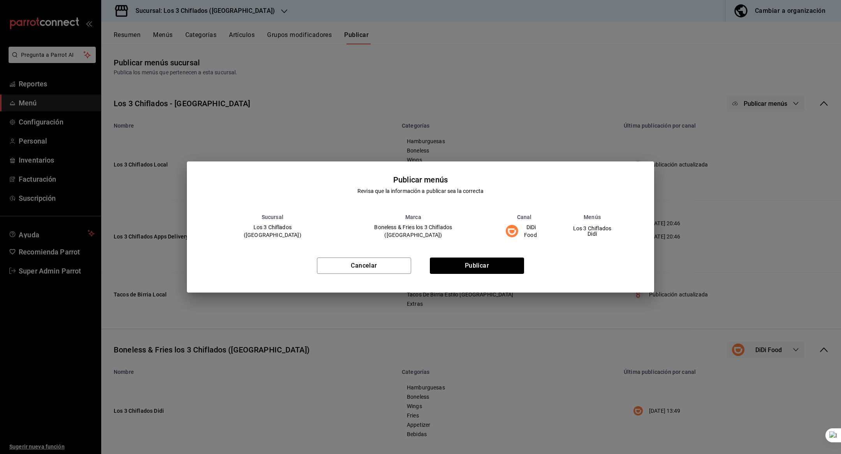
click at [511, 273] on div "Cancelar Publicar" at bounding box center [420, 269] width 467 height 48
click at [490, 261] on button "Publicar" at bounding box center [477, 266] width 94 height 16
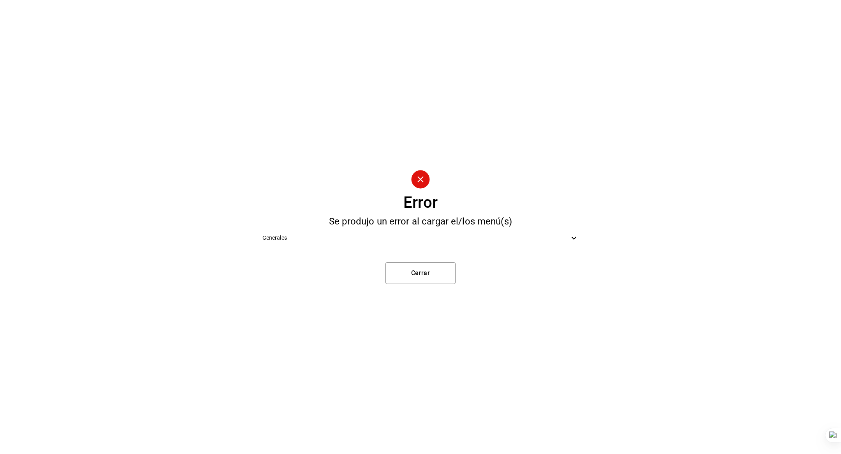
click at [370, 233] on div "Generales" at bounding box center [420, 238] width 329 height 18
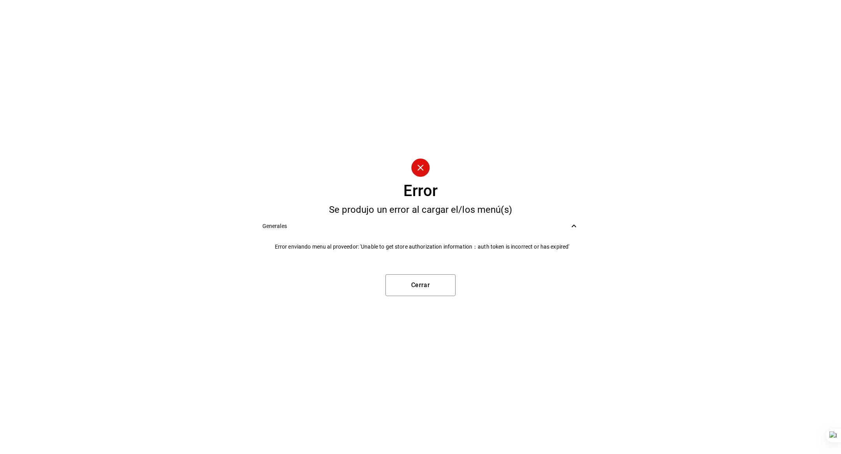
click at [400, 246] on span "Error enviando menu al proveedor: 'Unable to get store authorization informatio…" at bounding box center [427, 247] width 304 height 8
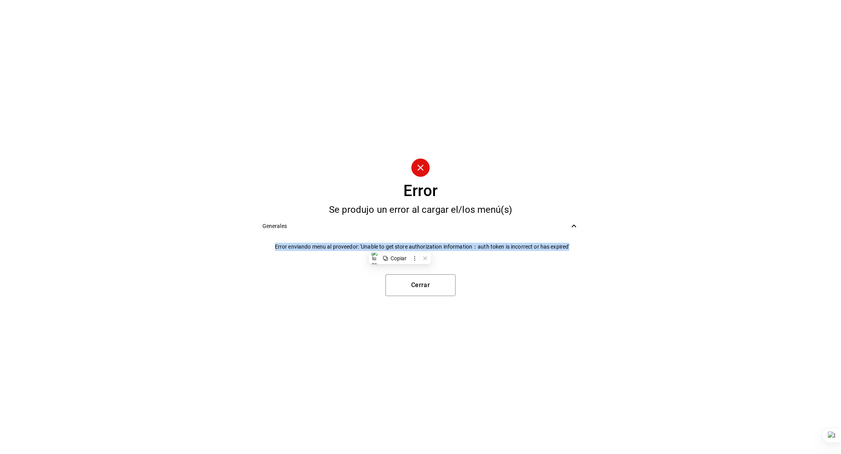
click at [378, 243] on span "Error enviando menu al proveedor: 'Unable to get store authorization informatio…" at bounding box center [427, 247] width 304 height 8
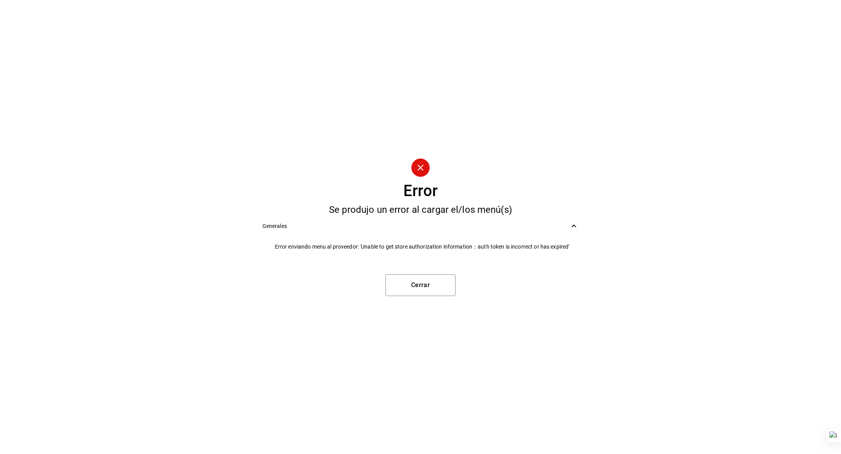
click at [433, 246] on span "Error enviando menu al proveedor: 'Unable to get store authorization informatio…" at bounding box center [427, 247] width 304 height 8
click at [445, 245] on span "Error enviando menu al proveedor: 'Unable to get store authorization informatio…" at bounding box center [427, 247] width 304 height 8
click at [424, 282] on button "Cerrar" at bounding box center [420, 286] width 70 height 22
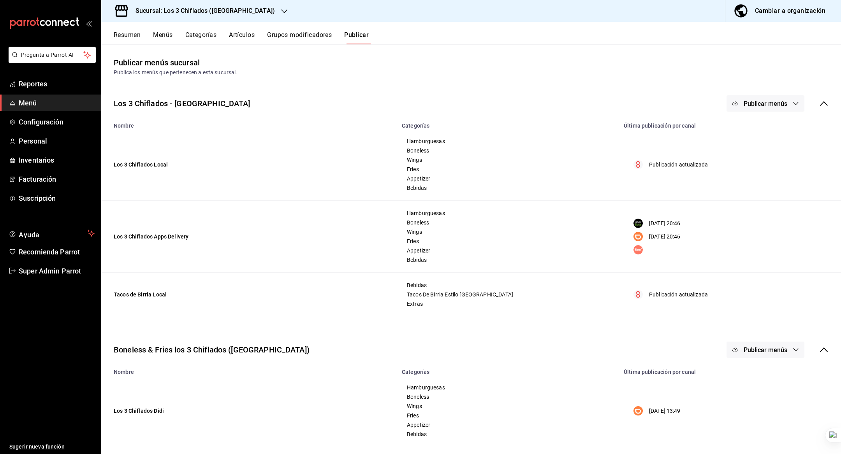
scroll to position [47, 0]
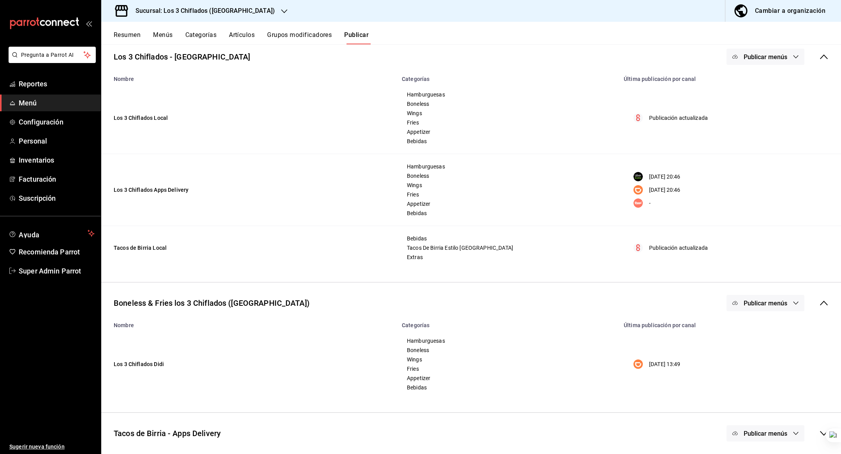
click at [768, 309] on button "Publicar menús" at bounding box center [766, 303] width 78 height 16
click at [764, 322] on div at bounding box center [754, 328] width 22 height 12
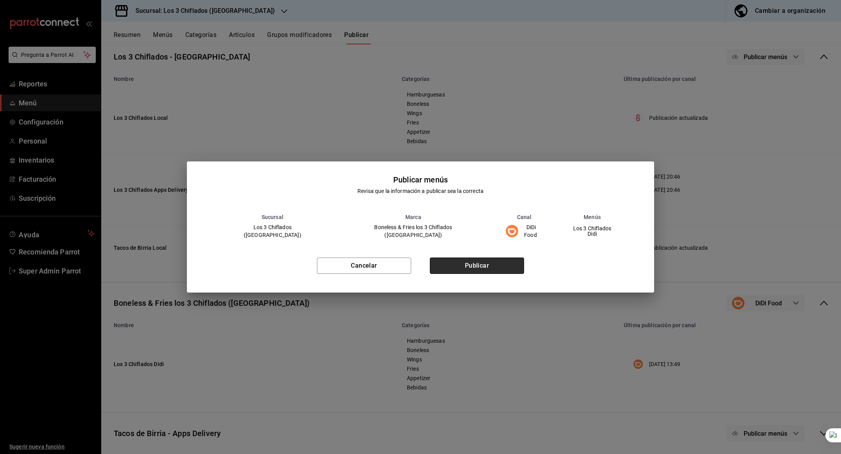
click at [497, 264] on button "Publicar" at bounding box center [477, 266] width 94 height 16
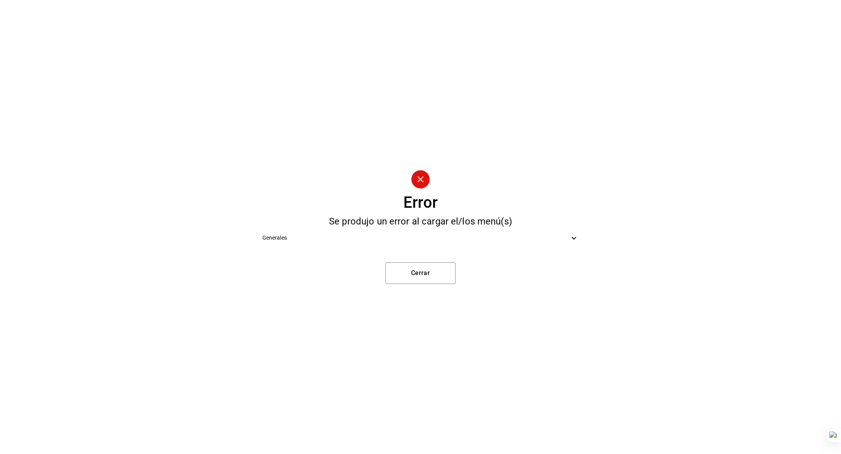
click at [354, 234] on span "Generales" at bounding box center [415, 238] width 307 height 8
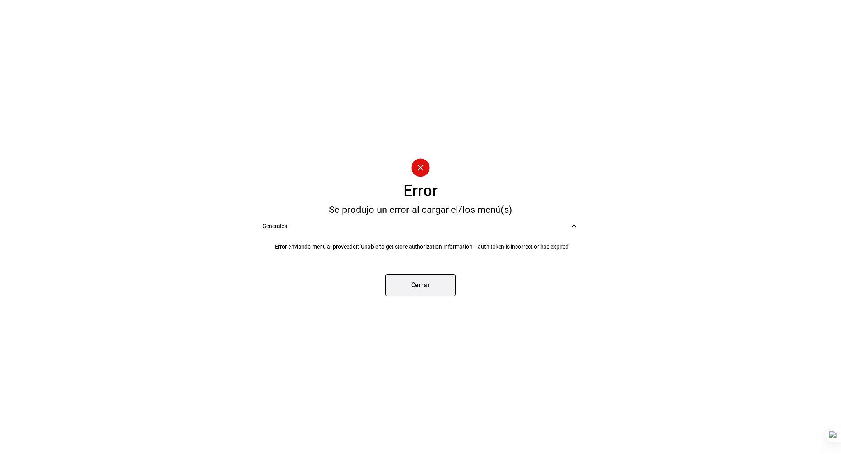
click at [415, 280] on button "Cerrar" at bounding box center [420, 286] width 70 height 22
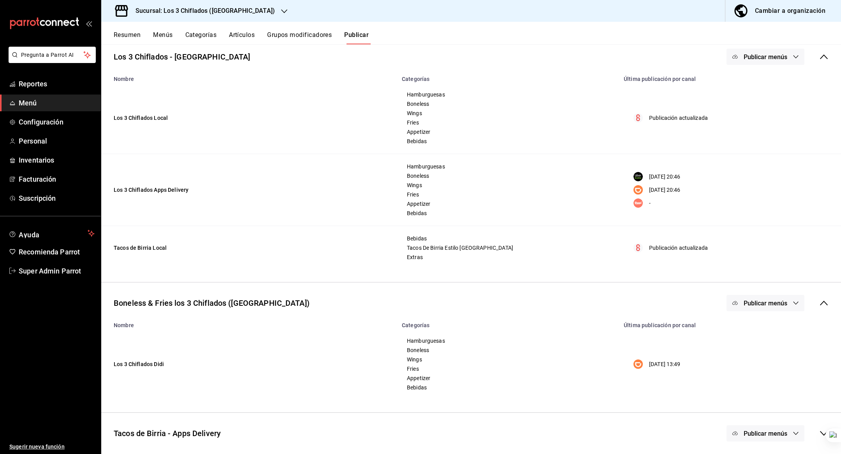
click at [248, 14] on div "Sucursal: Los 3 Chiflados ([GEOGRAPHIC_DATA])" at bounding box center [198, 11] width 183 height 22
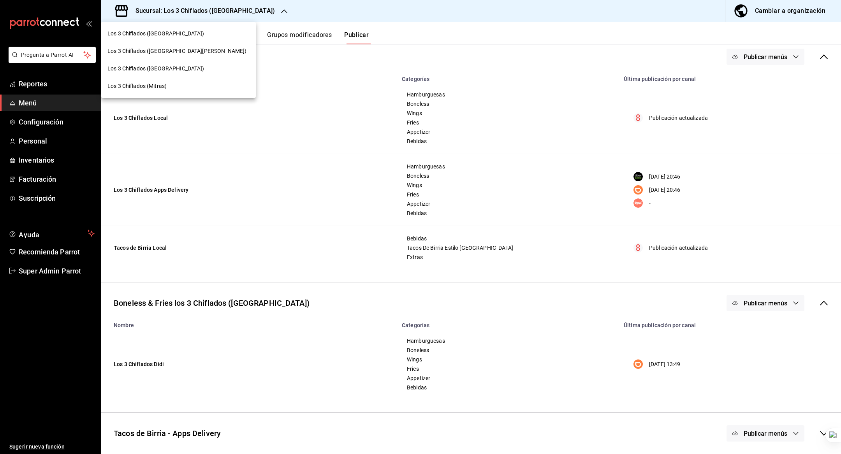
click at [198, 85] on div "Los 3 Chiflados (Mitras)" at bounding box center [178, 86] width 142 height 8
